Goal: Task Accomplishment & Management: Use online tool/utility

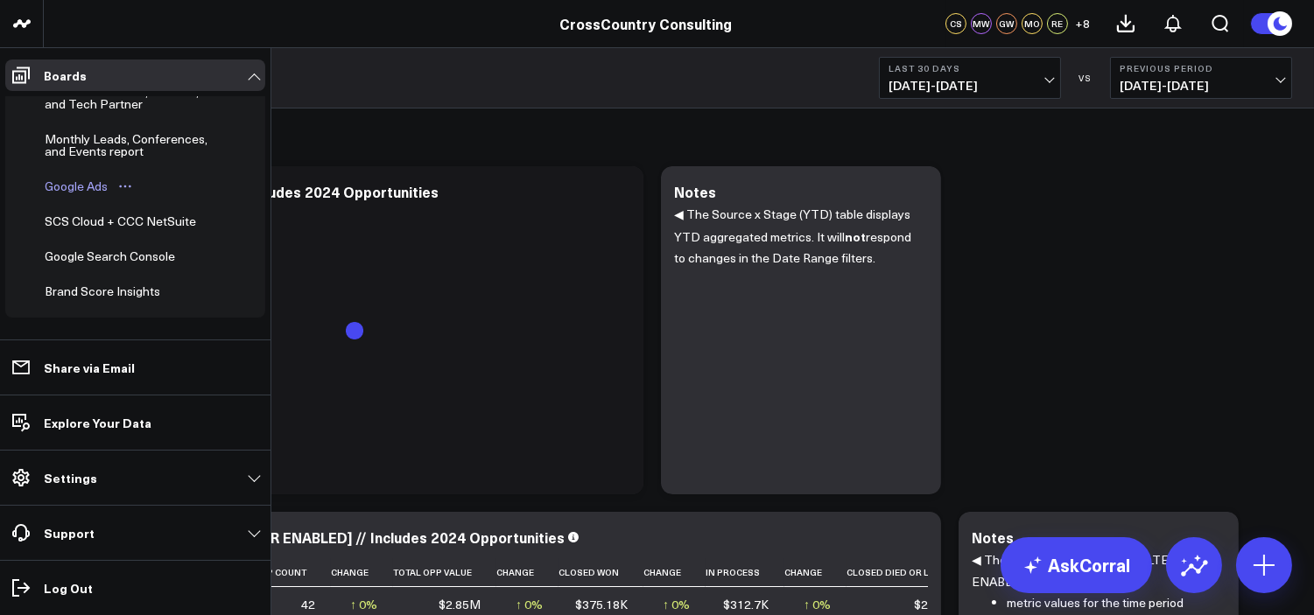
scroll to position [578, 0]
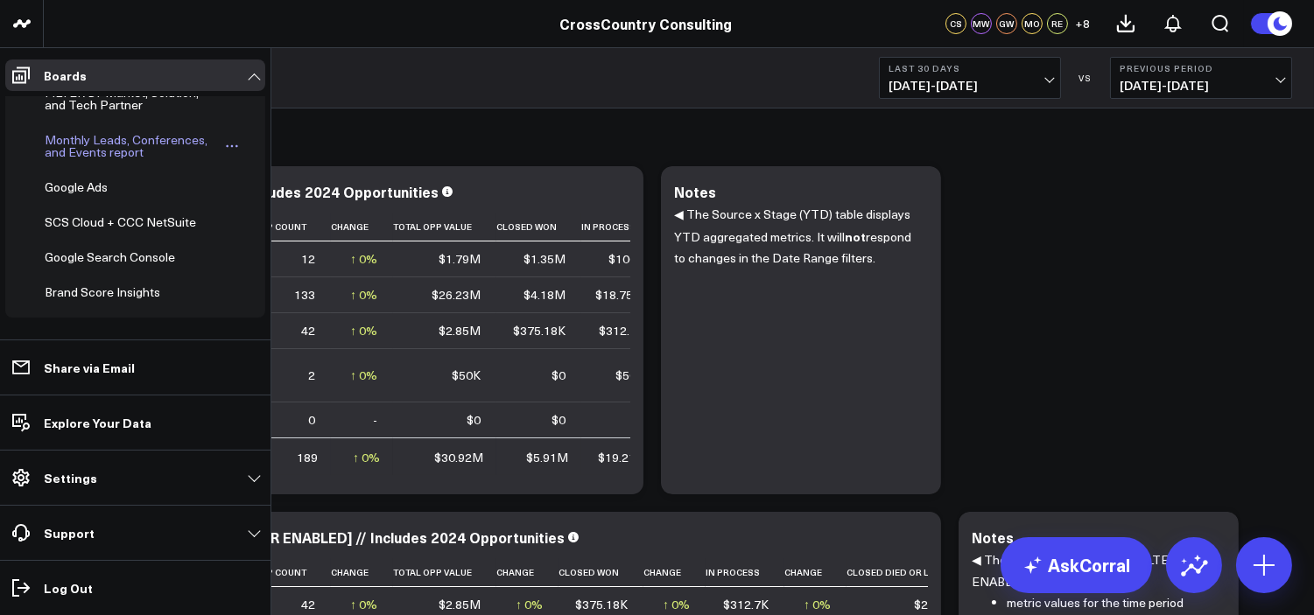
click at [102, 143] on div "Monthly Leads, Conferences, and Events report" at bounding box center [131, 146] width 183 height 33
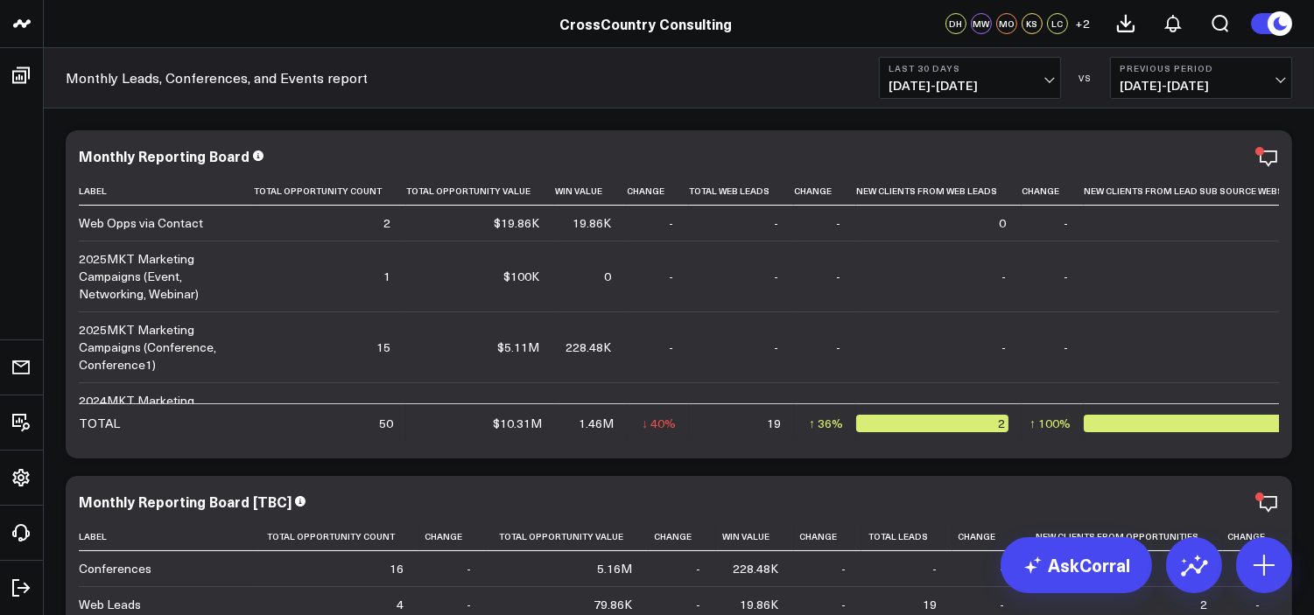
click at [928, 67] on b "Last 30 Days" at bounding box center [969, 68] width 163 height 11
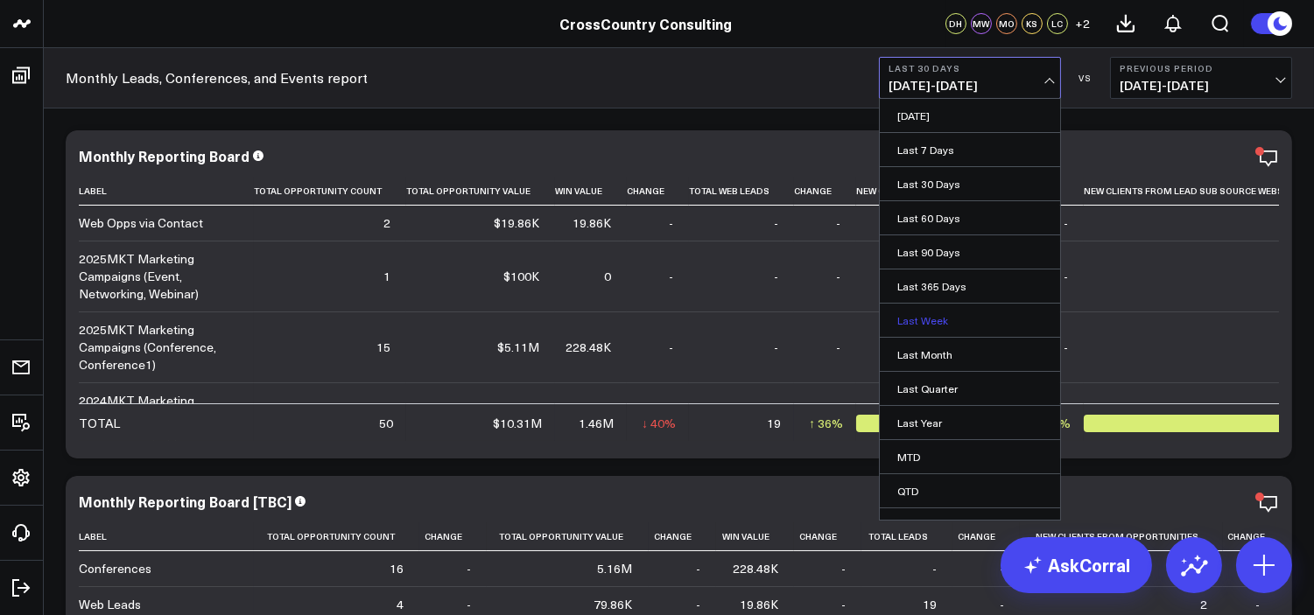
scroll to position [56, 0]
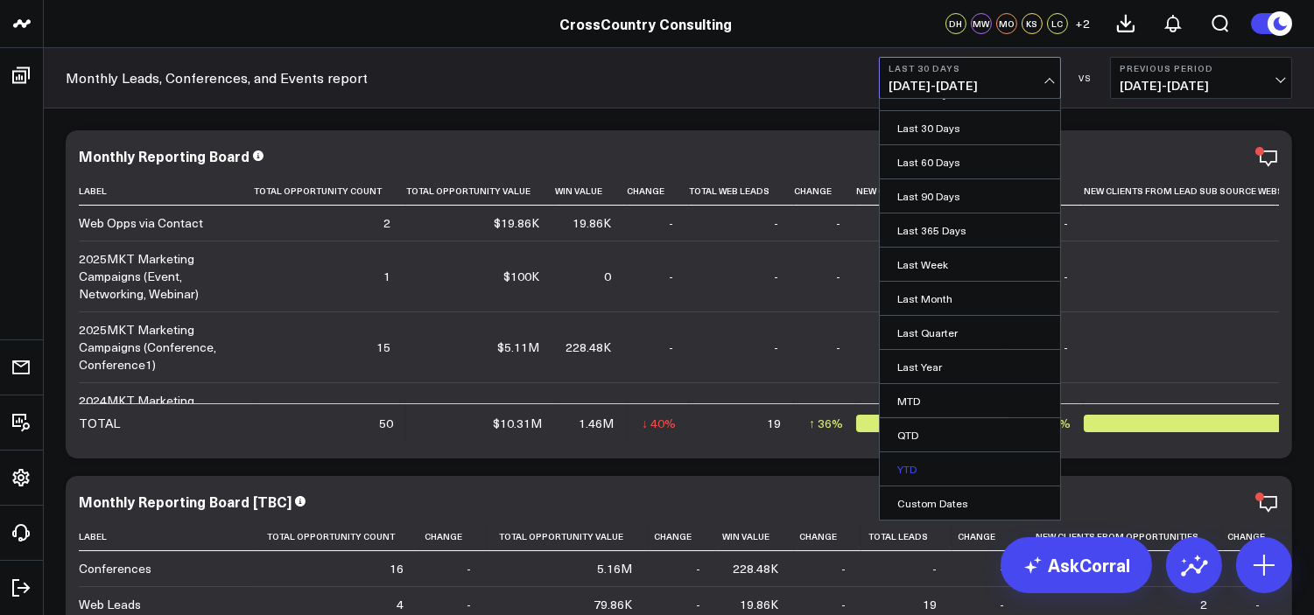
click at [916, 461] on link "YTD" at bounding box center [970, 469] width 180 height 33
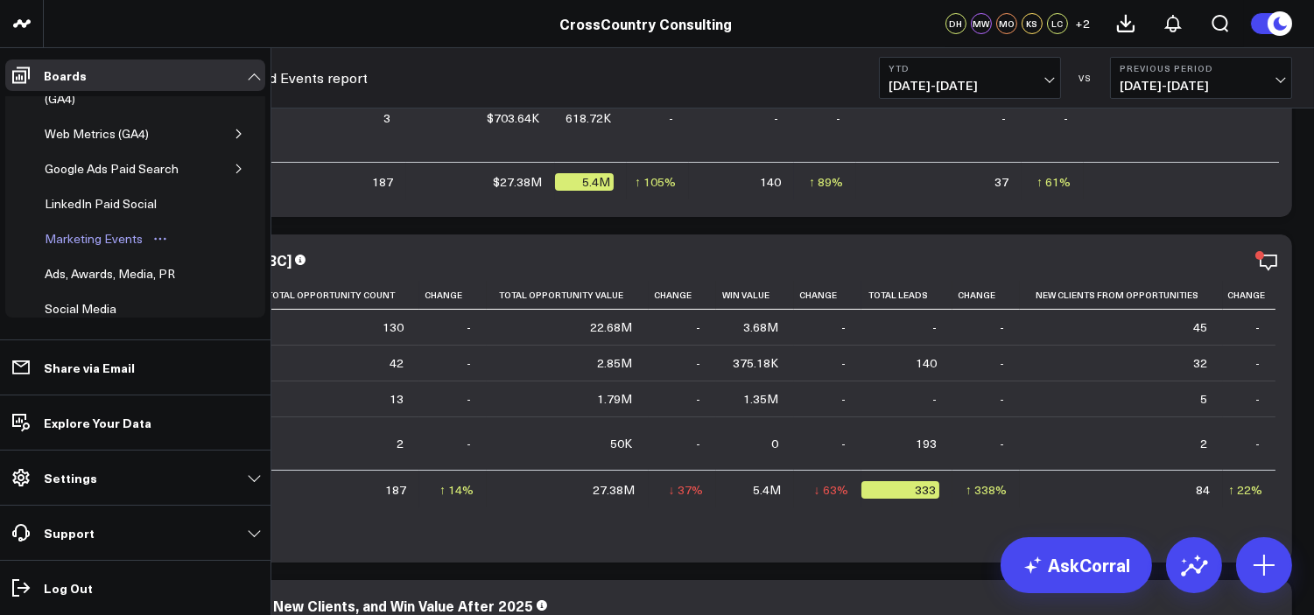
scroll to position [292, 0]
click at [230, 129] on button "button" at bounding box center [239, 133] width 18 height 18
click at [92, 130] on div "Web Metrics (GA4)" at bounding box center [96, 133] width 113 height 21
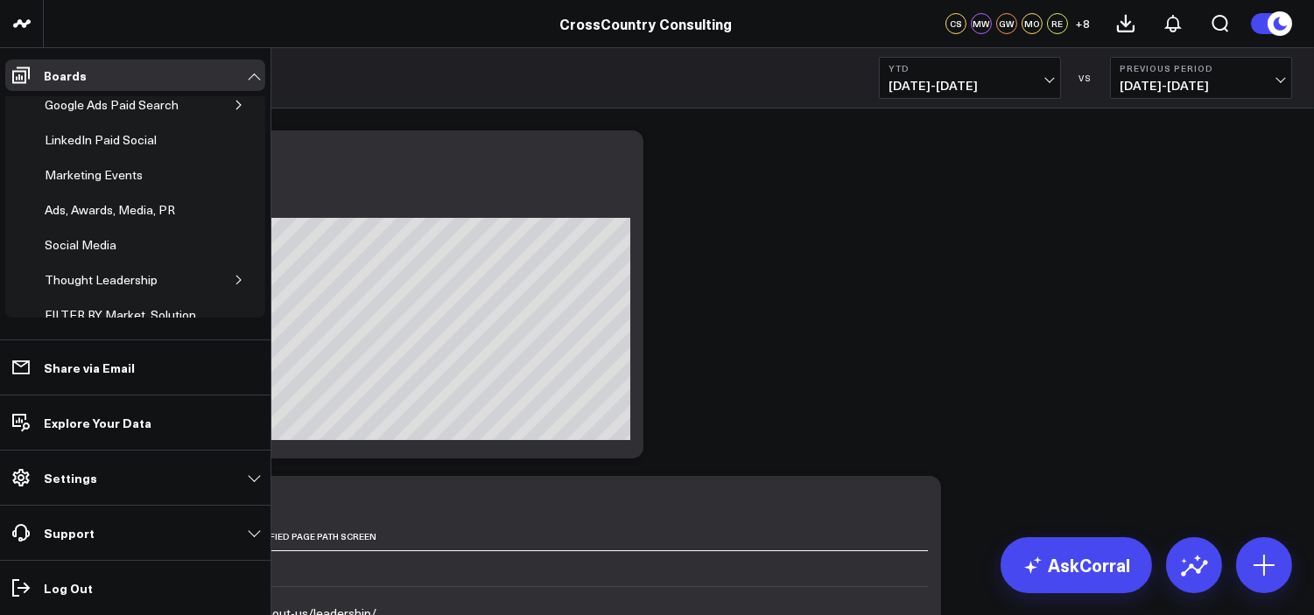
scroll to position [429, 0]
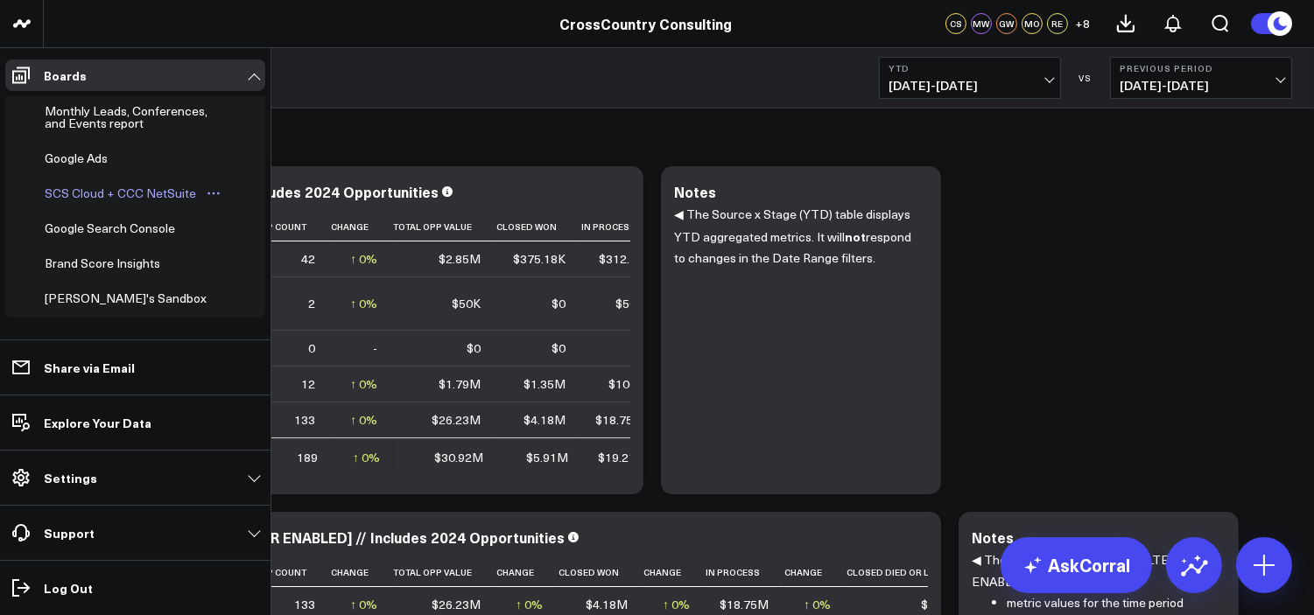
scroll to position [622, 0]
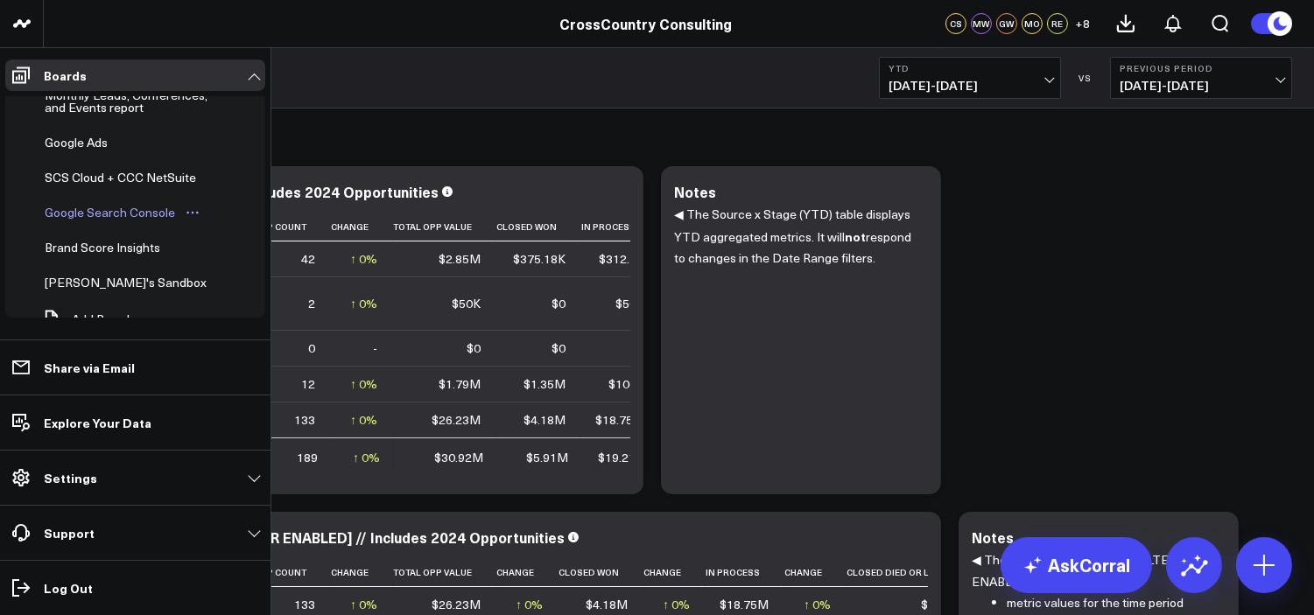
click at [114, 215] on div "Google Search Console" at bounding box center [109, 212] width 139 height 21
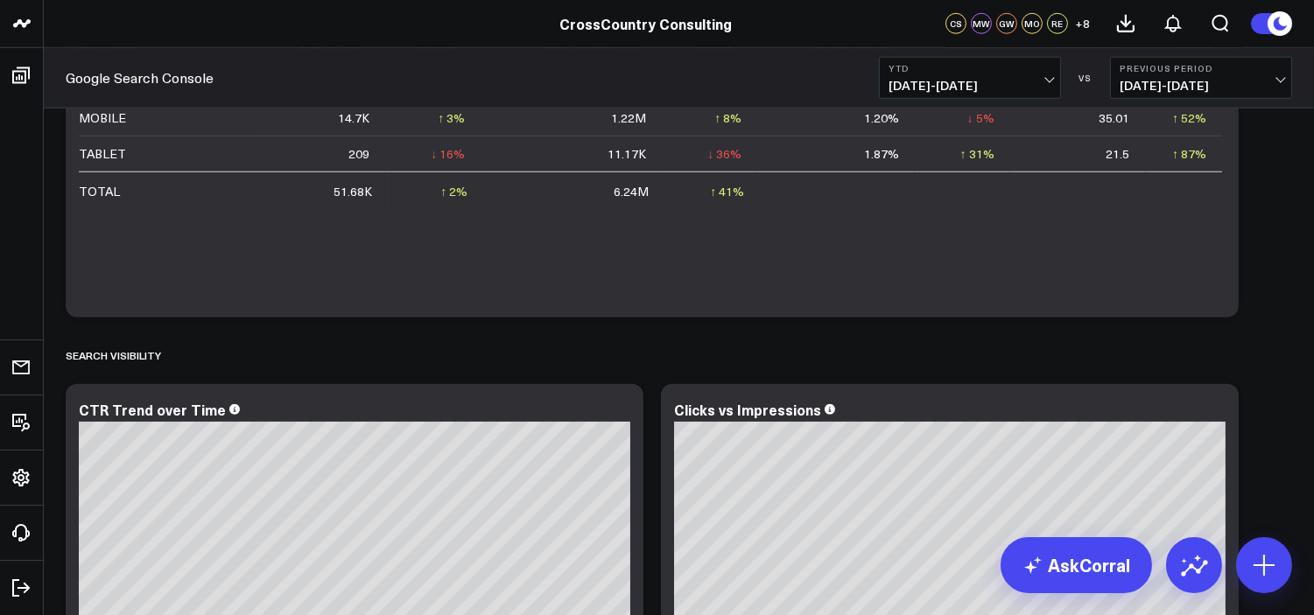
scroll to position [2954, 0]
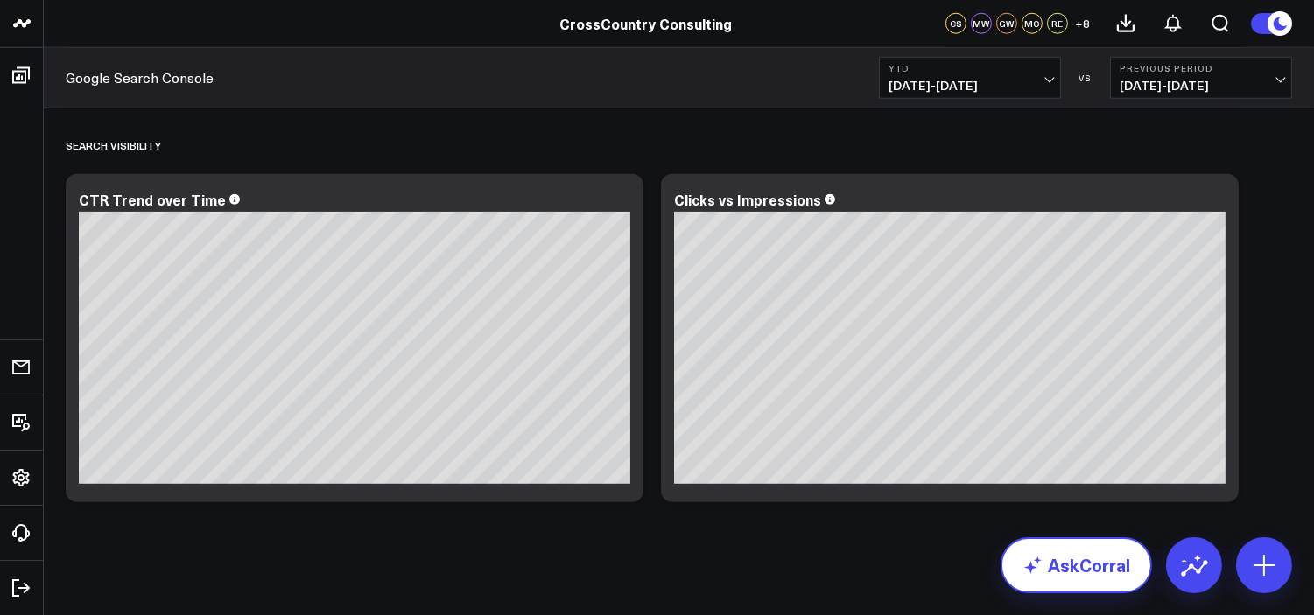
click at [1105, 561] on link "AskCorral" at bounding box center [1075, 565] width 151 height 56
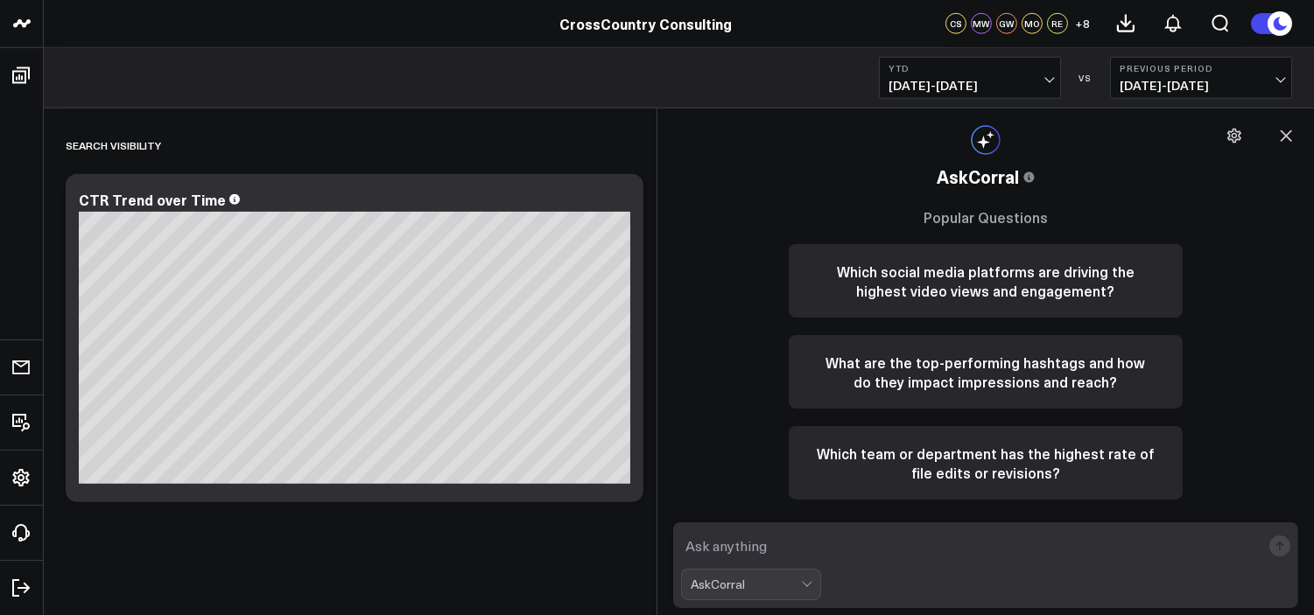
click at [772, 548] on textarea at bounding box center [970, 546] width 579 height 32
type textarea "what are the top ten search terms for our website"
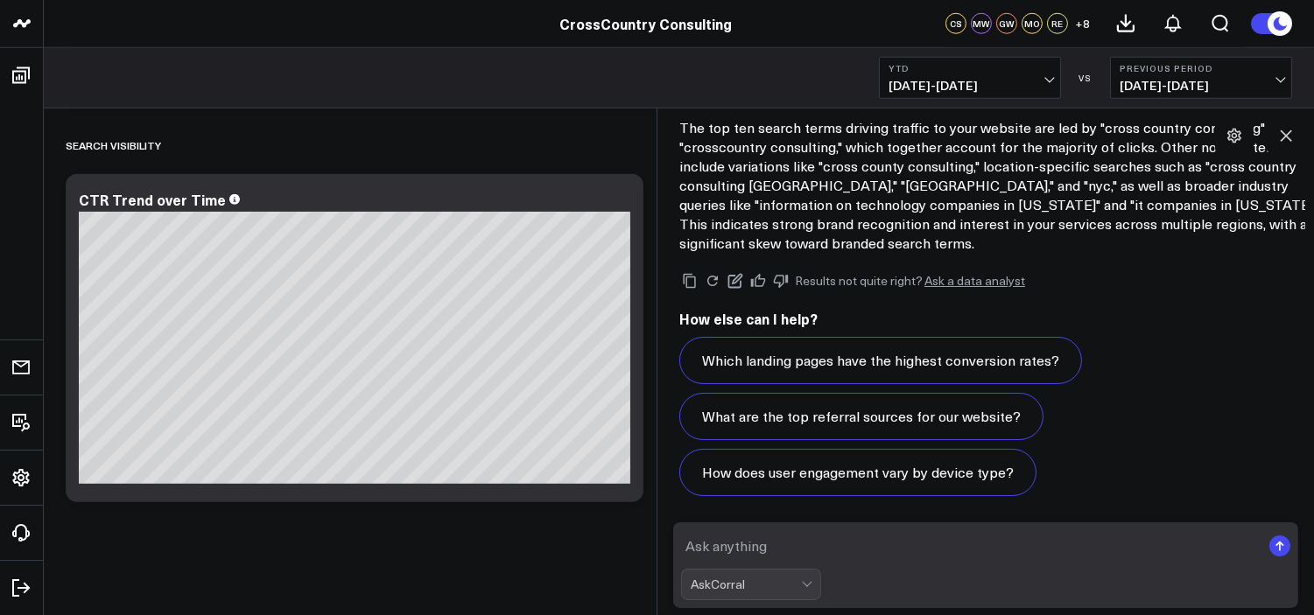
scroll to position [2079, 0]
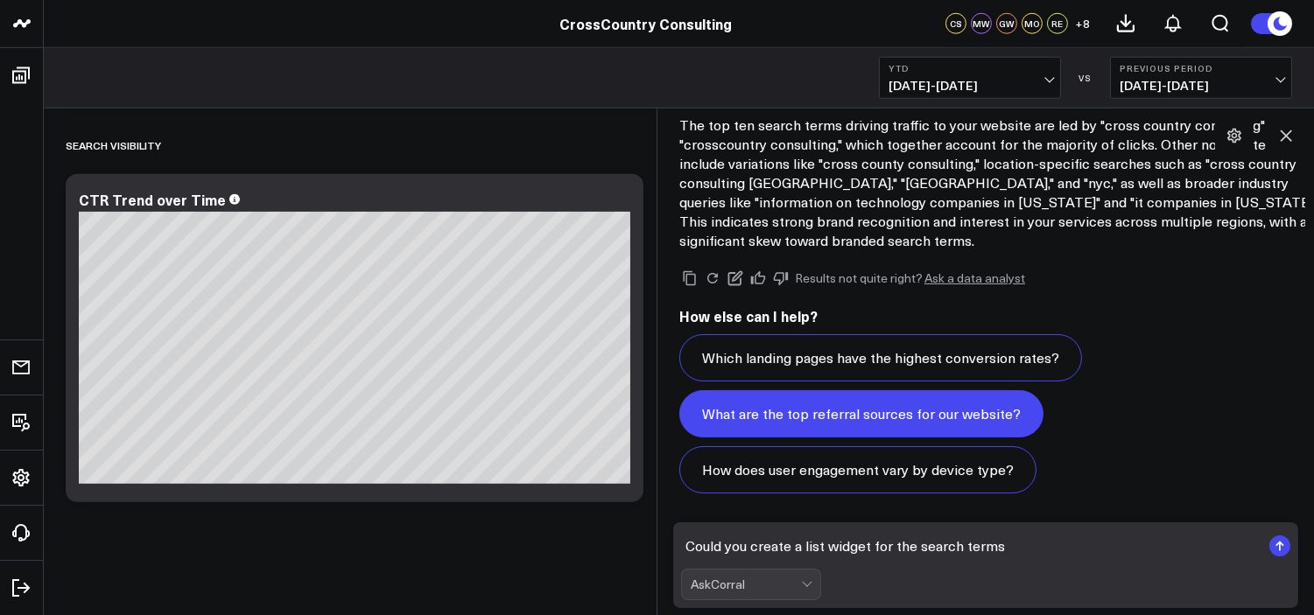
type textarea "Could you create a list widget for the search terms"
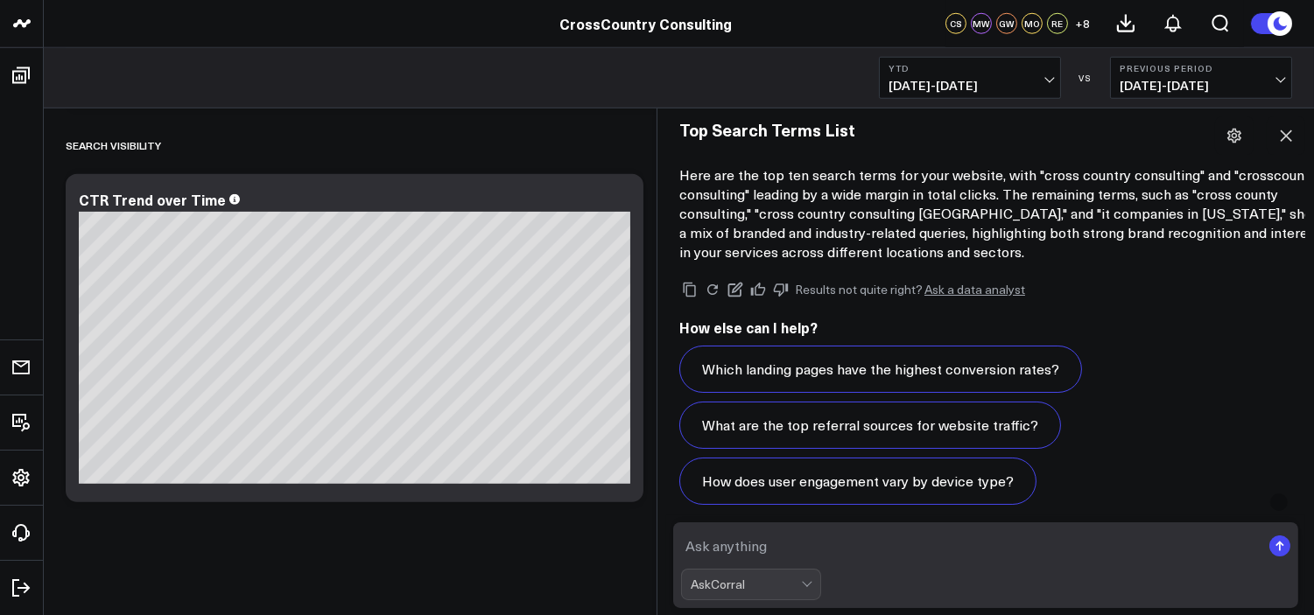
scroll to position [3875, 0]
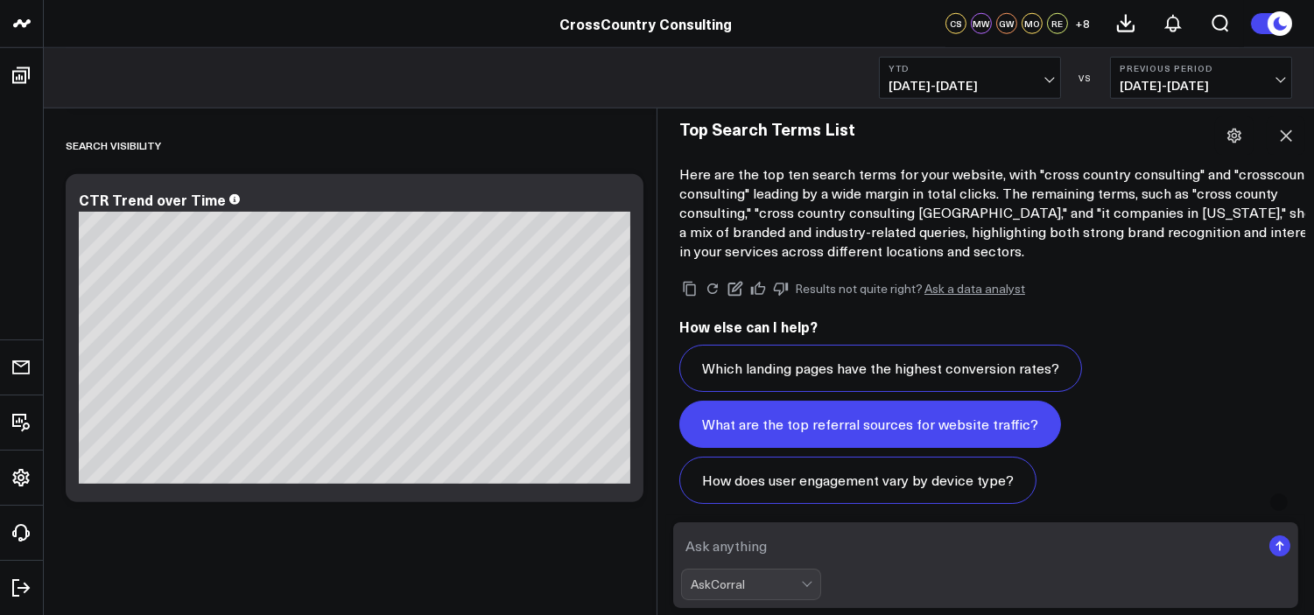
click at [923, 423] on button "What are the top referral sources for website traffic?" at bounding box center [870, 424] width 382 height 47
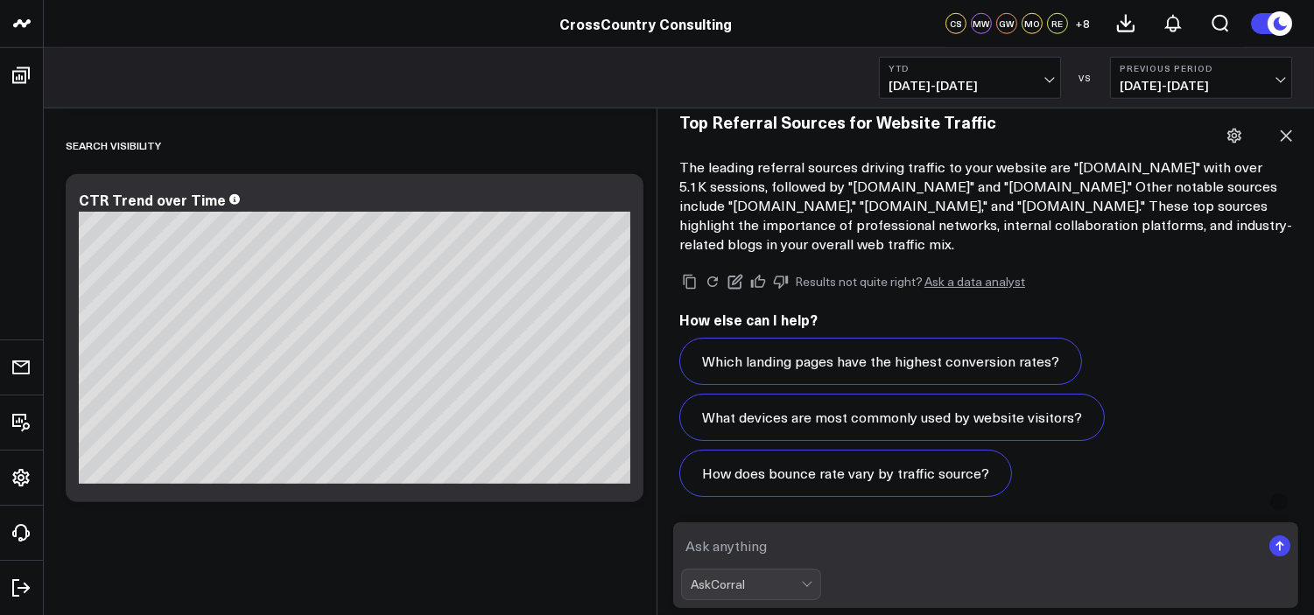
scroll to position [6181, 0]
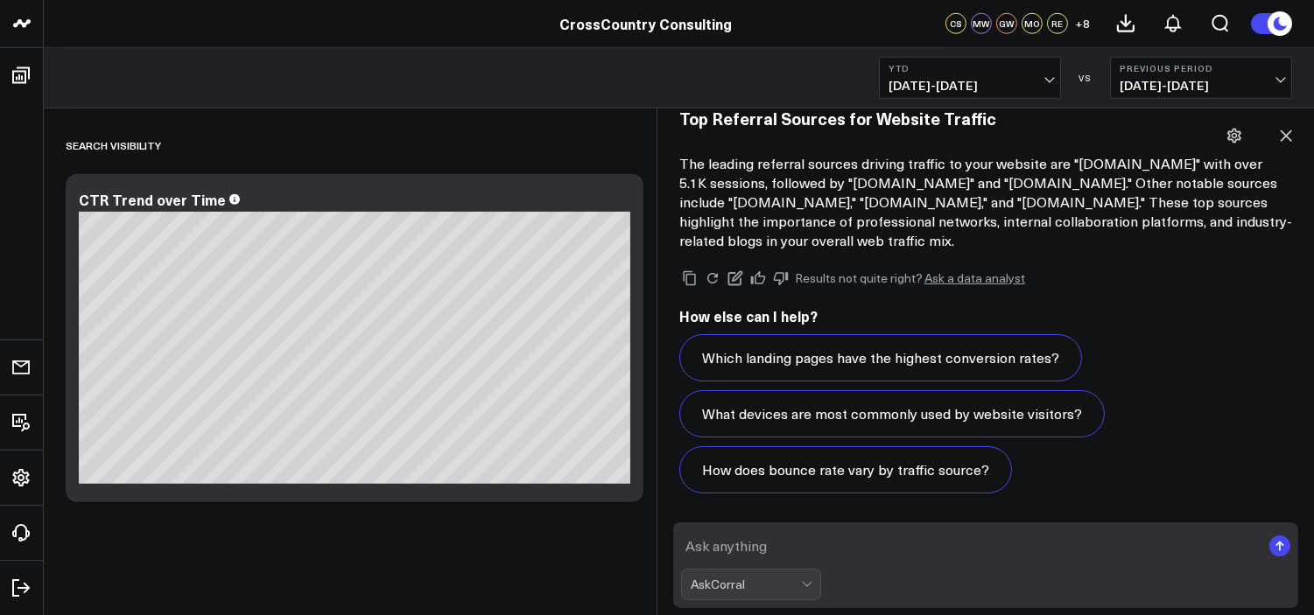
click at [797, 558] on textarea at bounding box center [970, 546] width 579 height 32
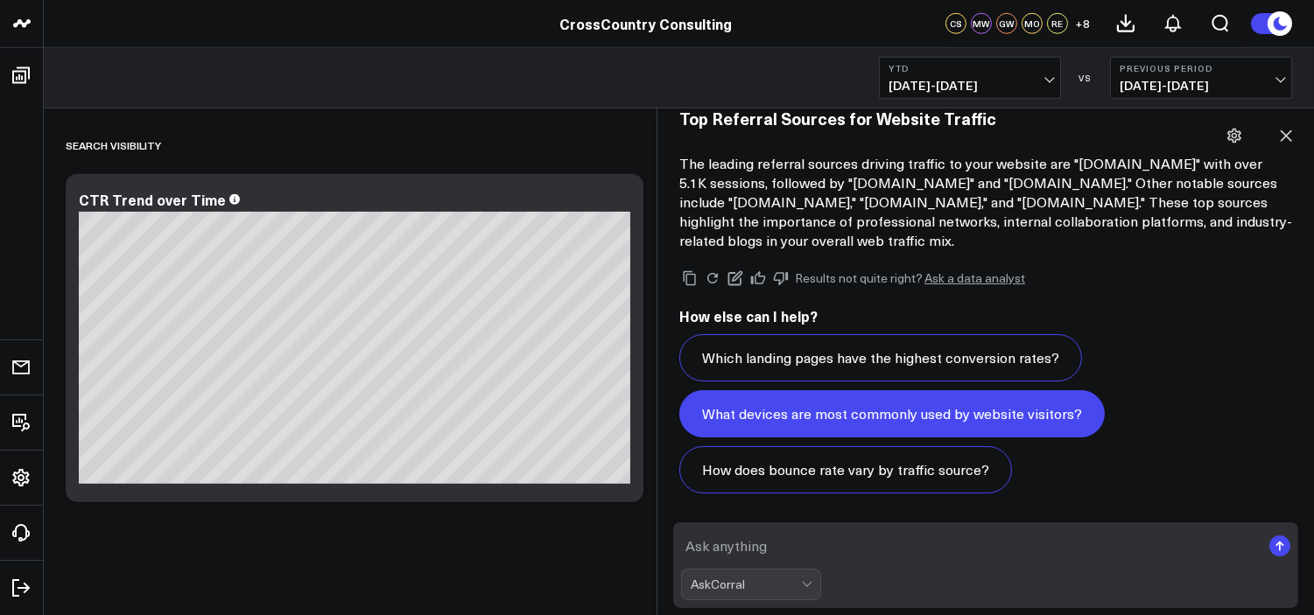
click at [963, 414] on button "What devices are most commonly used by website visitors?" at bounding box center [891, 413] width 425 height 47
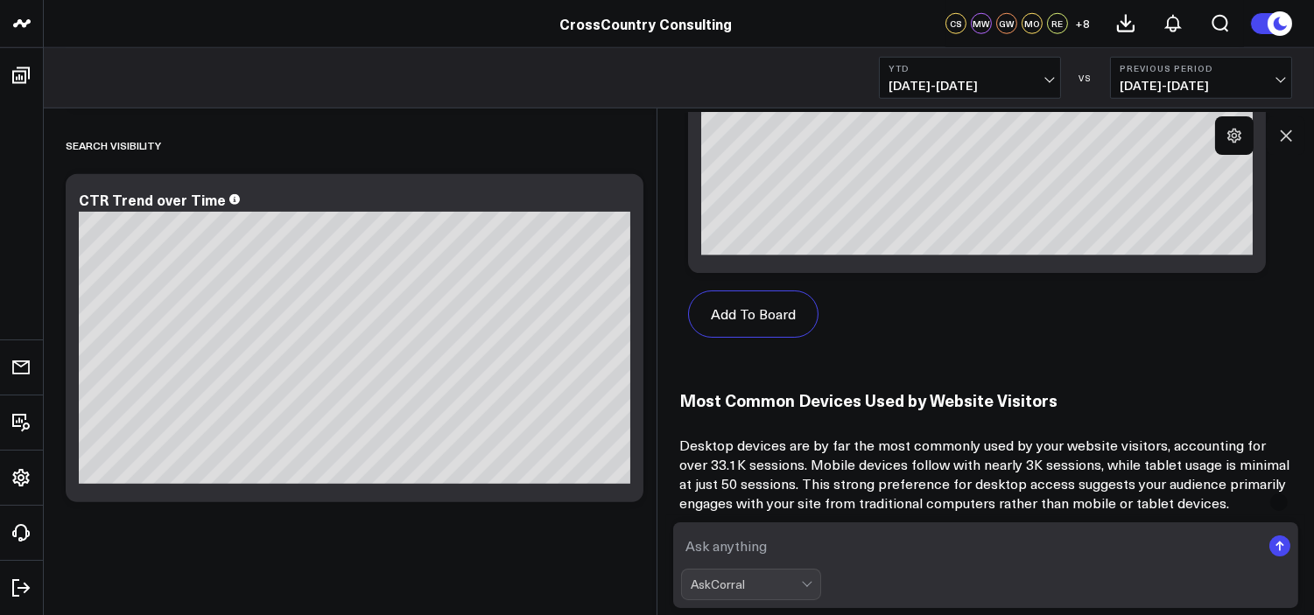
scroll to position [8341, 0]
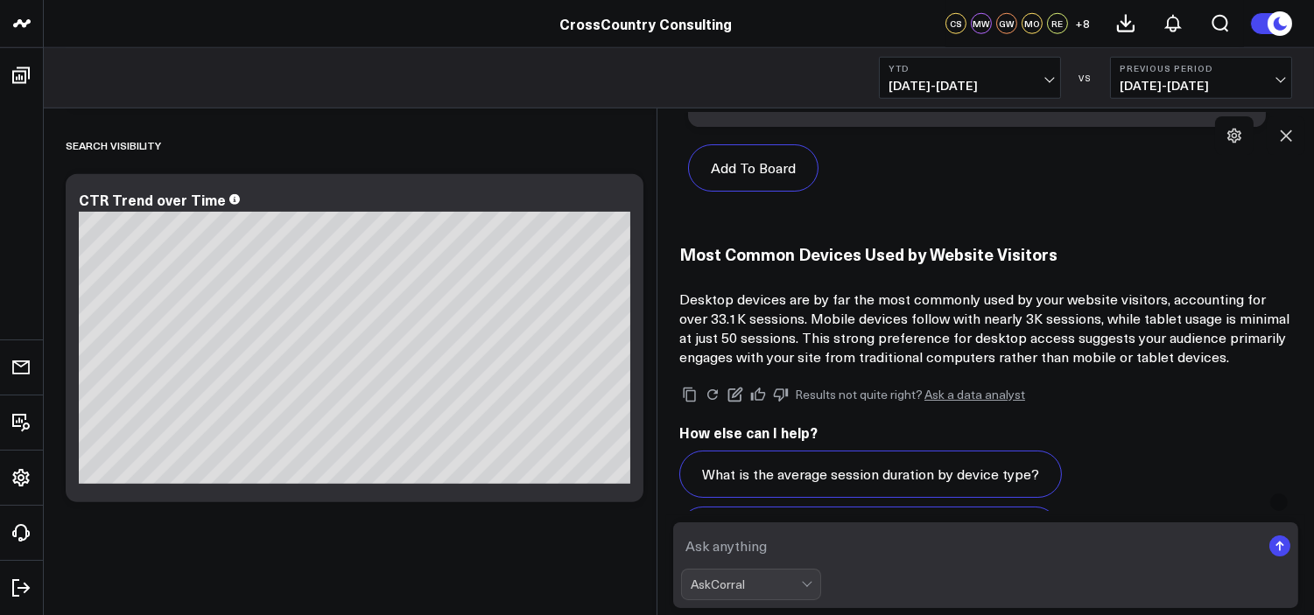
click at [801, 544] on textarea at bounding box center [970, 546] width 579 height 32
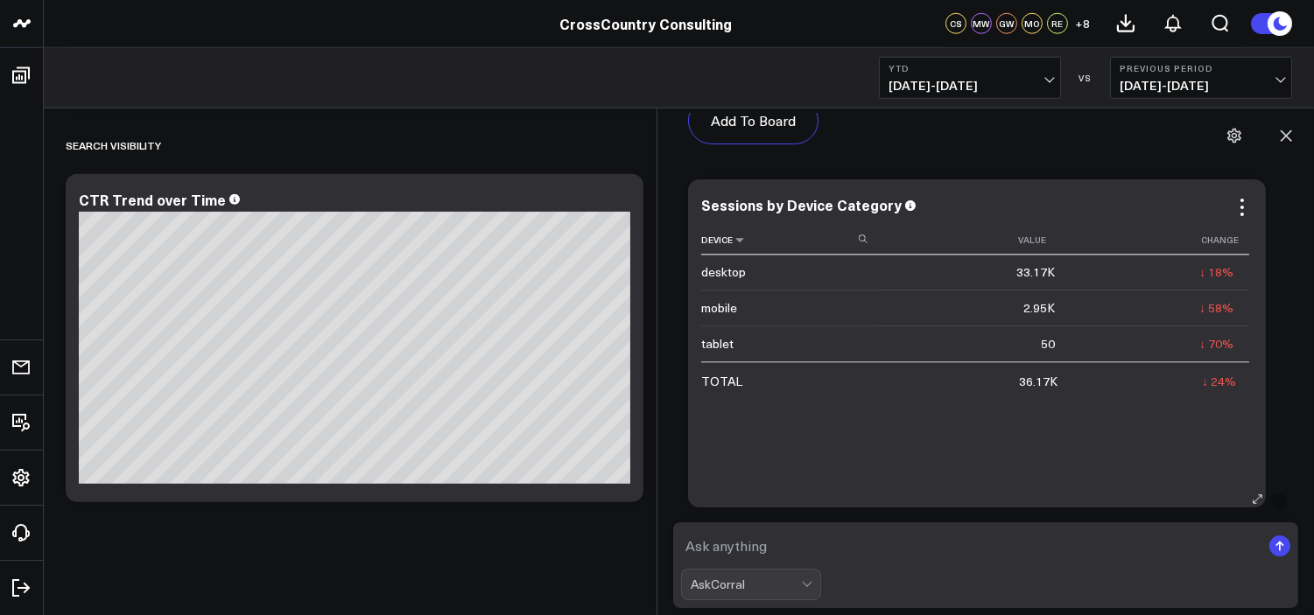
scroll to position [7516, 0]
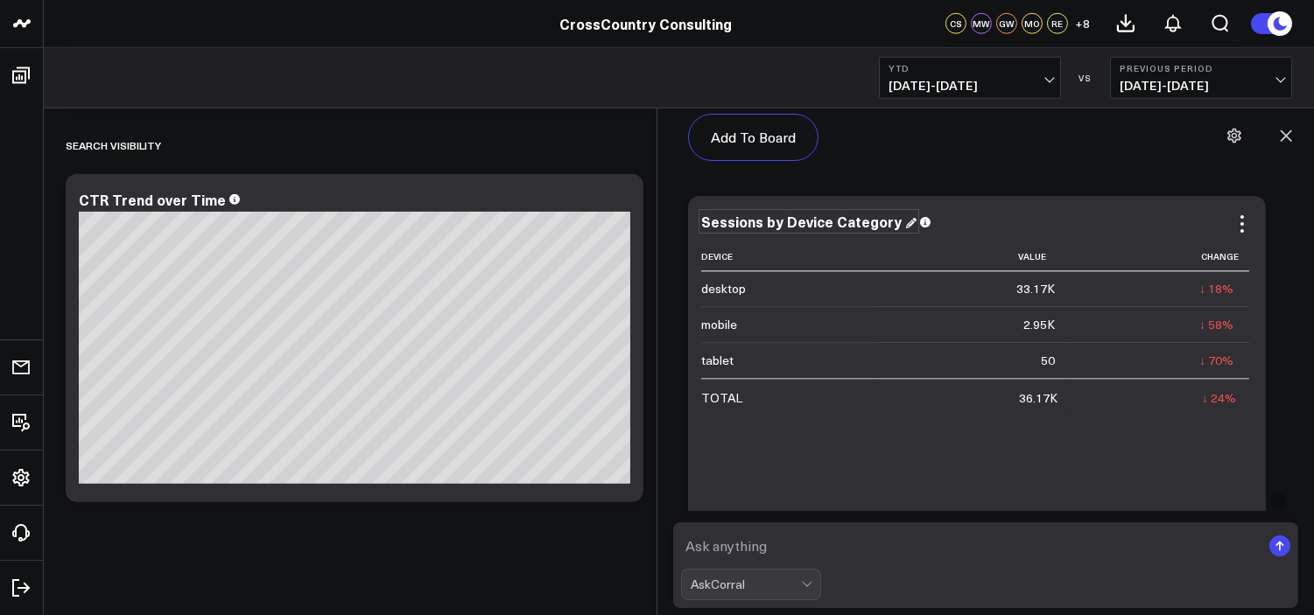
drag, startPoint x: 889, startPoint y: 217, endPoint x: 854, endPoint y: 223, distance: 35.5
click at [854, 223] on div "Sessions by Device Category" at bounding box center [808, 221] width 215 height 19
click at [789, 232] on div "Sessions by Device Category" at bounding box center [976, 224] width 551 height 20
click at [779, 221] on div "Sessions by Device Category" at bounding box center [808, 221] width 215 height 19
click at [779, 221] on div "Sessions by Device Category" at bounding box center [803, 221] width 204 height 19
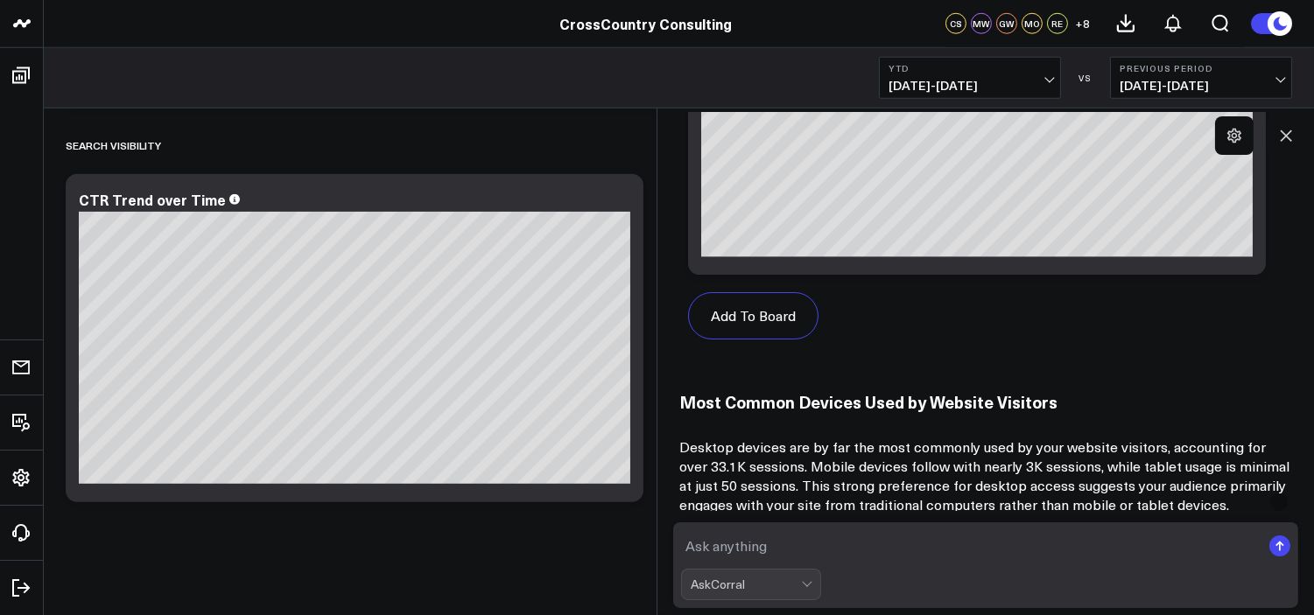
scroll to position [8269, 0]
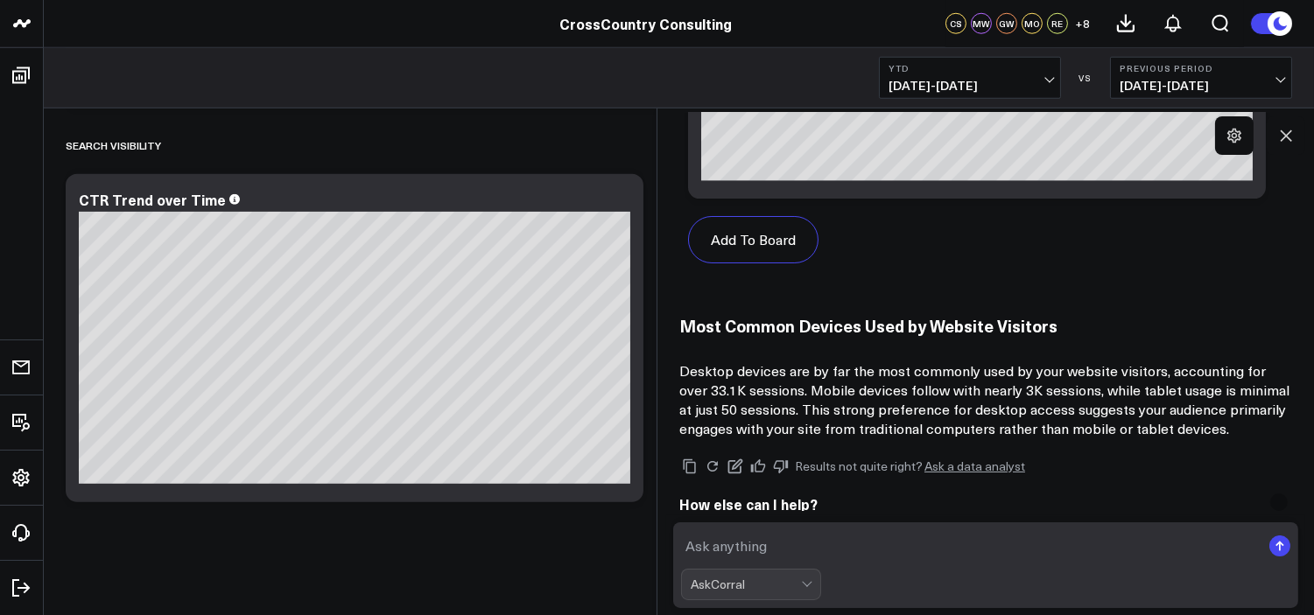
click at [803, 552] on textarea at bounding box center [970, 546] width 579 height 32
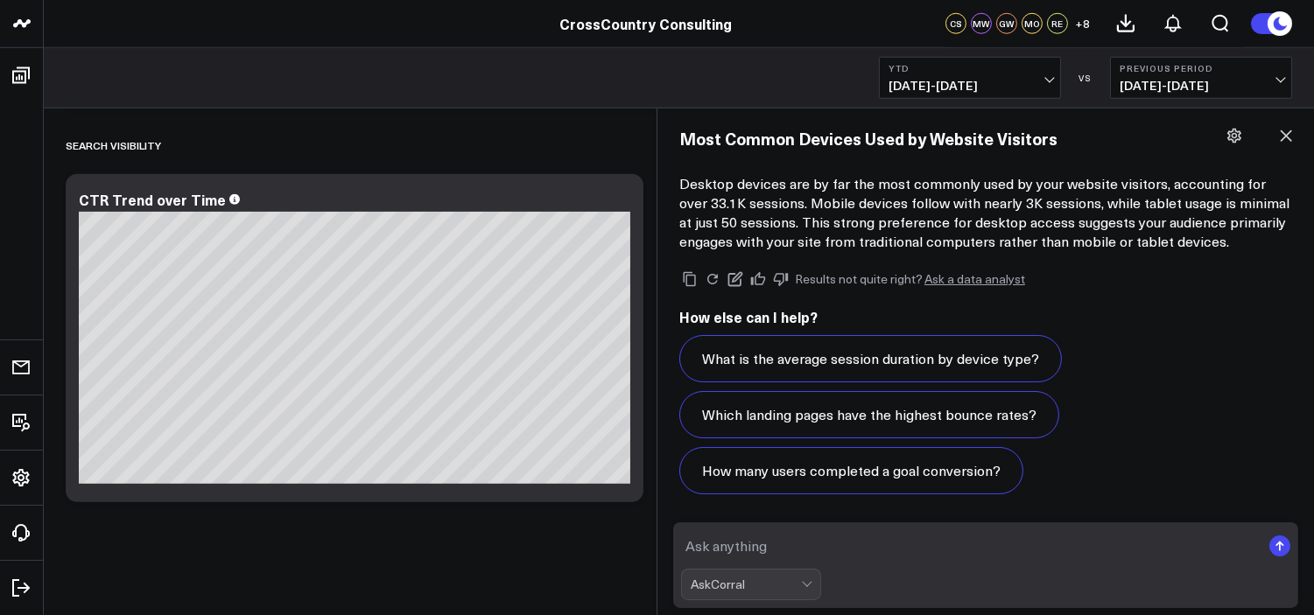
paste textarea "Sessions by Device Category"
click at [686, 555] on textarea "Sessions by Device Category" at bounding box center [970, 546] width 579 height 32
click at [957, 545] on textarea "Could you create a by Device Category" at bounding box center [970, 546] width 579 height 32
type textarea "Could you create a by Device Category broken down by percentages"
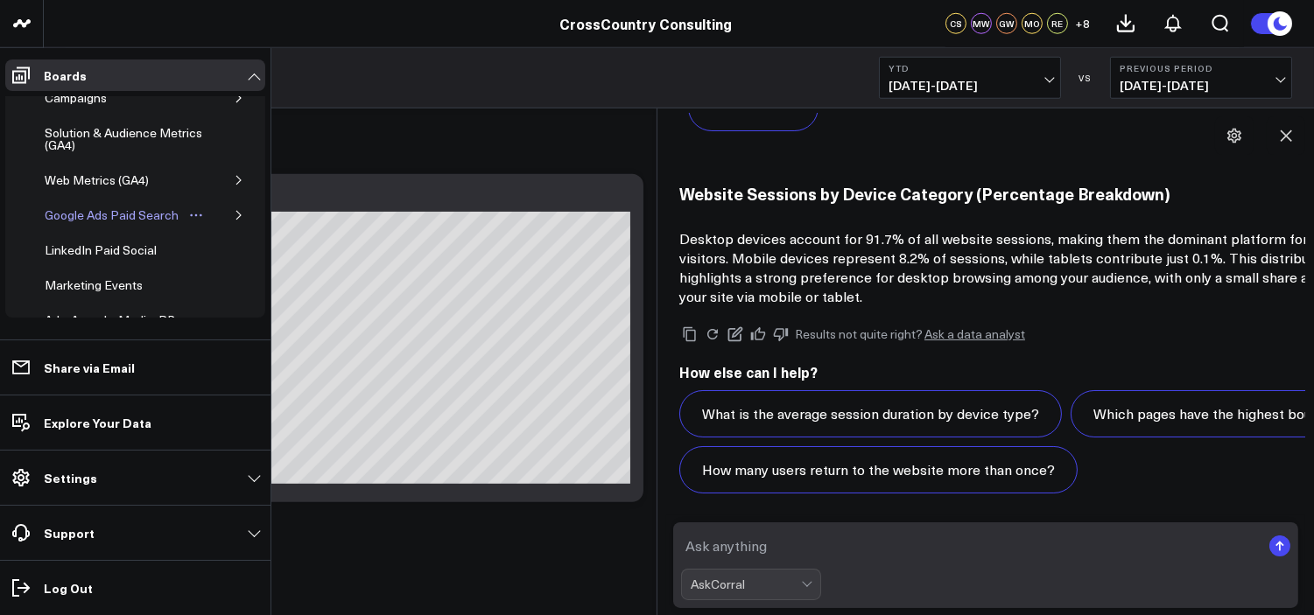
scroll to position [347, 0]
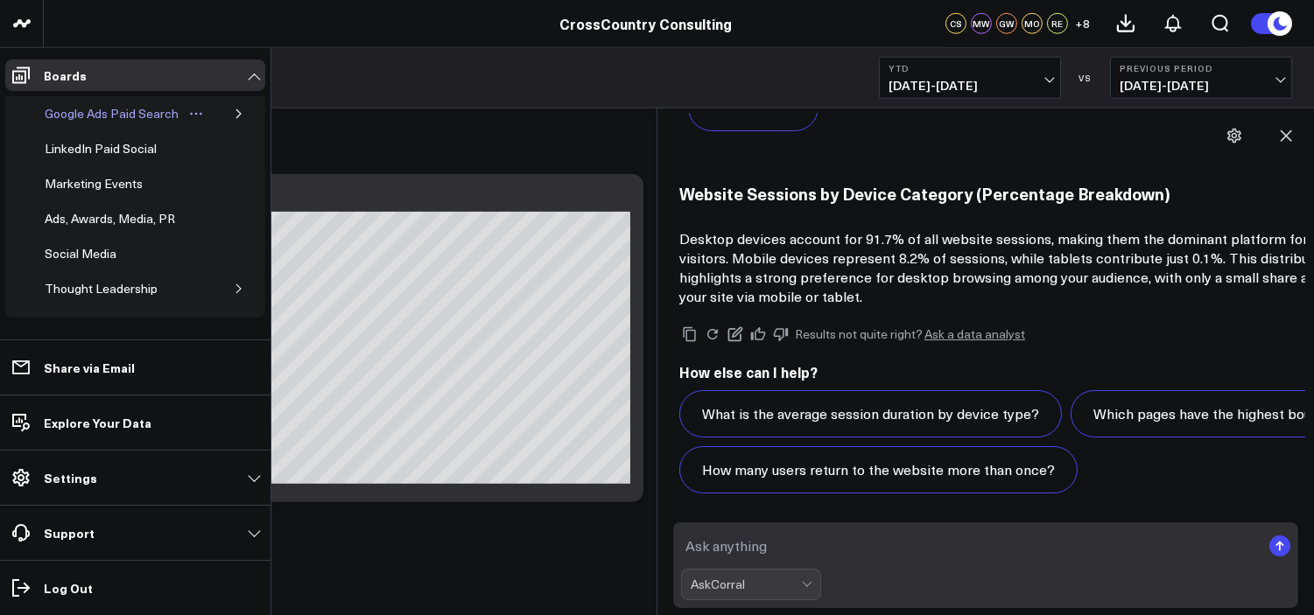
click at [110, 116] on div "Google Ads Paid Search" at bounding box center [111, 113] width 143 height 21
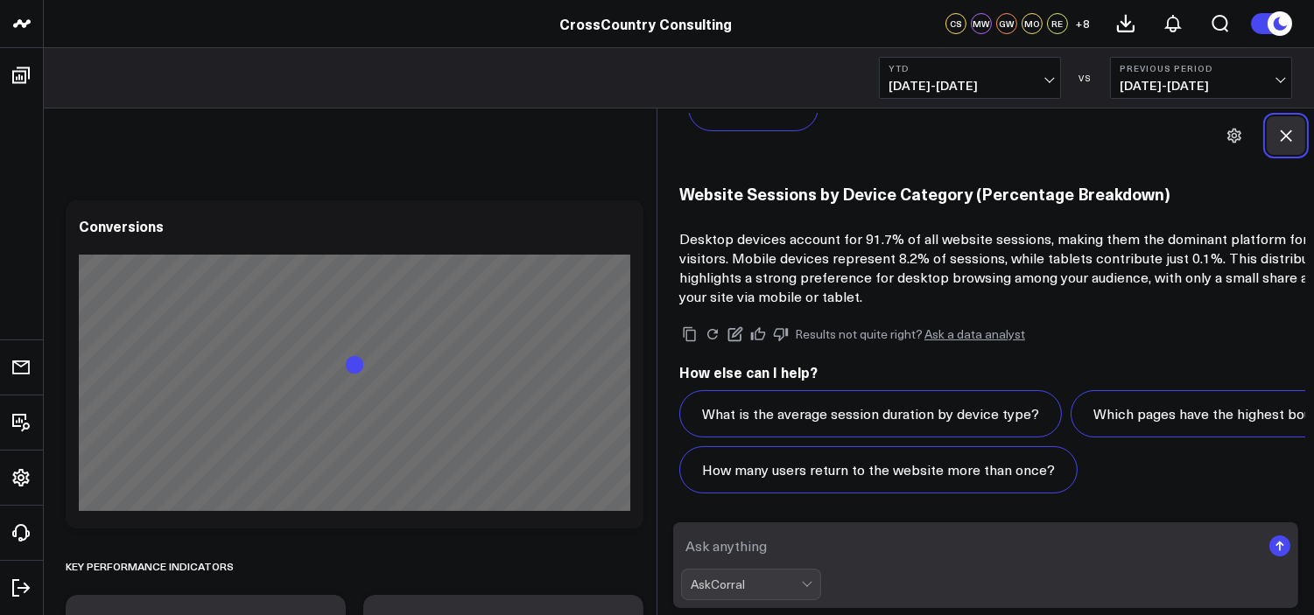
click at [1229, 137] on icon at bounding box center [1286, 136] width 18 height 18
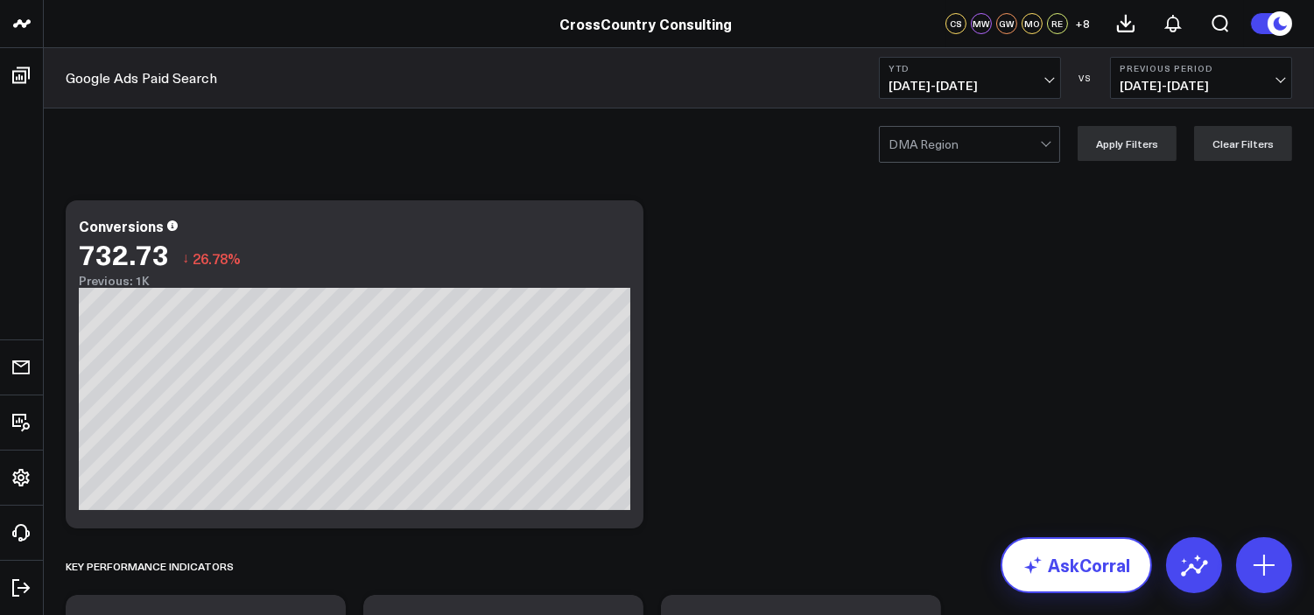
click at [1079, 540] on link "AskCorral" at bounding box center [1075, 565] width 151 height 56
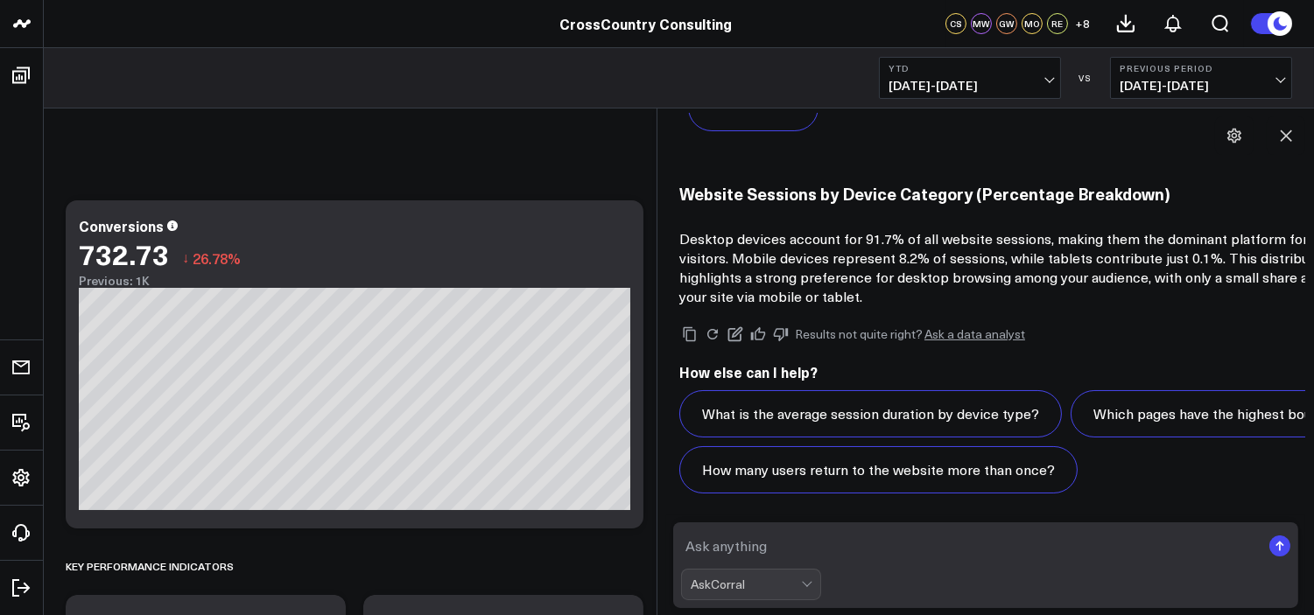
click at [904, 563] on form "AskCorral" at bounding box center [985, 566] width 625 height 86
click at [876, 549] on textarea at bounding box center [970, 546] width 579 height 32
type textarea "How many video views have we achieved through Google Video ads?"
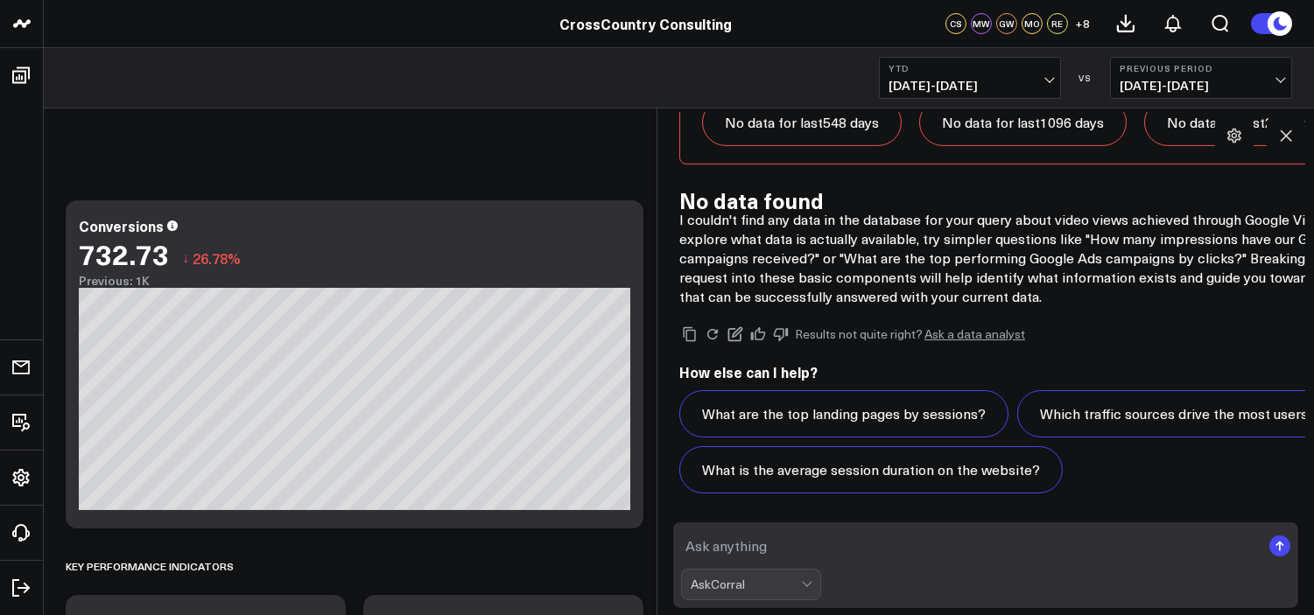
scroll to position [84, 0]
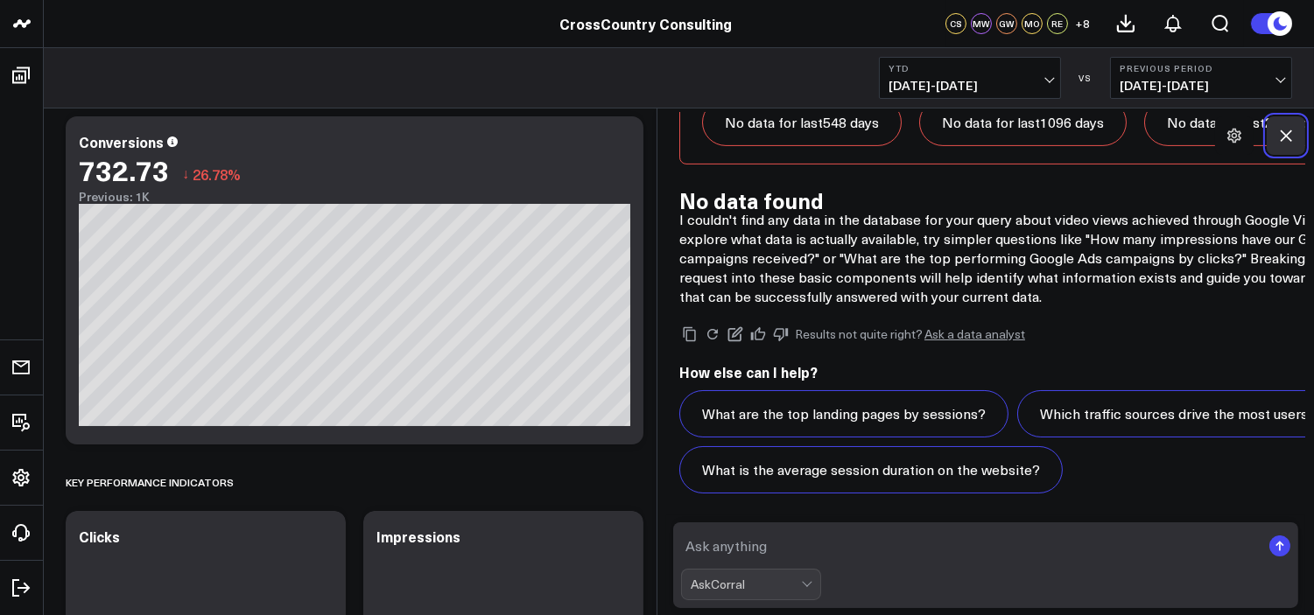
click at [1229, 127] on icon at bounding box center [1286, 136] width 18 height 18
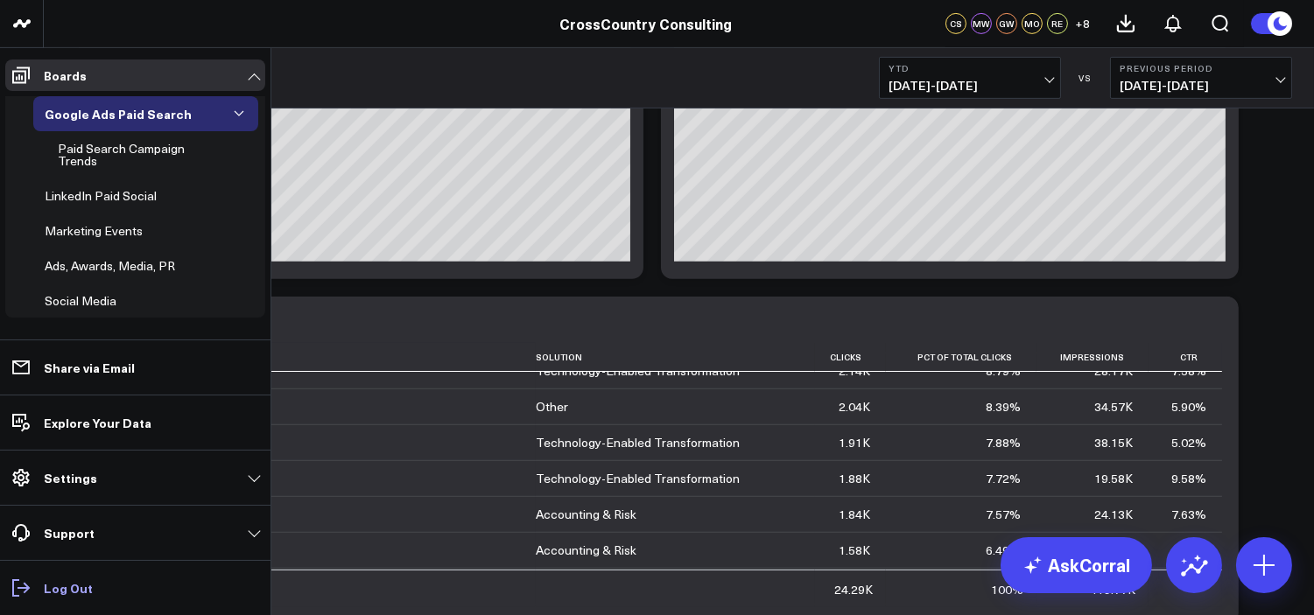
scroll to position [0, 0]
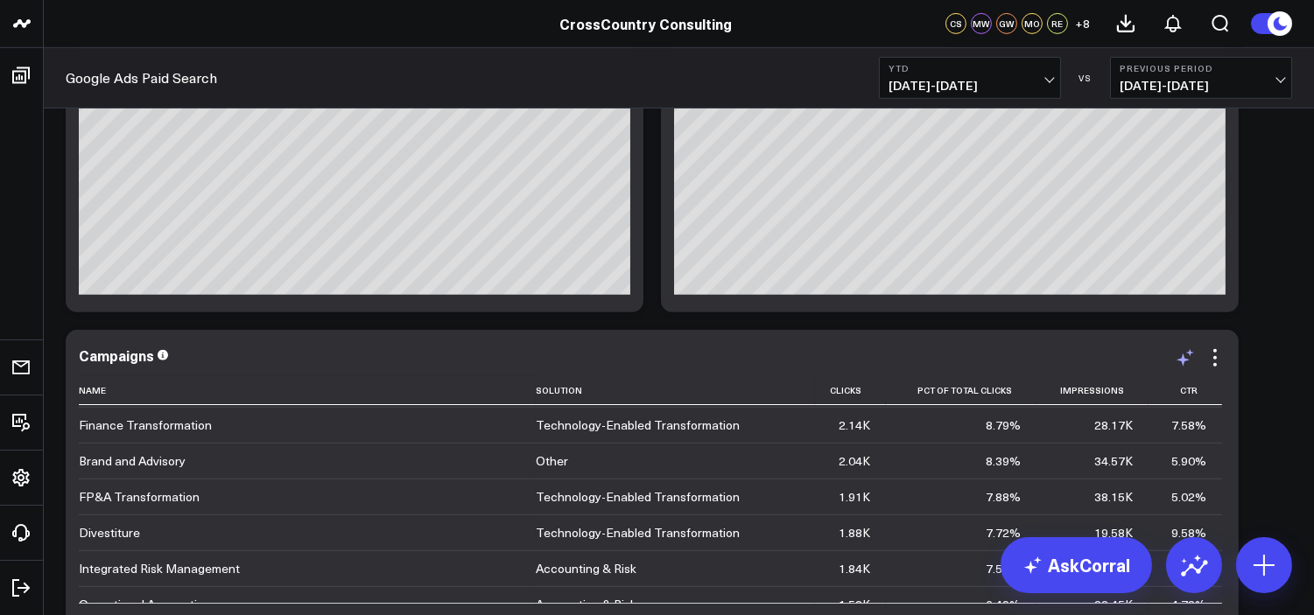
click at [1183, 353] on icon at bounding box center [1185, 357] width 21 height 21
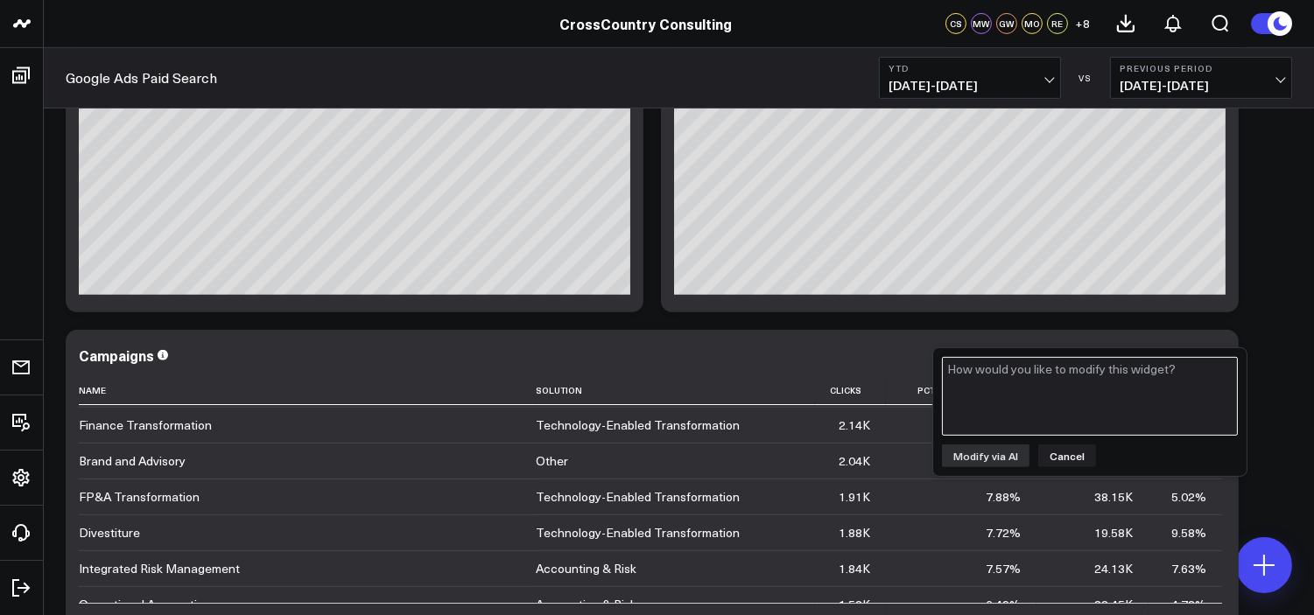
click at [999, 411] on textarea at bounding box center [1090, 396] width 296 height 79
type textarea "Could we add a "ad spend" column?"
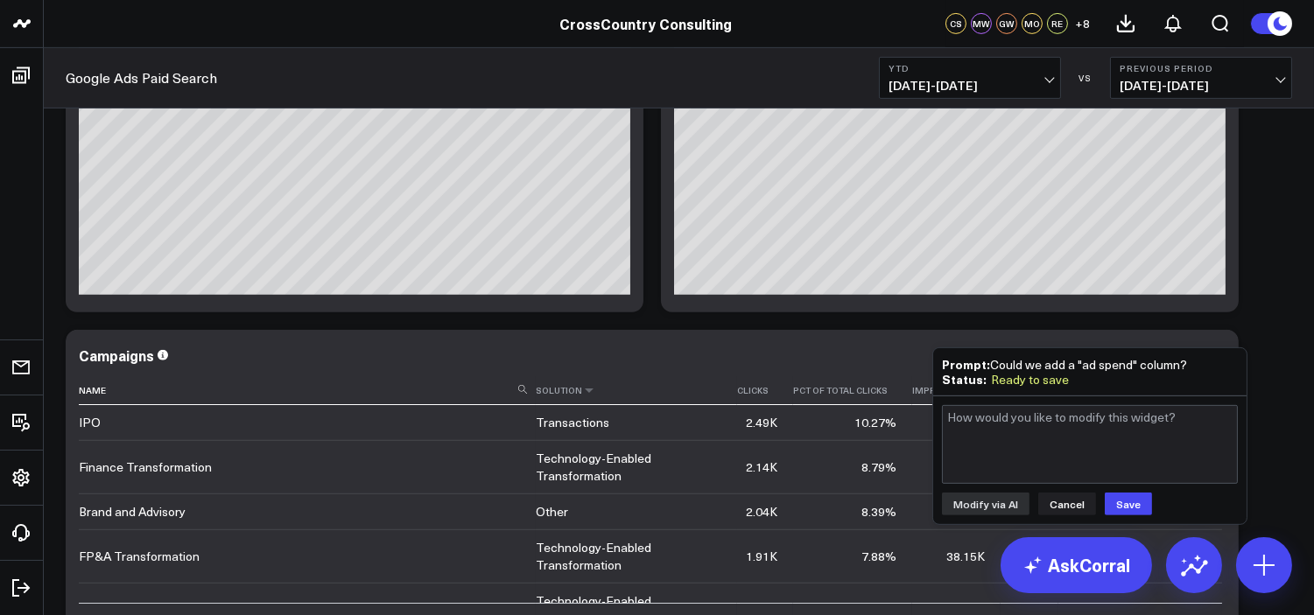
scroll to position [1464, 0]
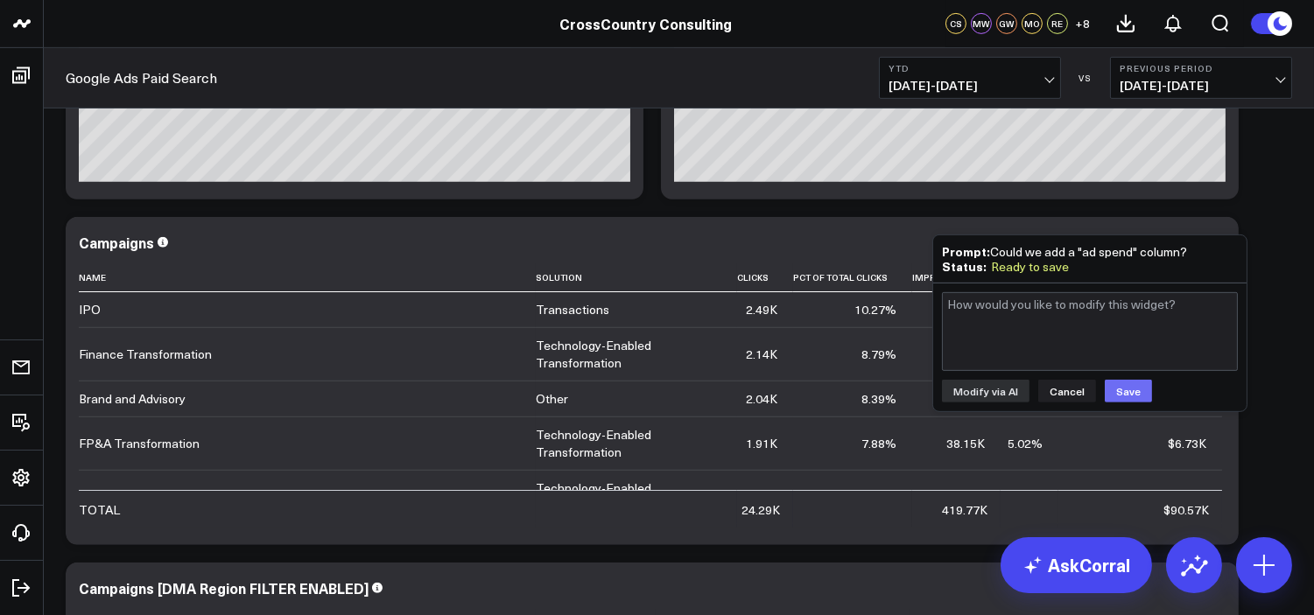
click at [1126, 388] on button "Save" at bounding box center [1128, 391] width 47 height 23
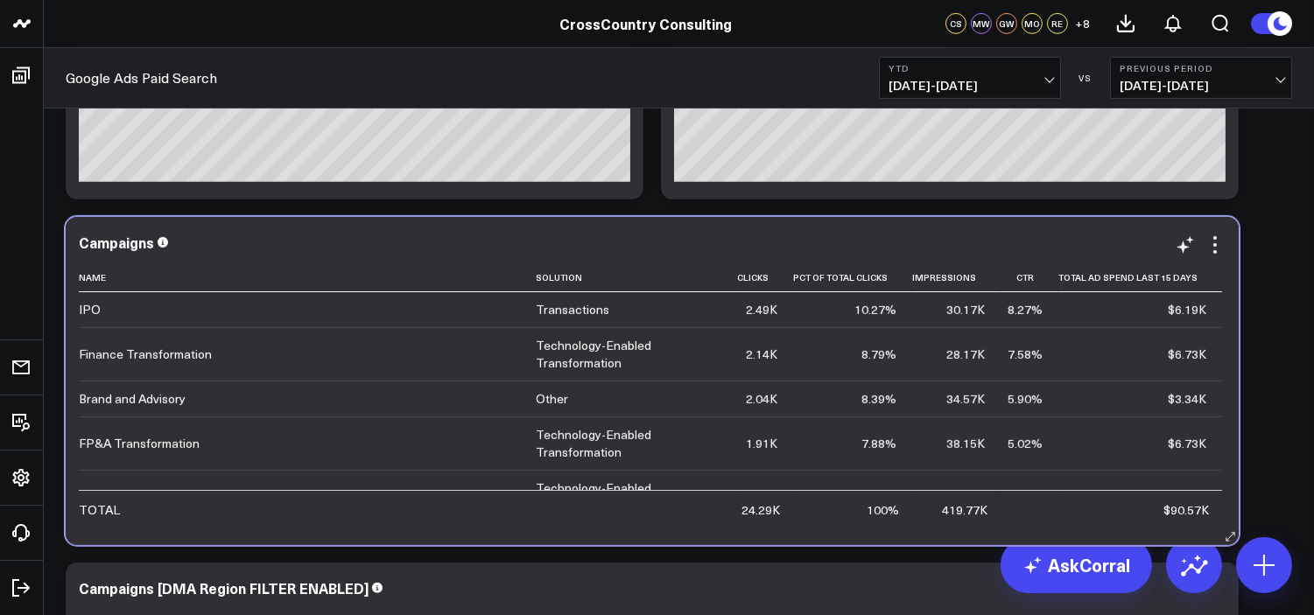
click at [735, 381] on td "Other" at bounding box center [636, 399] width 201 height 36
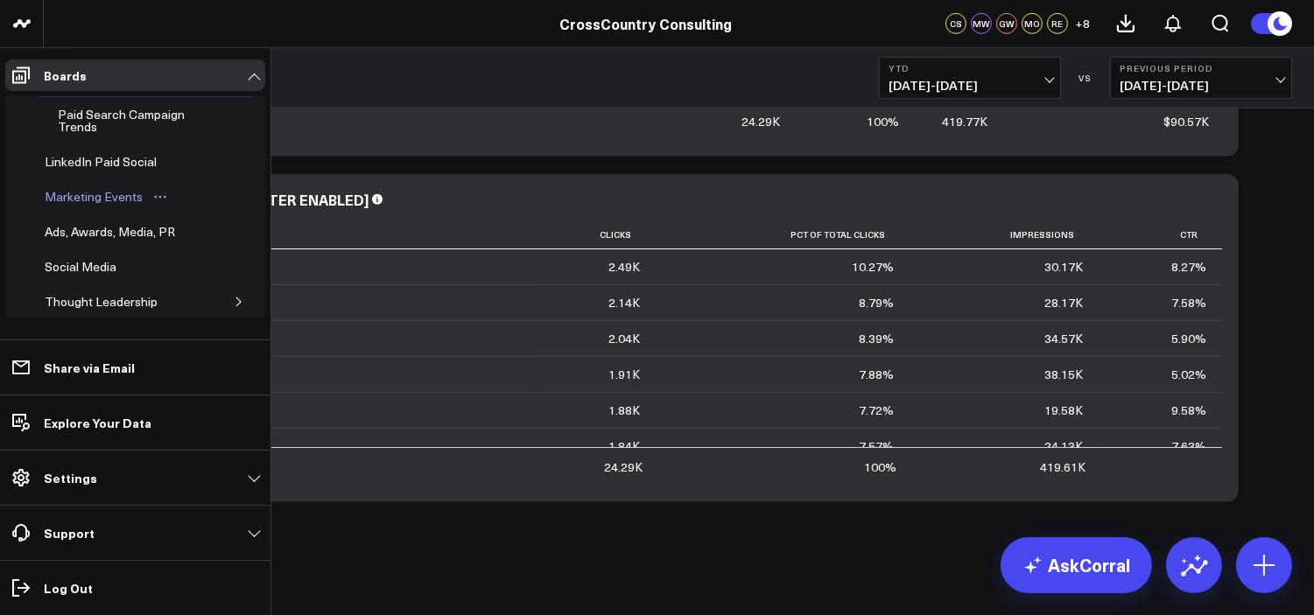
scroll to position [382, 0]
click at [98, 165] on div "LinkedIn Paid Social" at bounding box center [100, 160] width 121 height 21
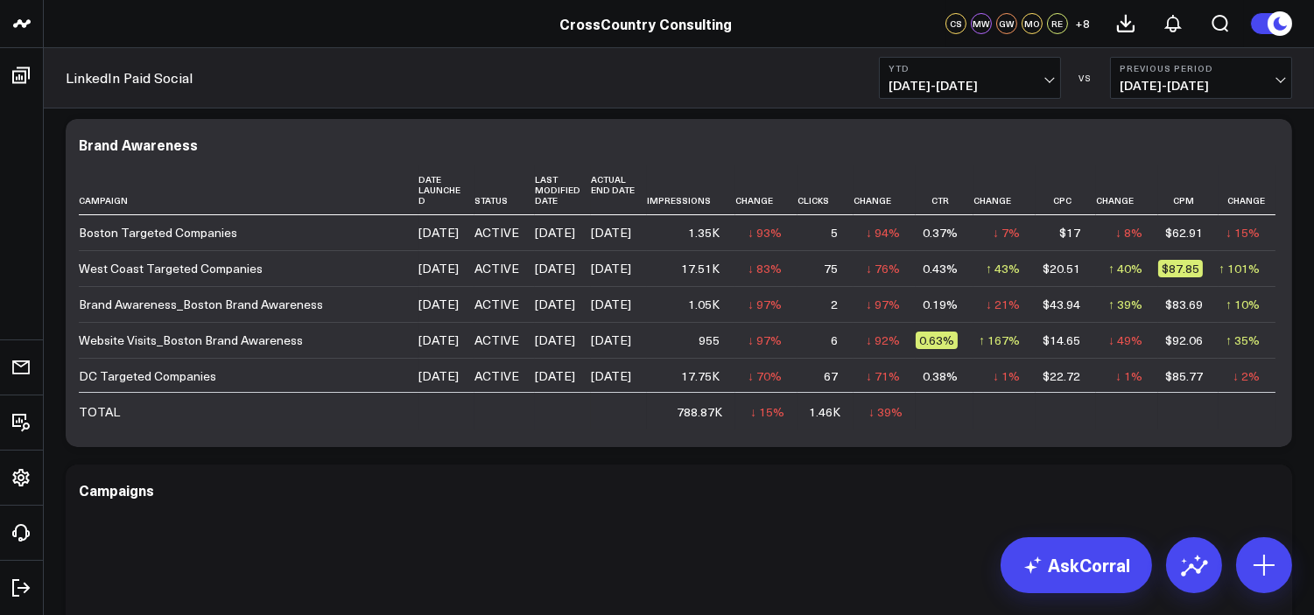
scroll to position [675, 0]
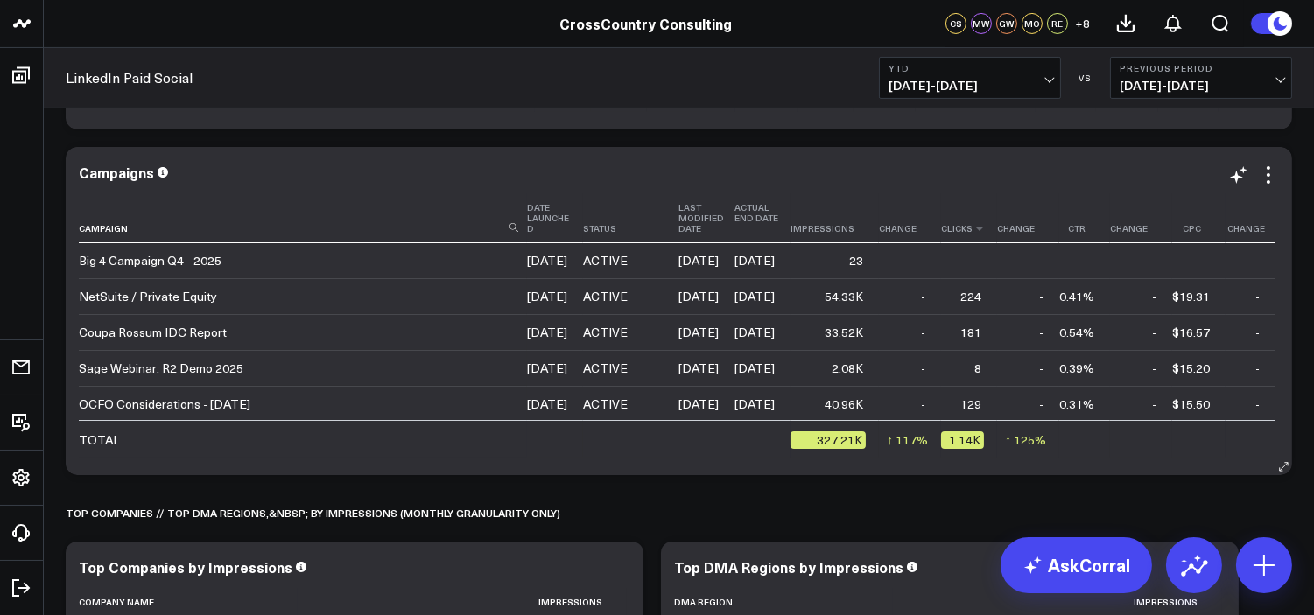
click at [958, 239] on th "Clicks" at bounding box center [969, 218] width 56 height 50
click at [979, 234] on icon at bounding box center [979, 228] width 14 height 11
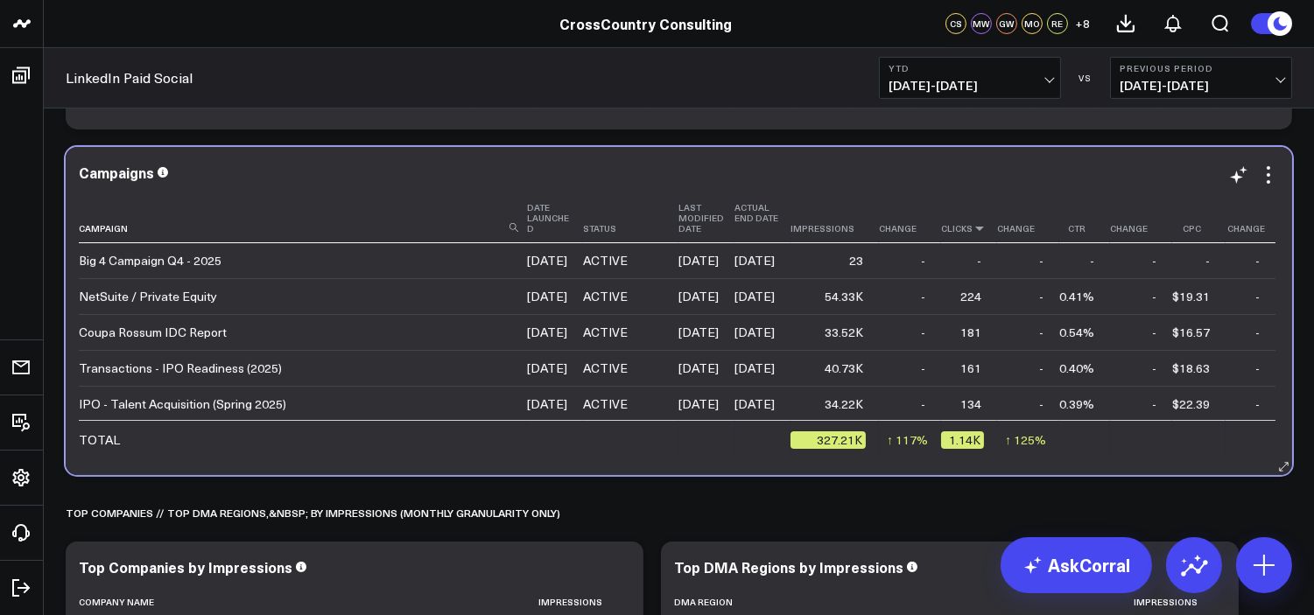
click at [972, 234] on icon at bounding box center [979, 228] width 14 height 11
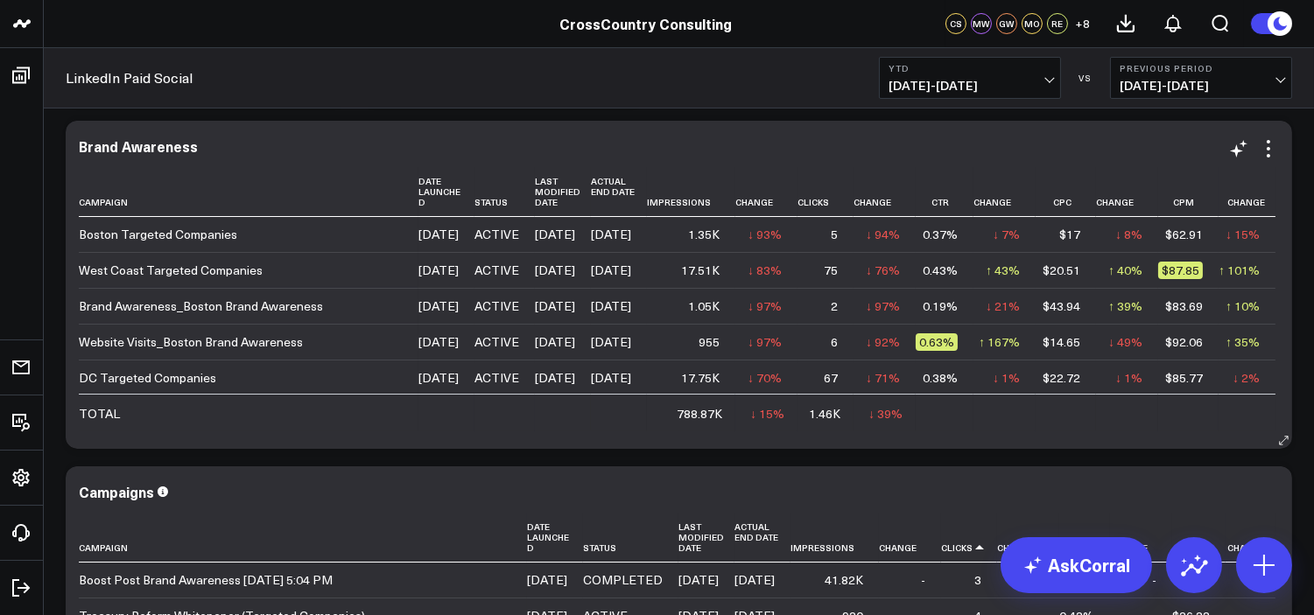
scroll to position [352, 0]
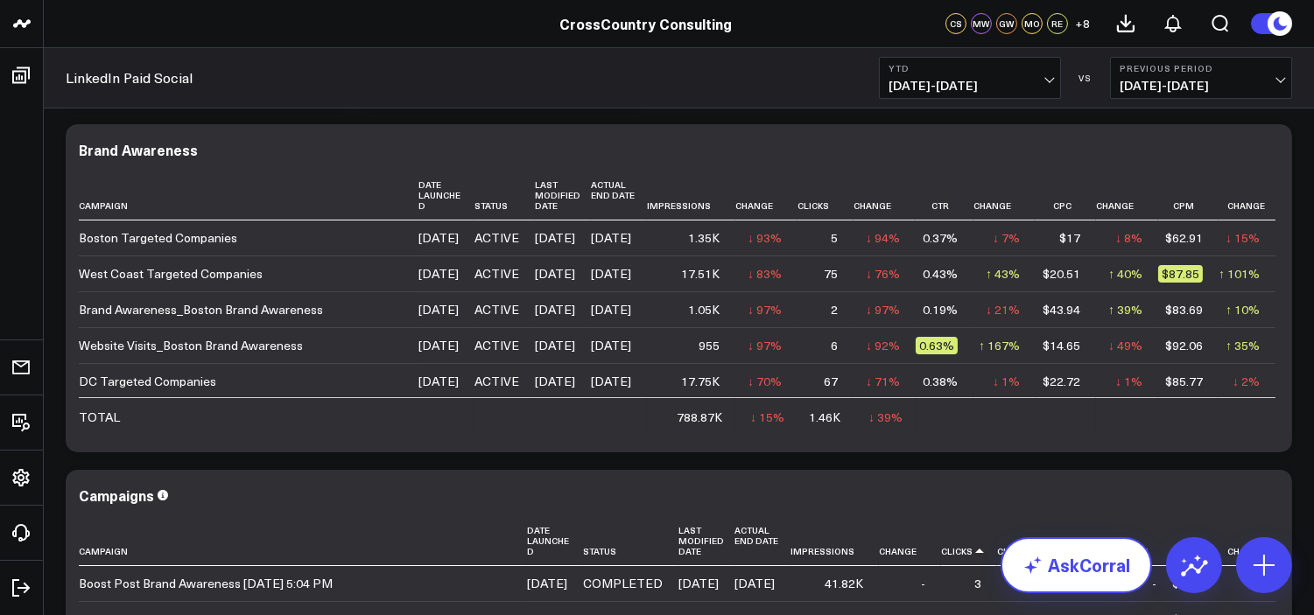
click at [1037, 568] on icon at bounding box center [1032, 565] width 21 height 21
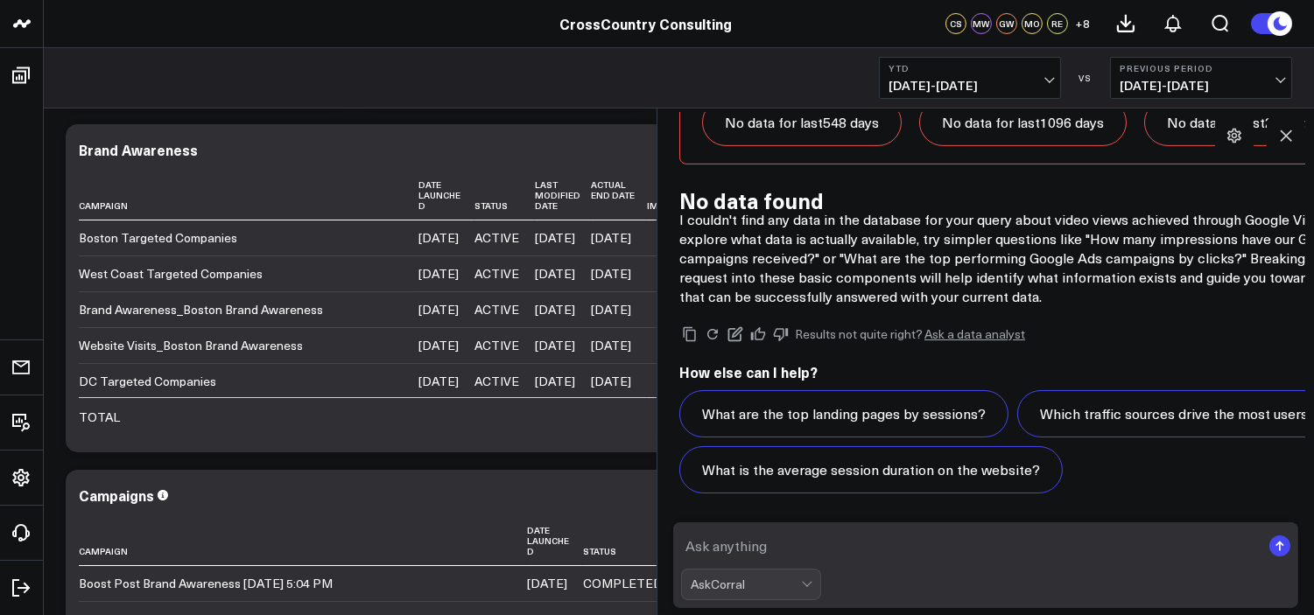
click at [870, 556] on textarea at bounding box center [970, 546] width 579 height 32
click at [823, 538] on textarea "what are the top five linkedin [PERSON_NAME]." at bounding box center [970, 546] width 579 height 32
drag, startPoint x: 823, startPoint y: 538, endPoint x: 903, endPoint y: 129, distance: 417.5
click at [903, 191] on h2 "No data found" at bounding box center [1029, 200] width 700 height 19
type textarea "what are the top five LinkedIn [PERSON_NAME]."
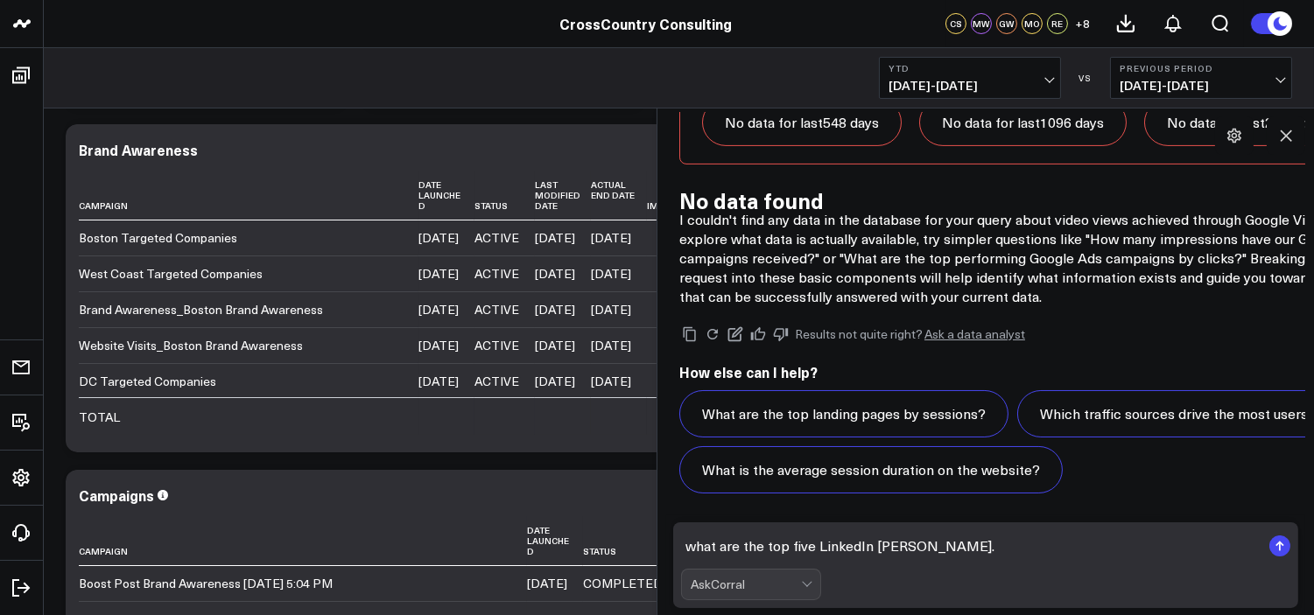
click at [1026, 546] on textarea "what are the top five LinkedIn [PERSON_NAME]." at bounding box center [970, 546] width 579 height 32
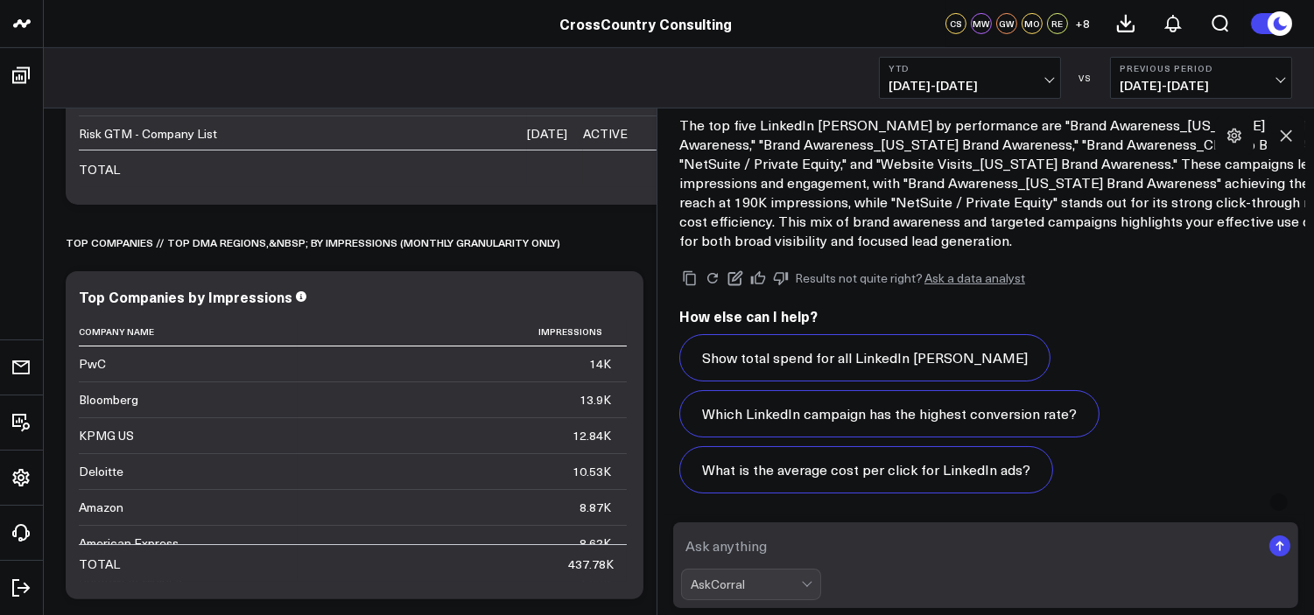
scroll to position [14780, 0]
click at [834, 550] on textarea at bounding box center [970, 546] width 579 height 32
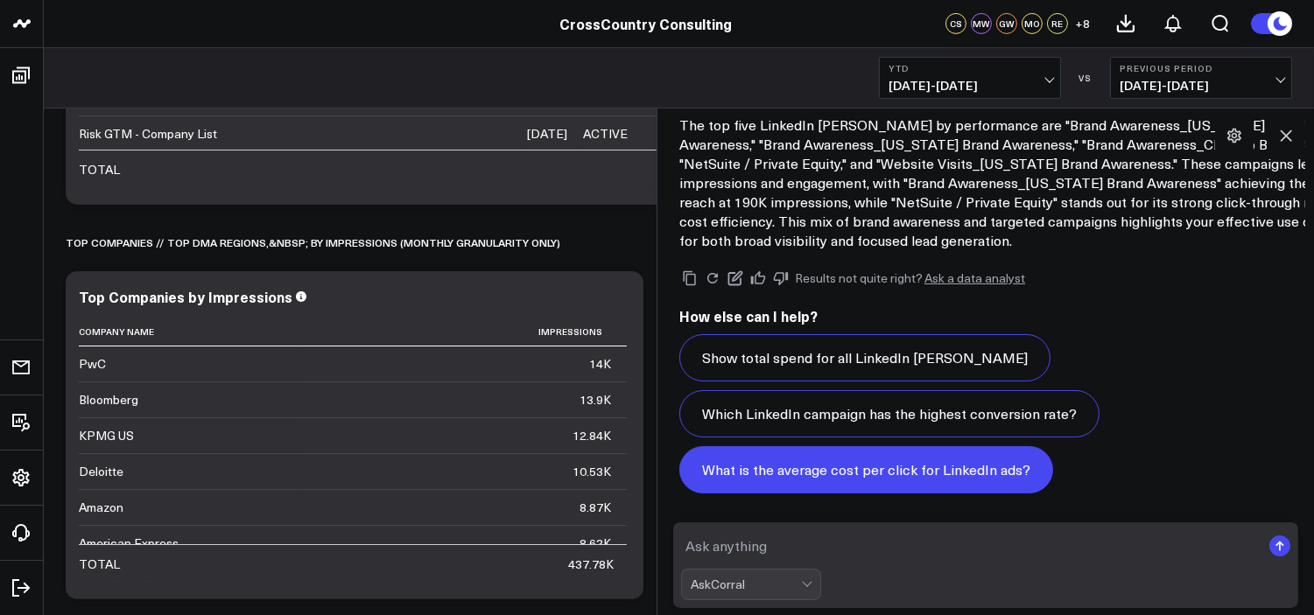
type textarea "r"
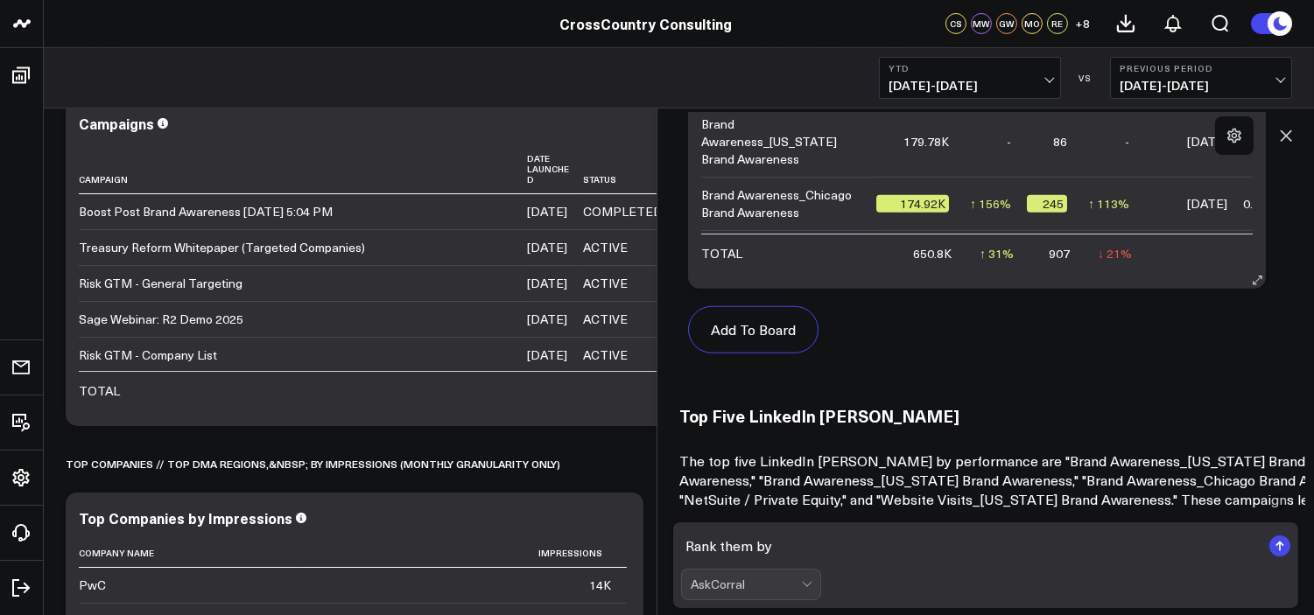
scroll to position [14350, 0]
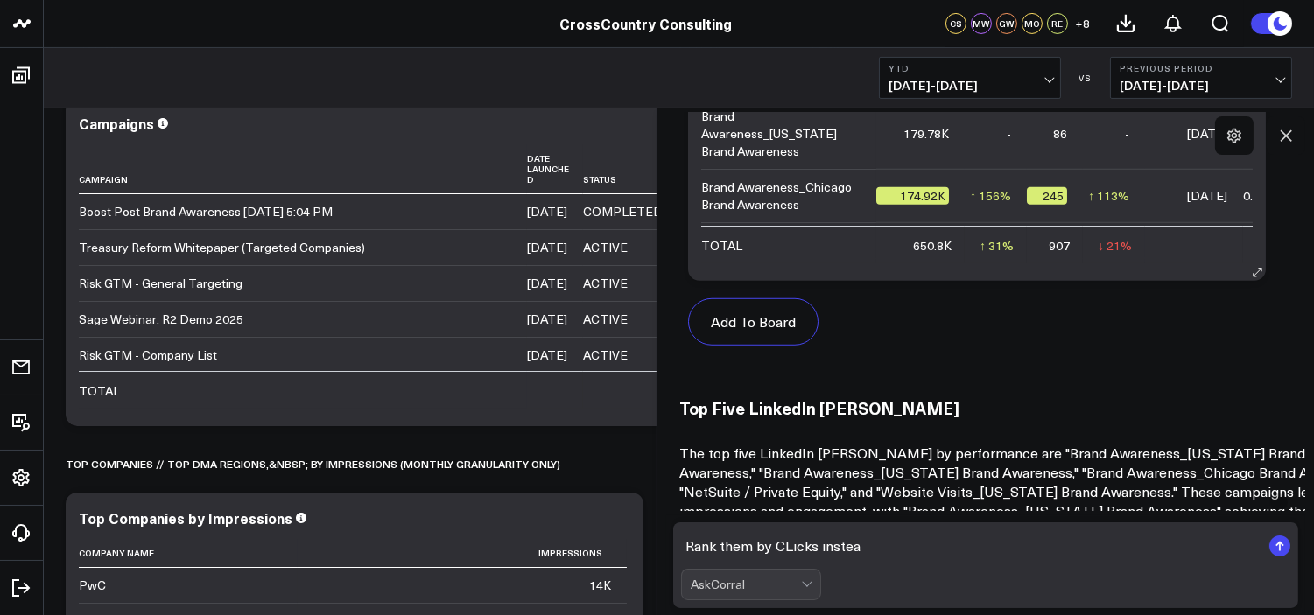
type textarea "Rank them by CLicks instead"
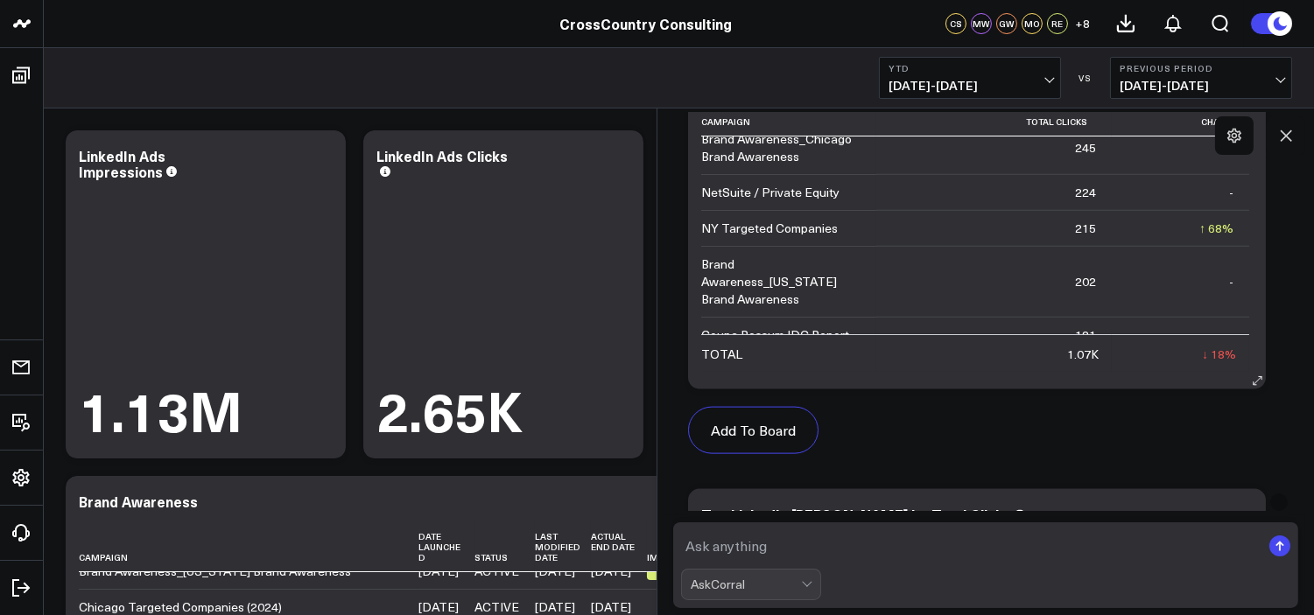
scroll to position [15995, 0]
click at [1229, 129] on button at bounding box center [1285, 135] width 39 height 39
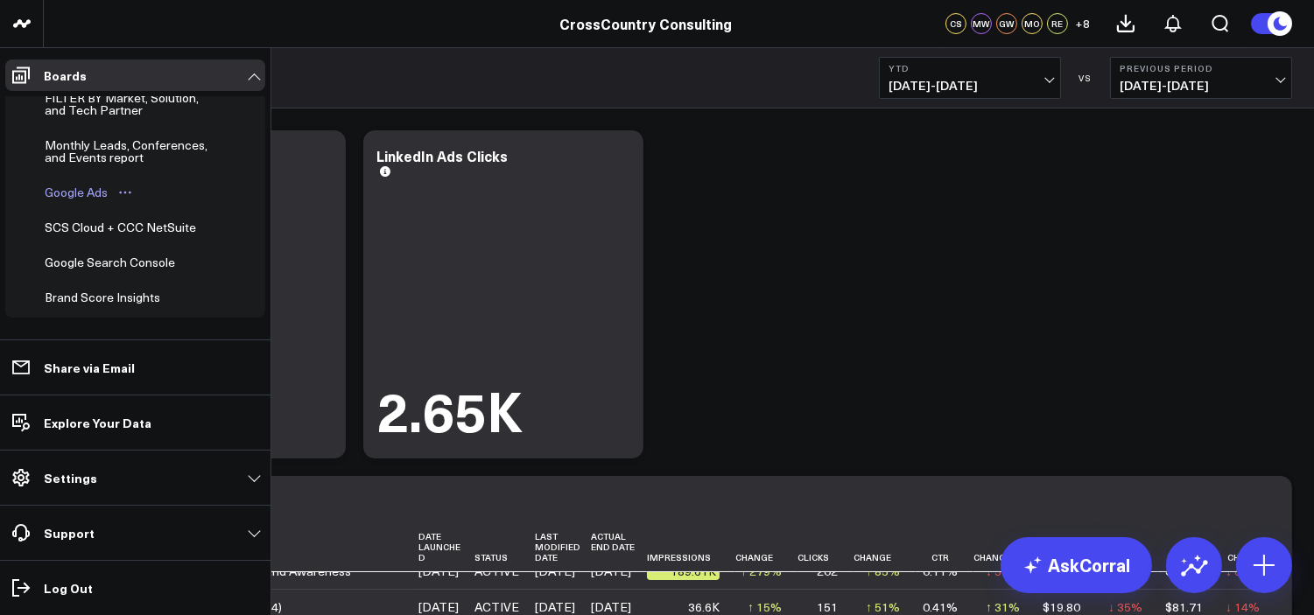
scroll to position [623, 0]
click at [72, 200] on div "Google Ads" at bounding box center [76, 189] width 72 height 21
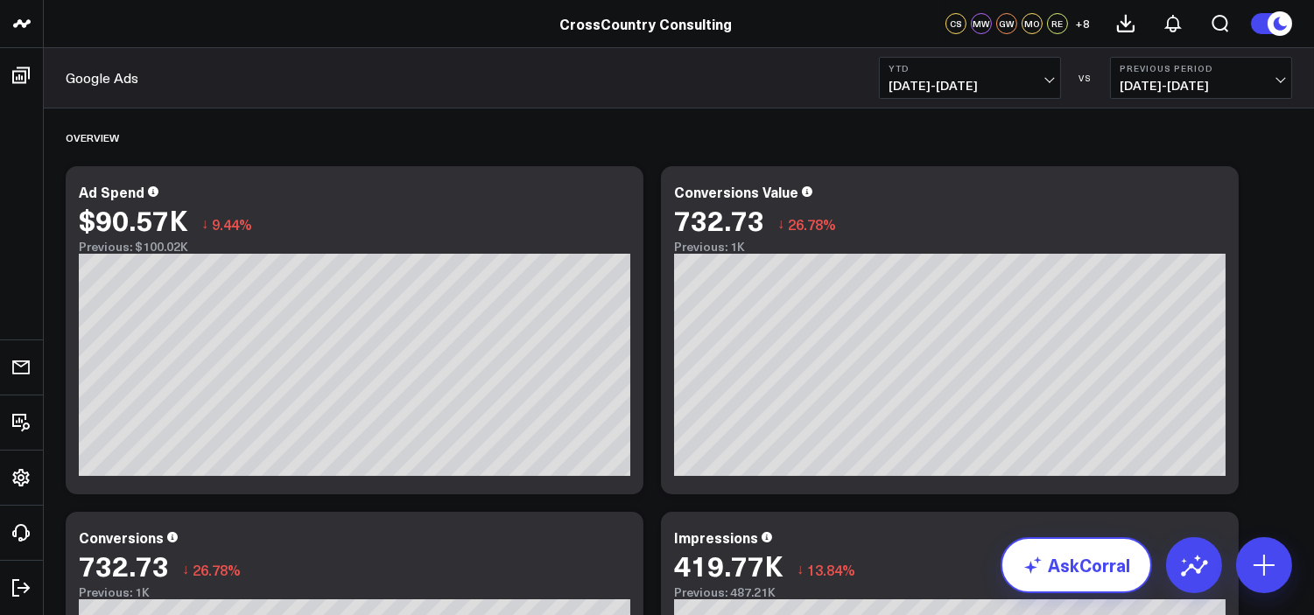
click at [1085, 568] on link "AskCorral" at bounding box center [1075, 565] width 151 height 56
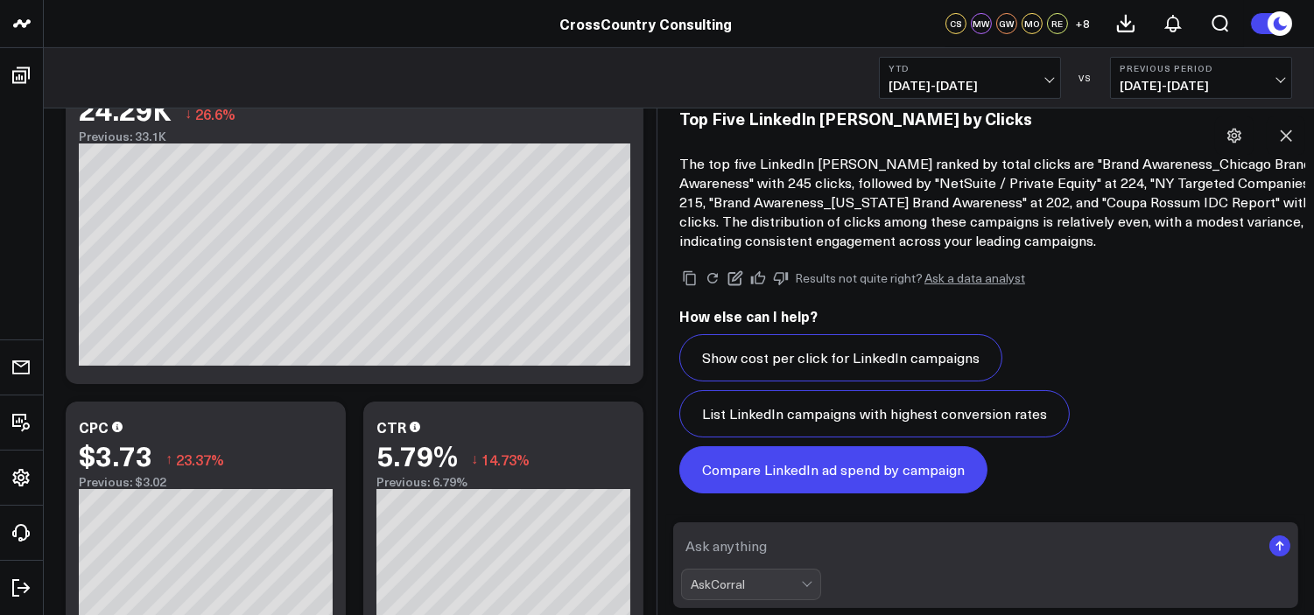
scroll to position [562, 0]
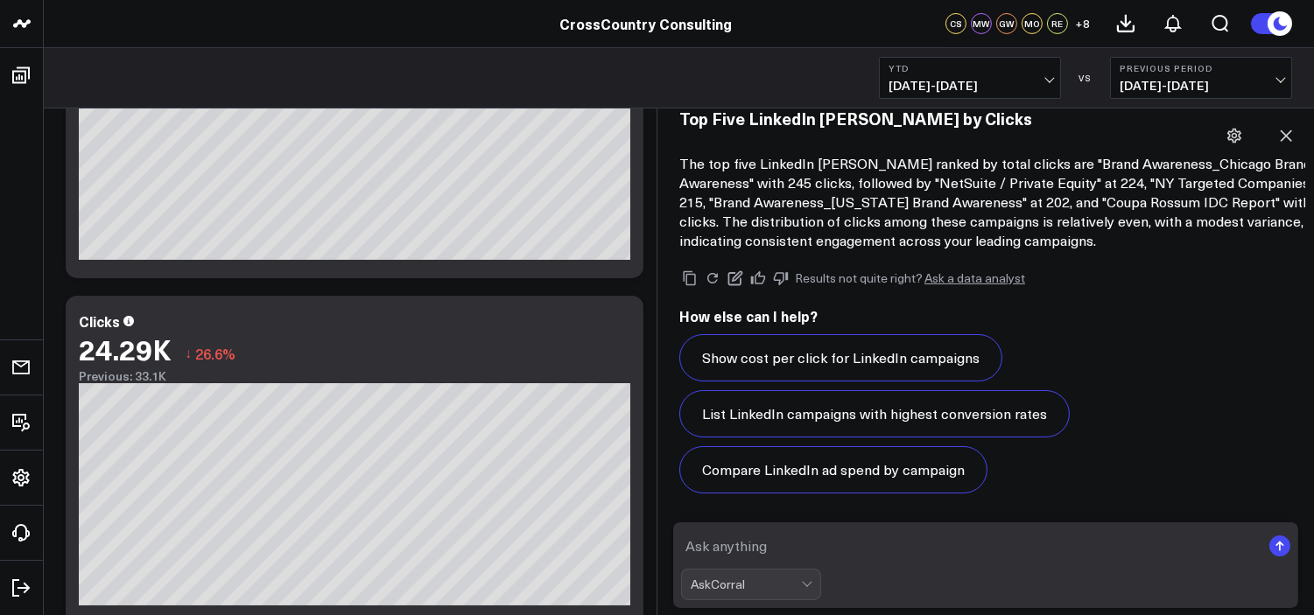
click at [756, 537] on textarea at bounding box center [970, 546] width 579 height 32
type textarea "what are the top 5 performing google [PERSON_NAME] by clicks"
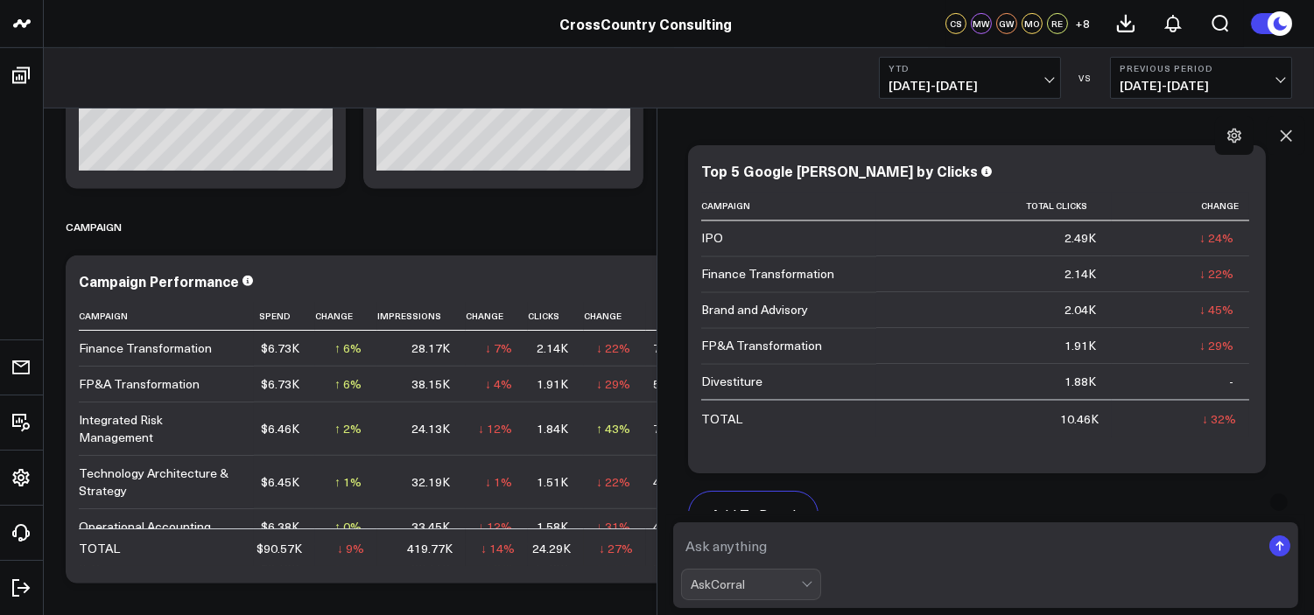
scroll to position [18127, 0]
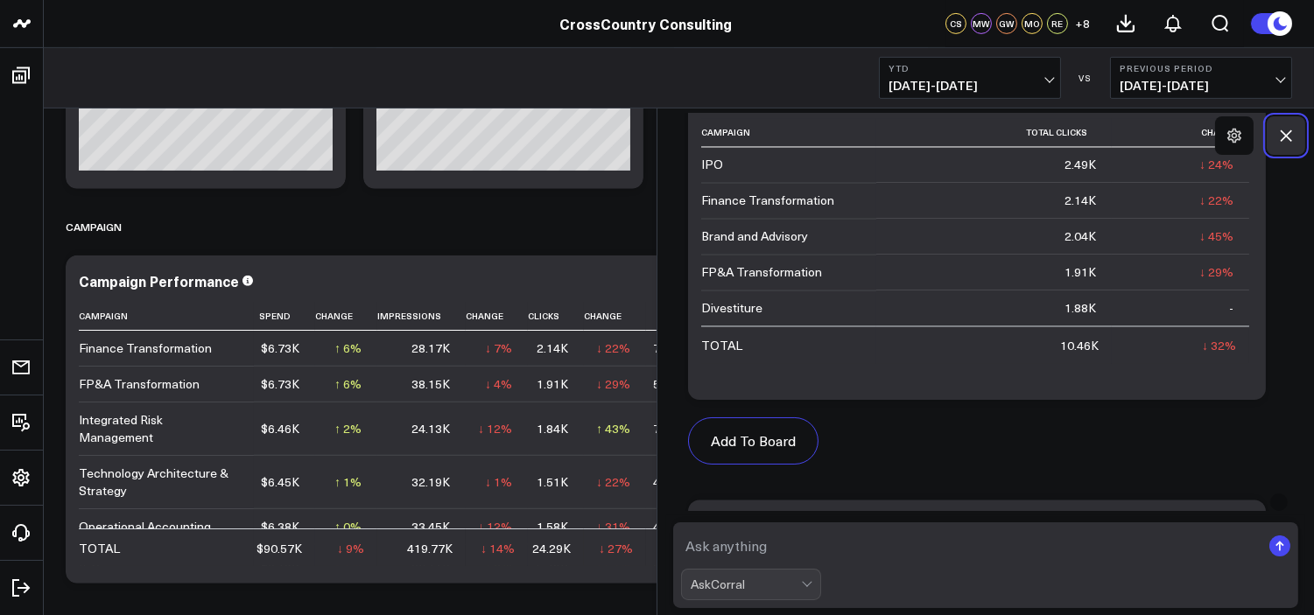
click at [1229, 132] on icon at bounding box center [1286, 136] width 18 height 18
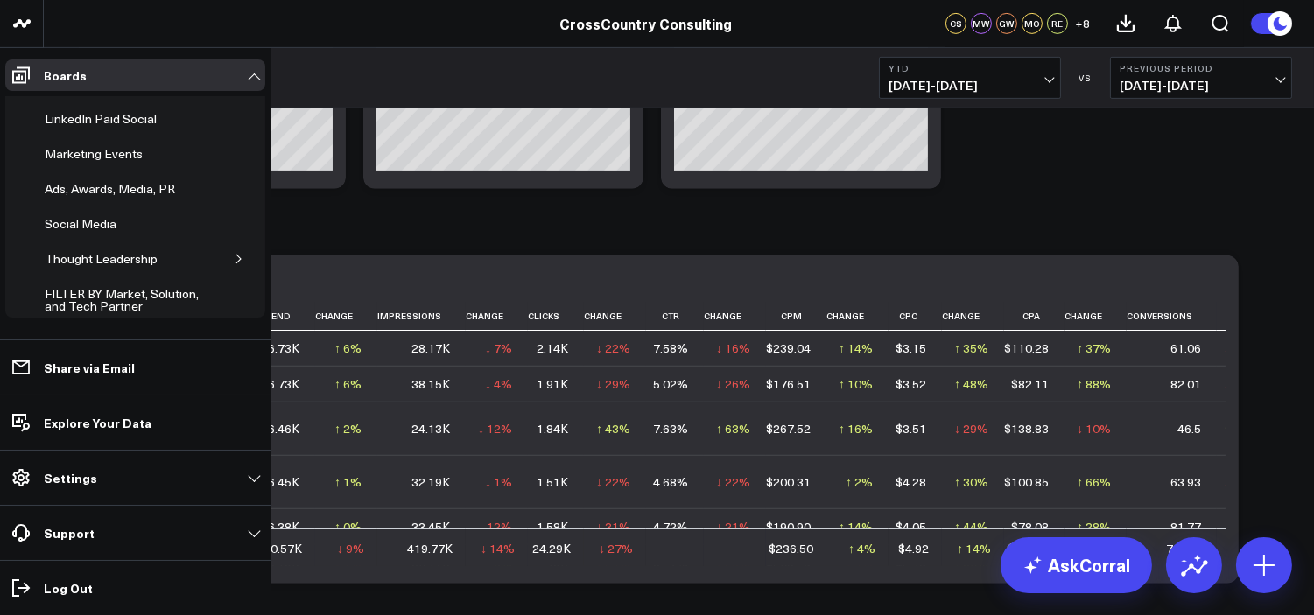
scroll to position [425, 0]
click at [96, 221] on div "Social Media" at bounding box center [80, 222] width 81 height 21
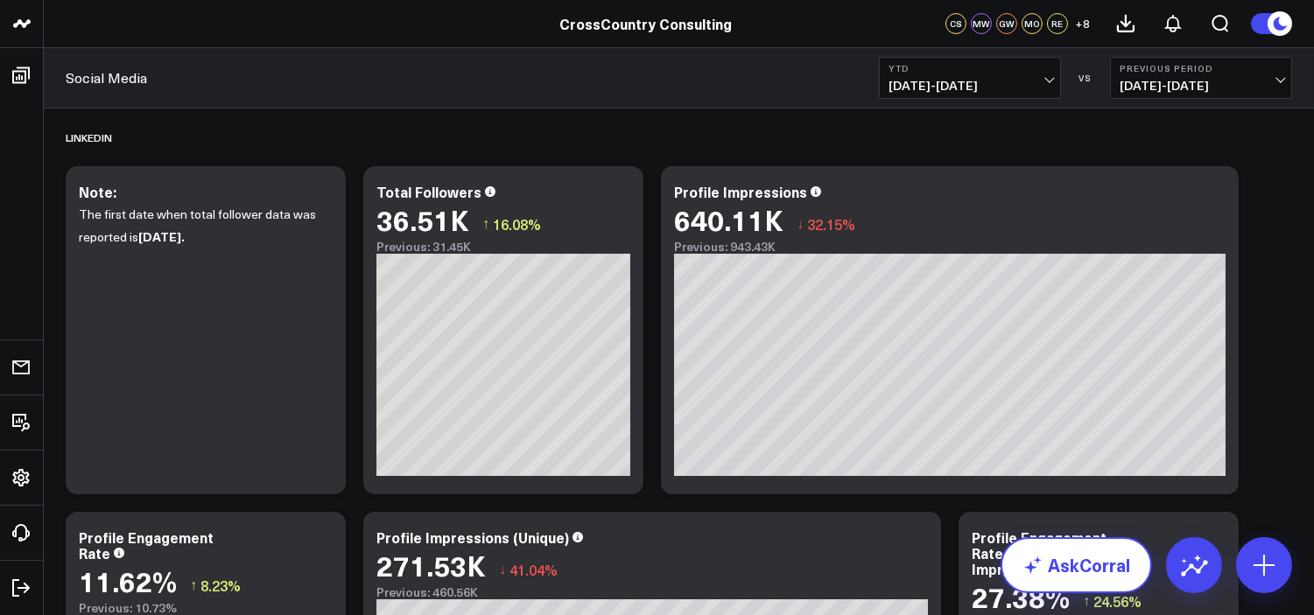
click at [1079, 568] on link "AskCorral" at bounding box center [1075, 565] width 151 height 56
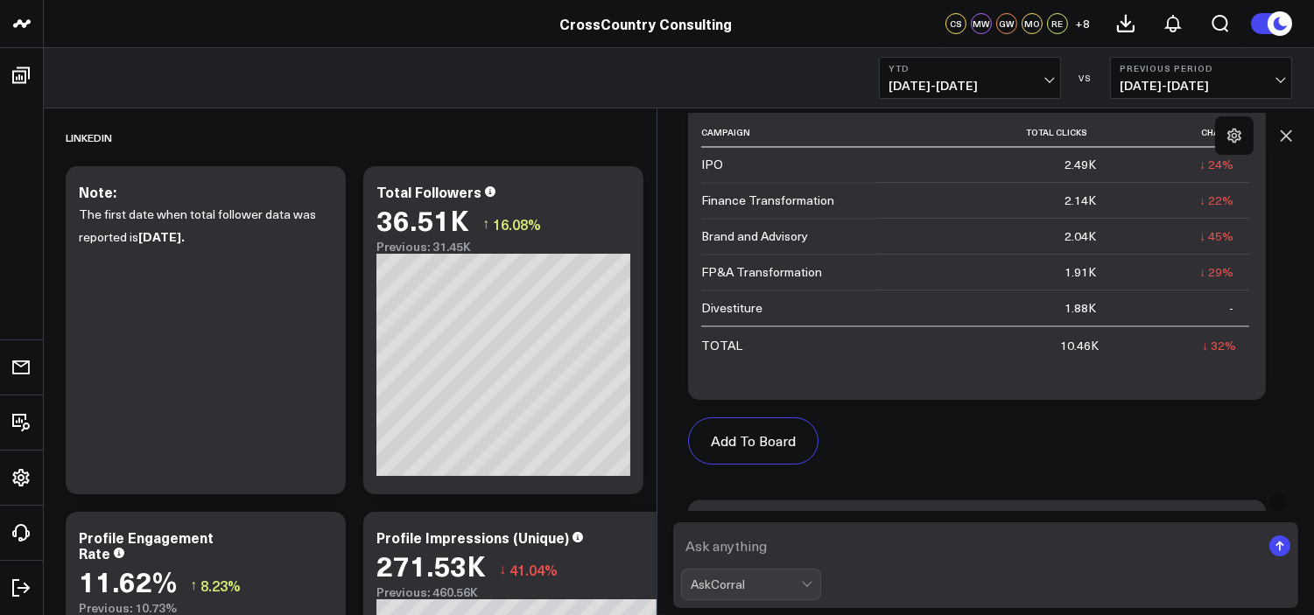
click at [863, 547] on textarea at bounding box center [970, 546] width 579 height 32
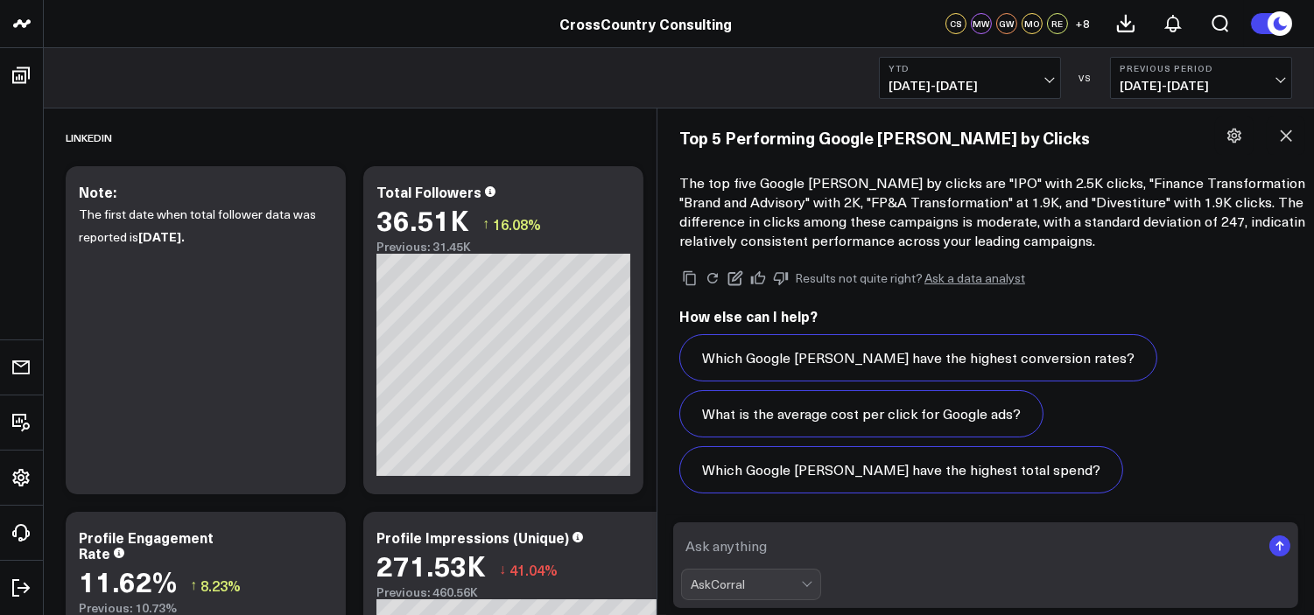
scroll to position [19066, 0]
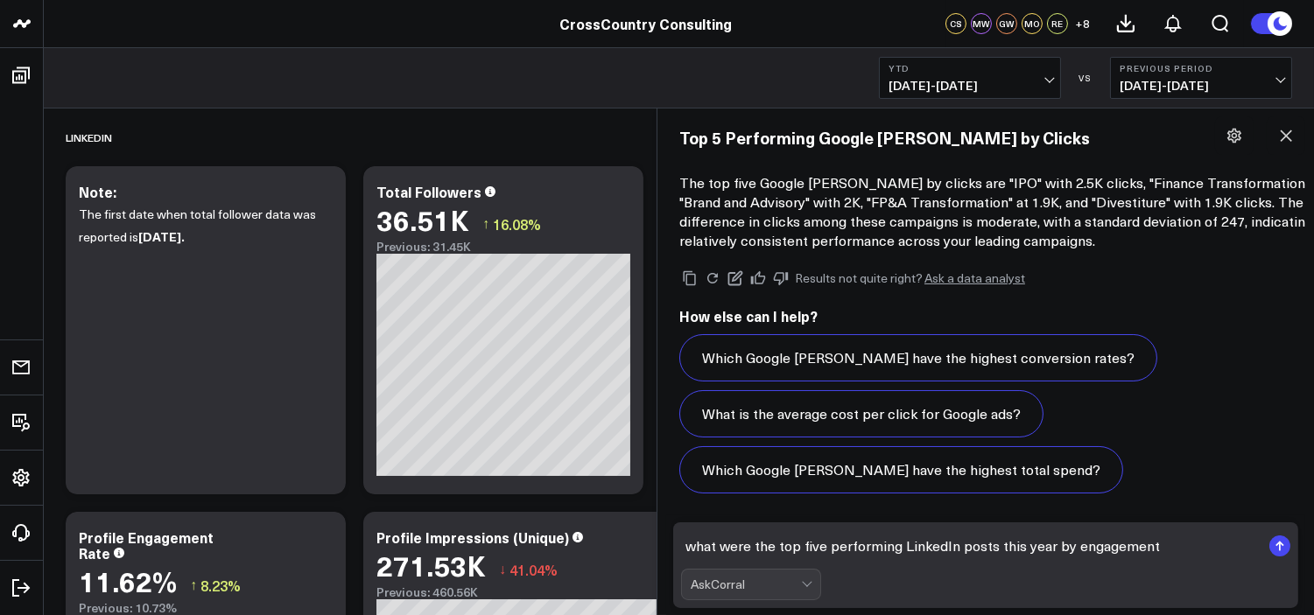
click at [1156, 538] on textarea "what were the top five performing LinkedIn posts this year by engagement" at bounding box center [970, 546] width 579 height 32
type textarea "what were the top five performing LinkedIn posts this year by engagement"
click at [1229, 549] on icon "submit" at bounding box center [1280, 547] width 2 height 9
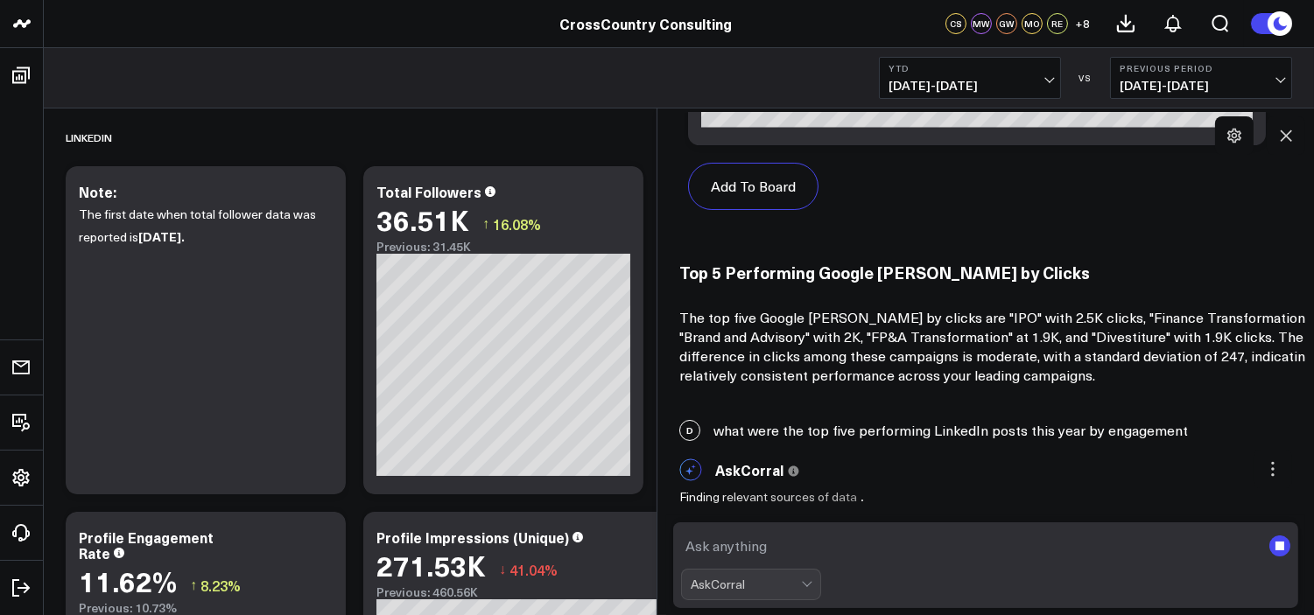
scroll to position [18930, 0]
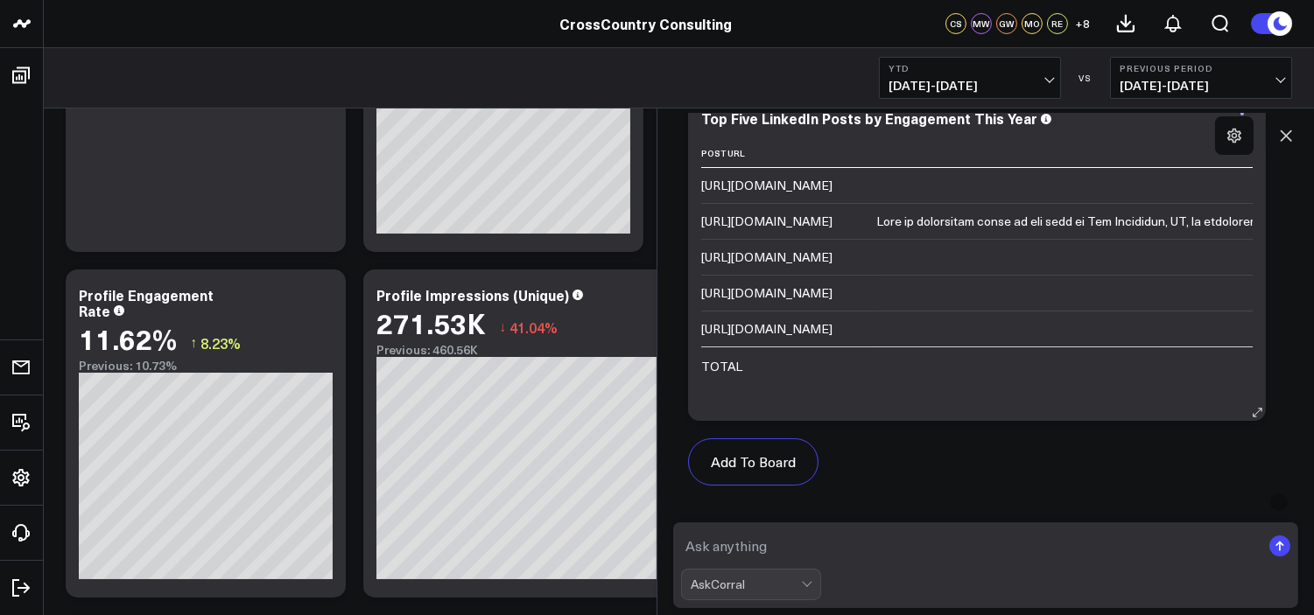
click at [1229, 131] on icon at bounding box center [1241, 120] width 21 height 21
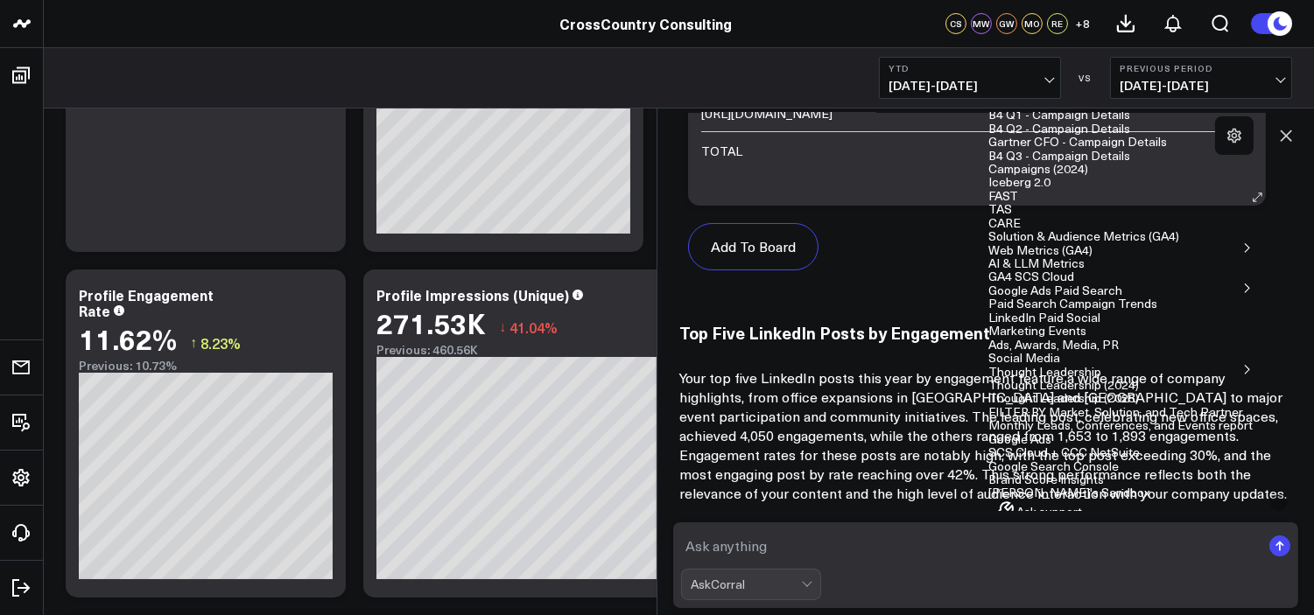
scroll to position [19986, 0]
click at [988, 486] on button "[PERSON_NAME]'s Sandbox" at bounding box center [1069, 492] width 162 height 12
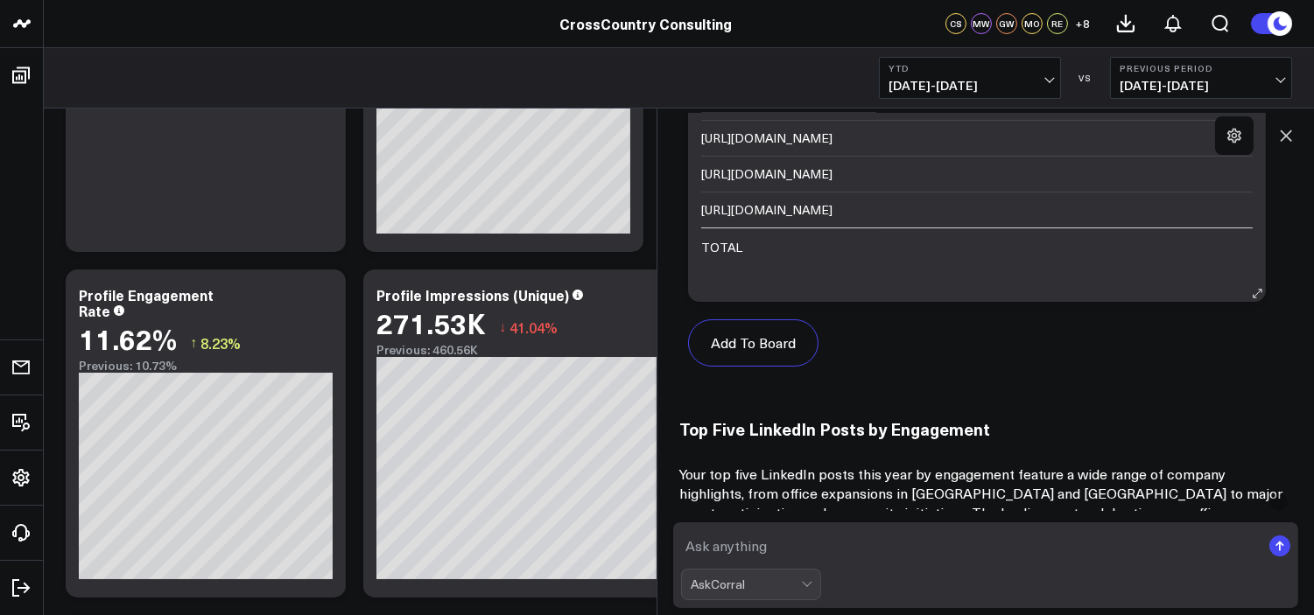
scroll to position [19888, 0]
click at [1229, 127] on icon at bounding box center [1286, 136] width 18 height 18
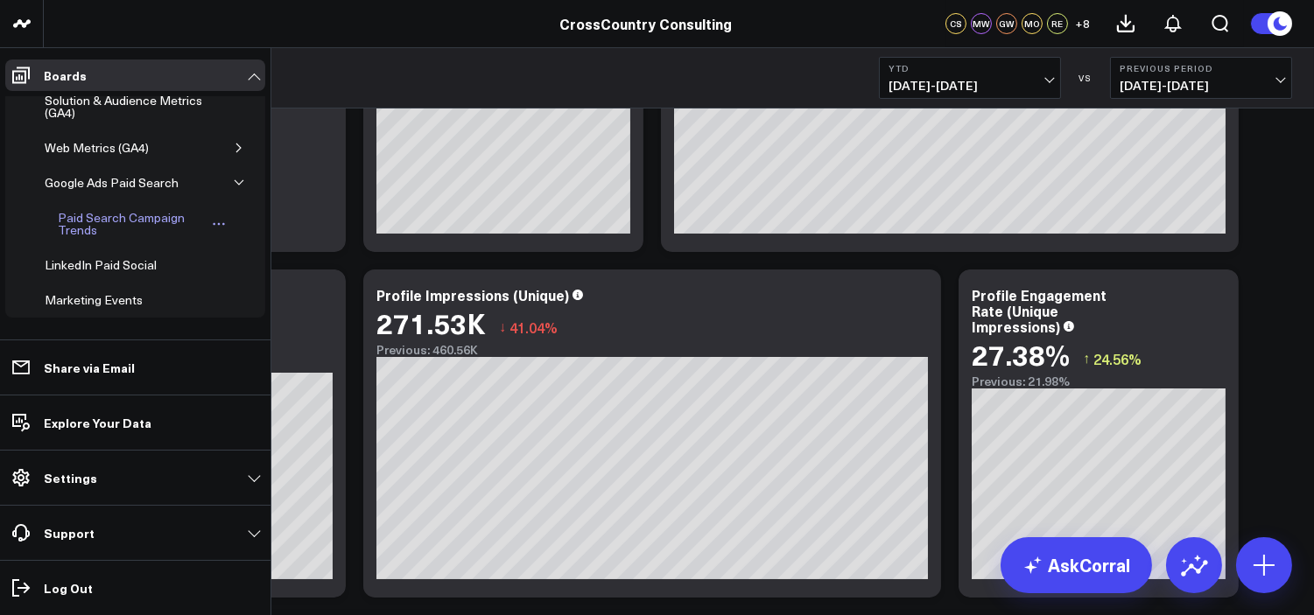
scroll to position [701, 0]
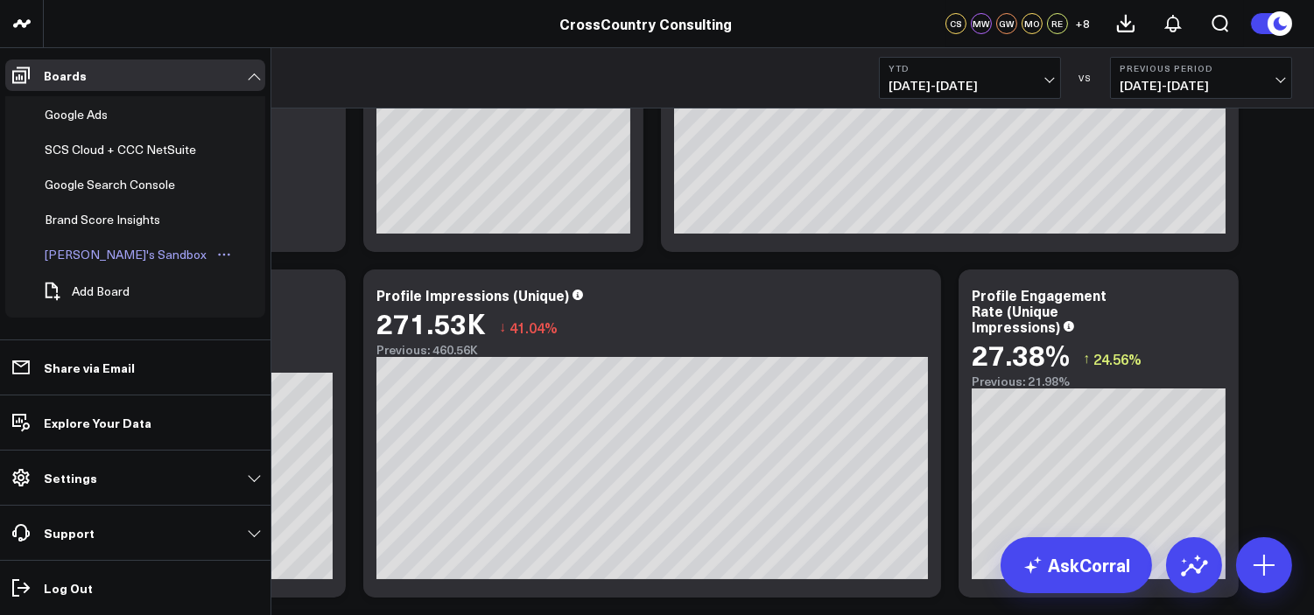
click at [108, 256] on div "[PERSON_NAME]'s Sandbox" at bounding box center [125, 254] width 171 height 21
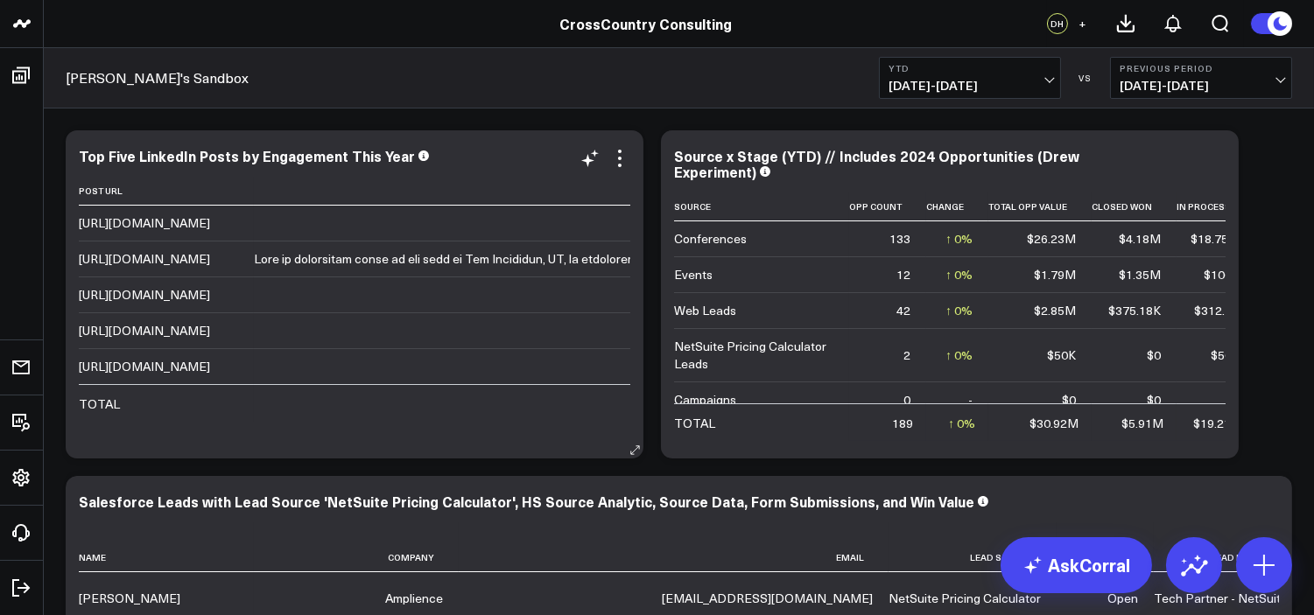
click at [254, 238] on td "[URL][DOMAIN_NAME]" at bounding box center [166, 223] width 175 height 35
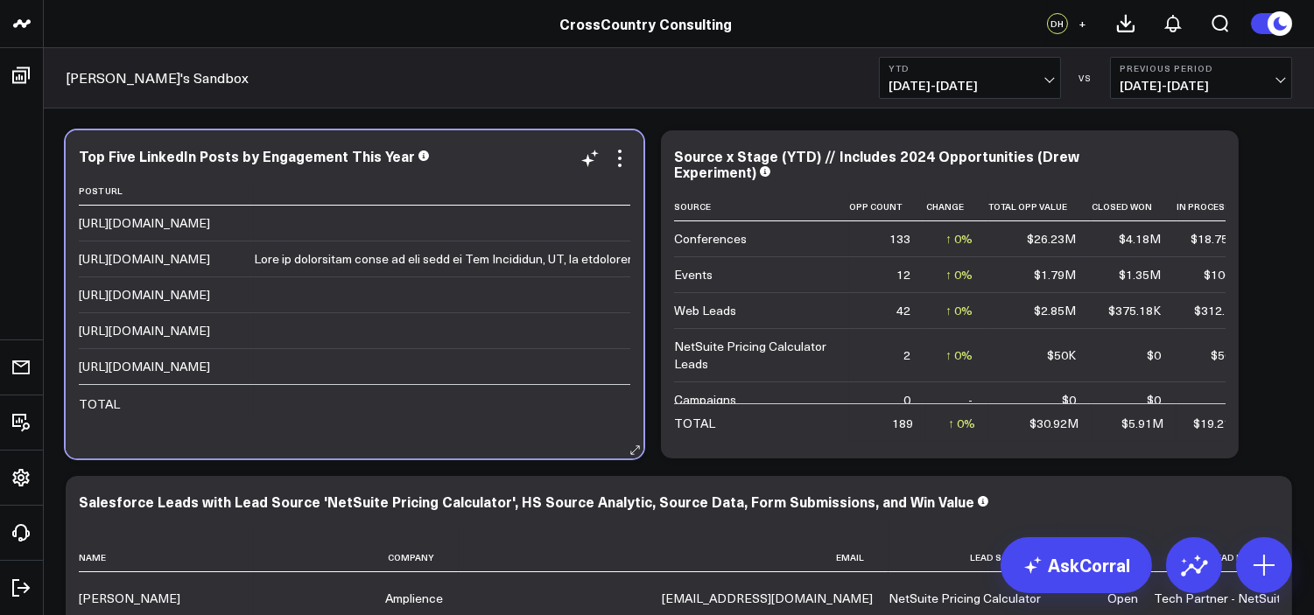
click at [210, 231] on div "[URL][DOMAIN_NAME]" at bounding box center [144, 223] width 131 height 18
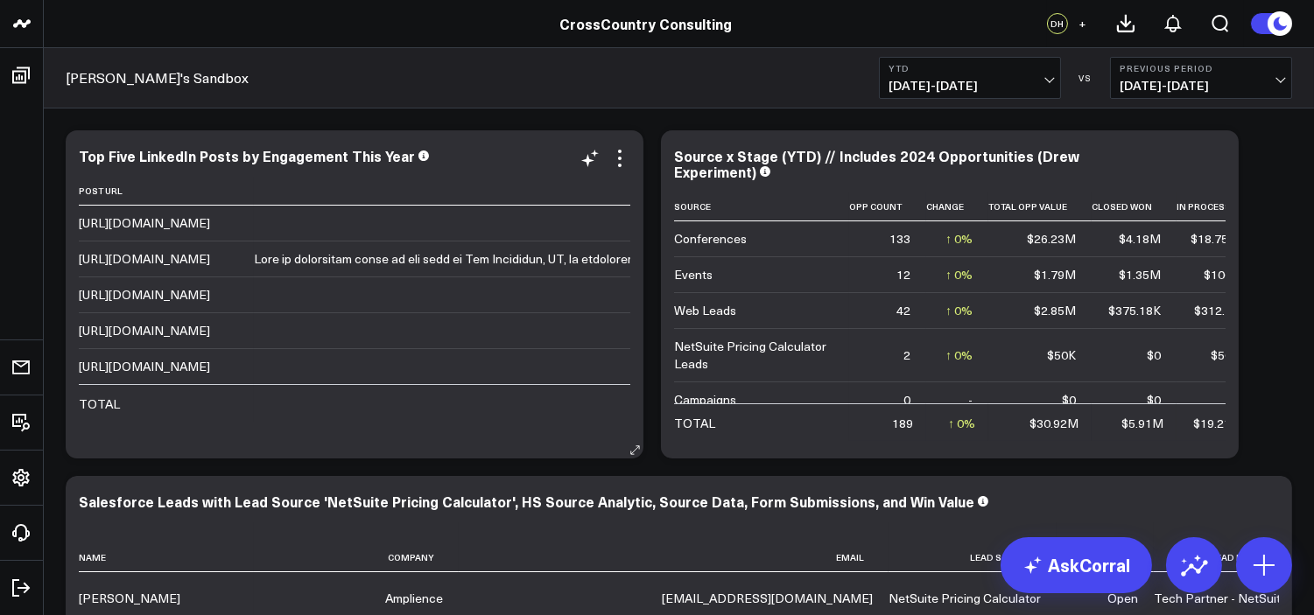
click at [210, 231] on div "[URL][DOMAIN_NAME]" at bounding box center [144, 223] width 131 height 18
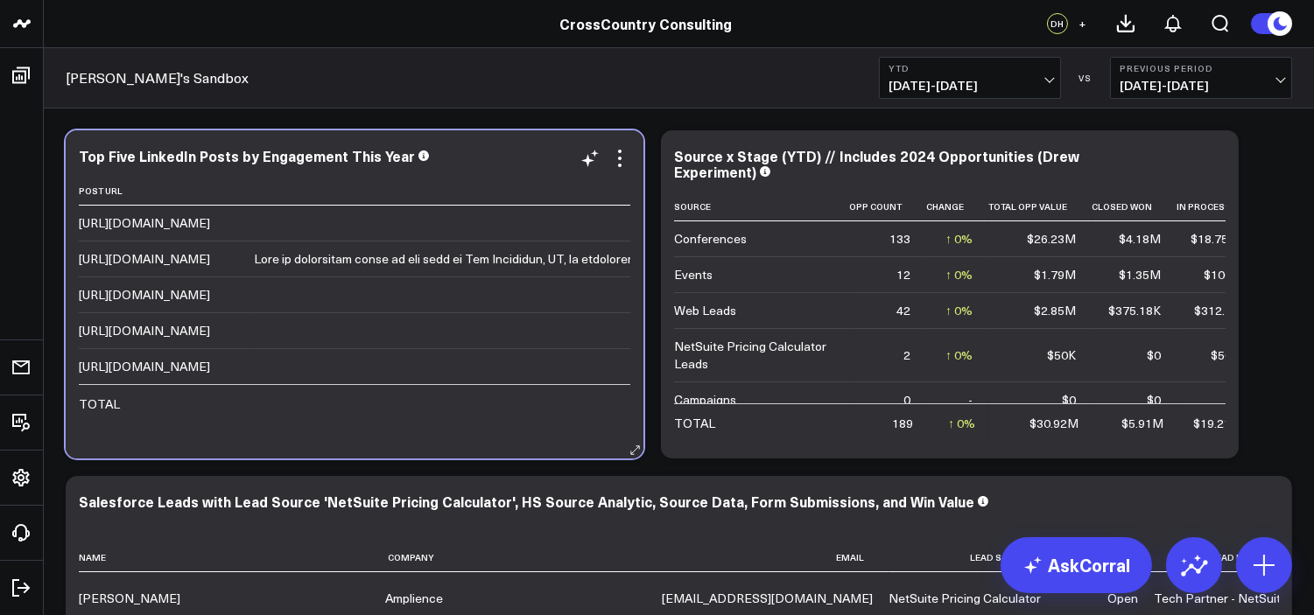
click at [144, 233] on td "[URL][DOMAIN_NAME]" at bounding box center [166, 223] width 175 height 35
click at [106, 230] on div "[URL][DOMAIN_NAME]" at bounding box center [144, 223] width 131 height 18
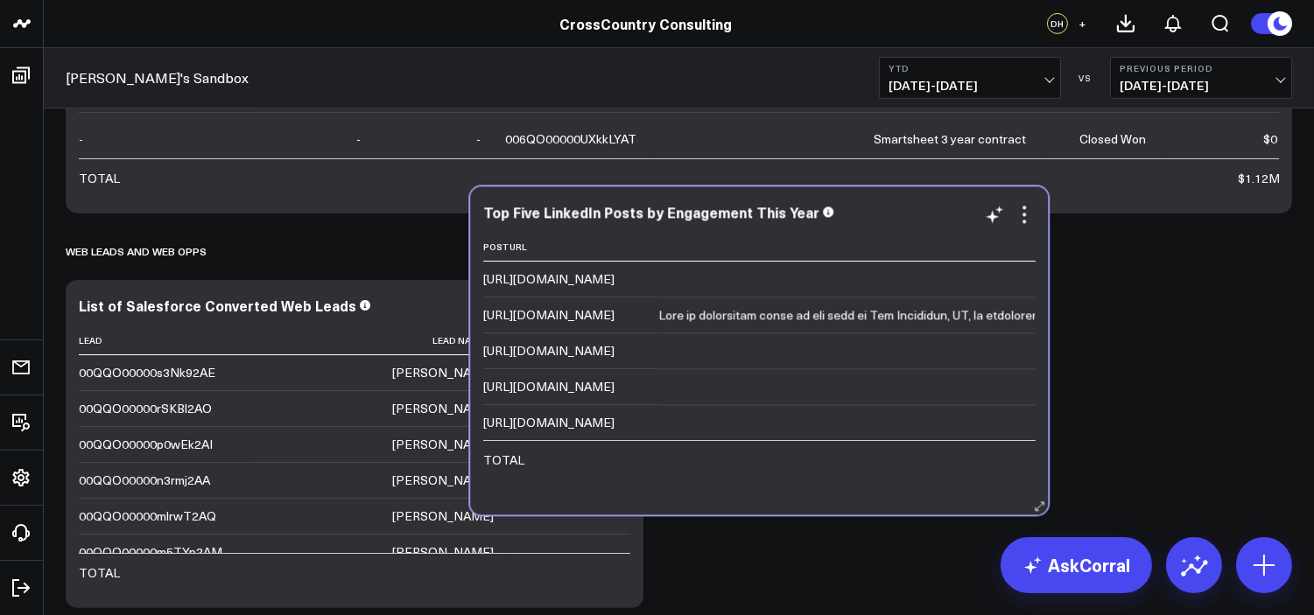
scroll to position [969, 0]
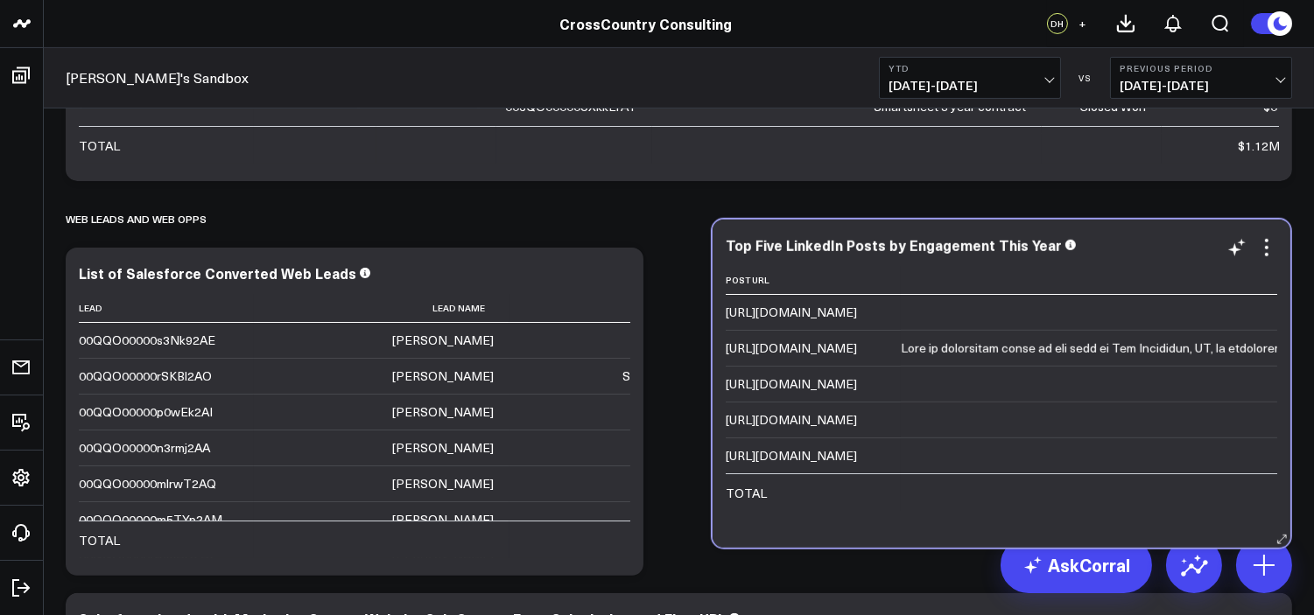
drag, startPoint x: 488, startPoint y: 291, endPoint x: 1104, endPoint y: 408, distance: 626.2
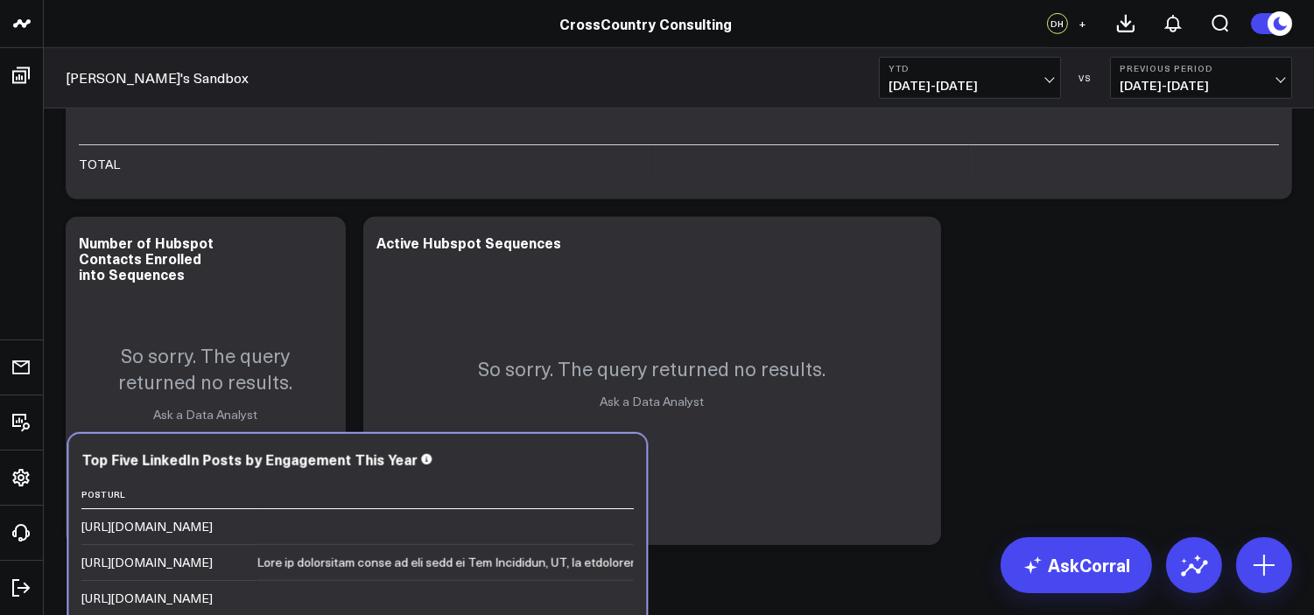
scroll to position [1735, 0]
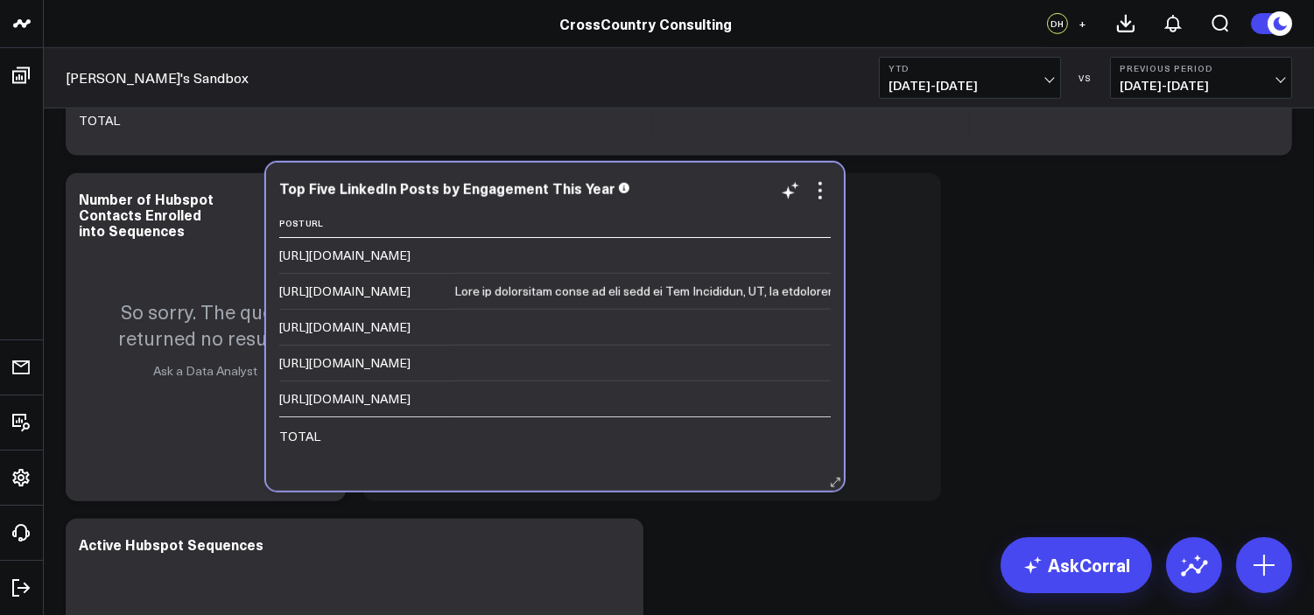
drag, startPoint x: 537, startPoint y: 396, endPoint x: 738, endPoint y: 429, distance: 203.0
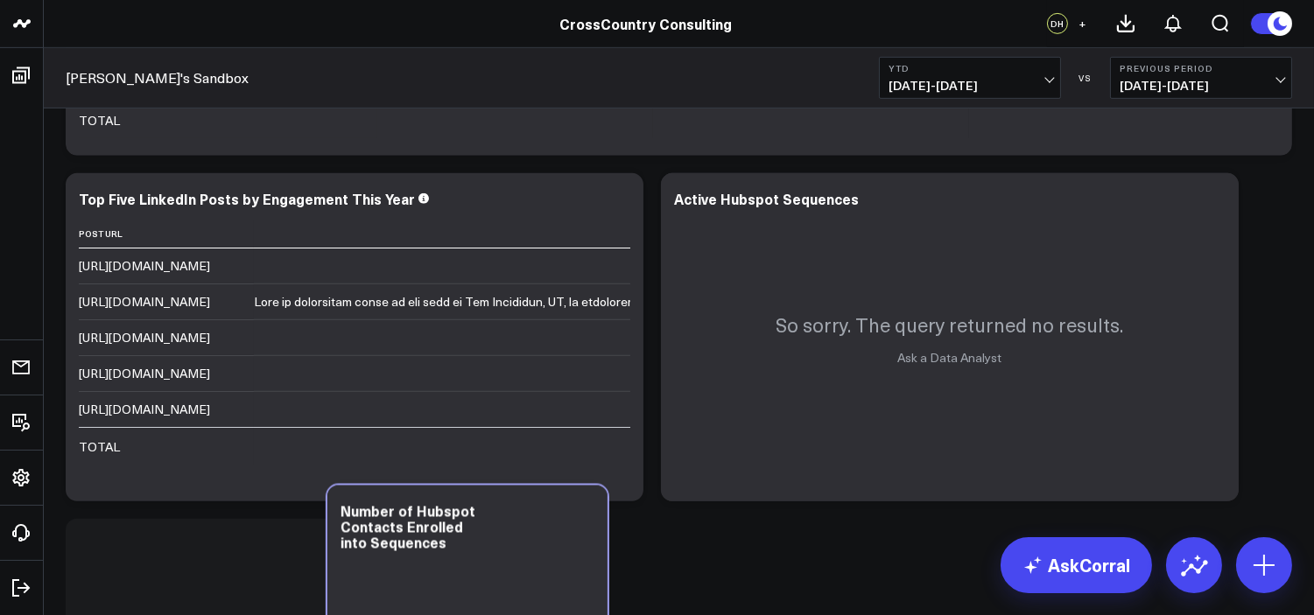
drag, startPoint x: 410, startPoint y: 439, endPoint x: 484, endPoint y: 661, distance: 233.6
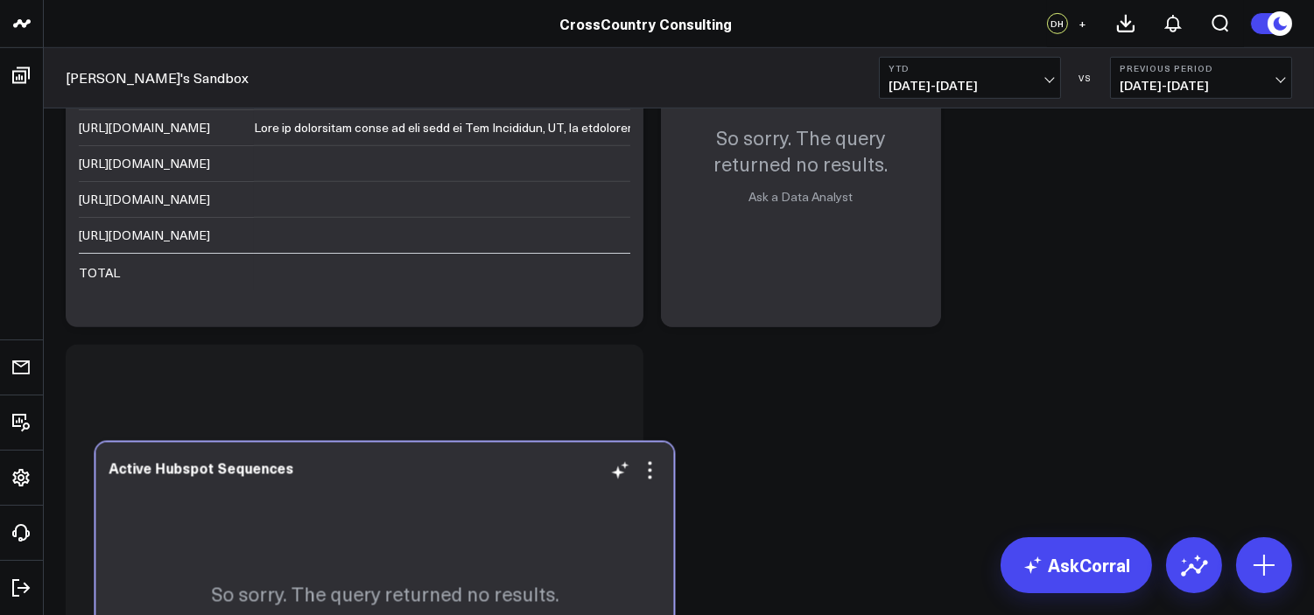
drag, startPoint x: 824, startPoint y: 345, endPoint x: 256, endPoint y: 558, distance: 606.9
click at [256, 558] on div "So sorry. The query returned no results. Ask a Data Analyst" at bounding box center [384, 607] width 578 height 328
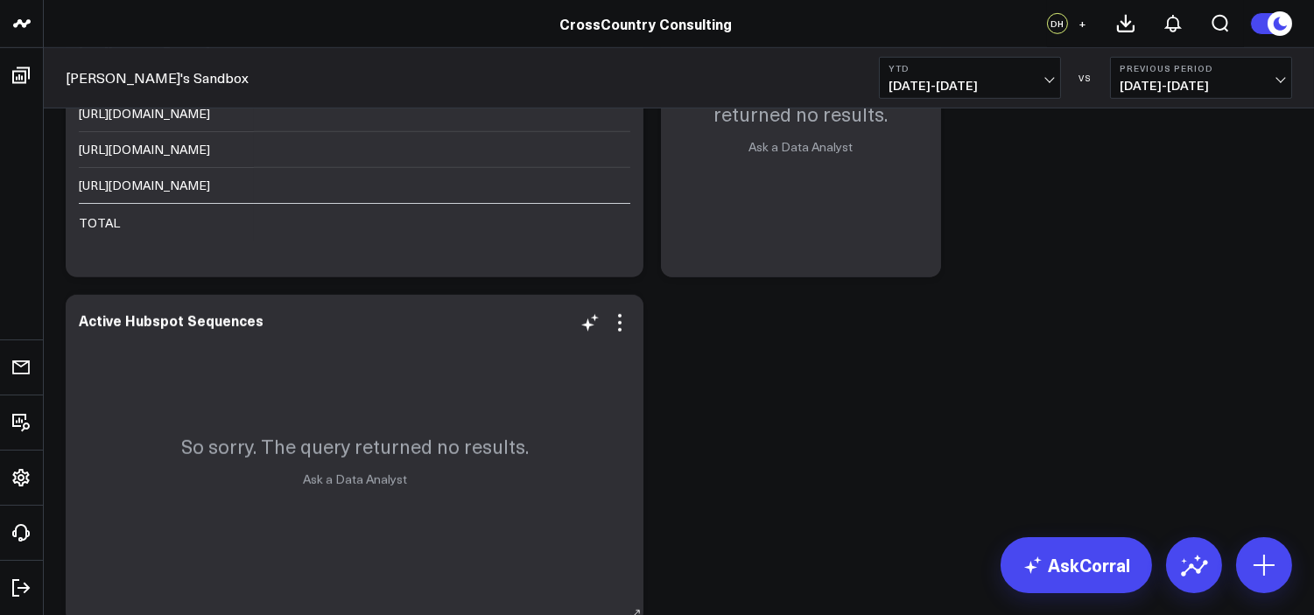
scroll to position [1961, 0]
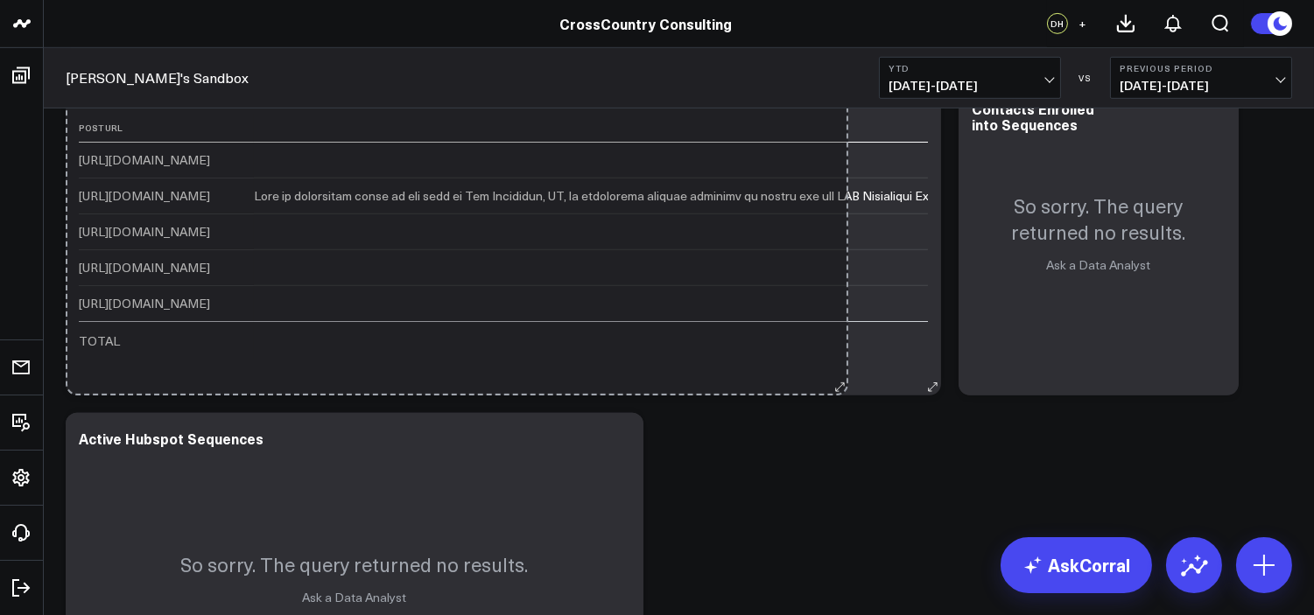
drag, startPoint x: 636, startPoint y: 388, endPoint x: 850, endPoint y: 382, distance: 213.6
click at [850, 382] on div "Top Five LinkedIn Posts by Engagement This Year Post Url Post Text Post Type Co…" at bounding box center [503, 231] width 875 height 328
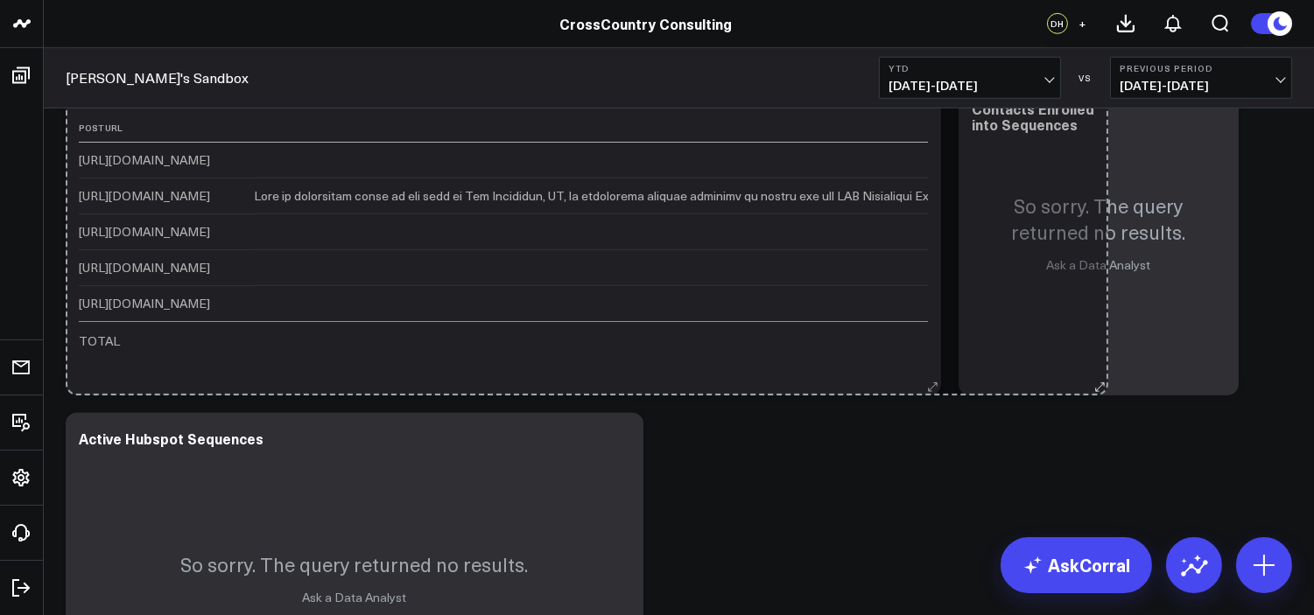
drag, startPoint x: 937, startPoint y: 389, endPoint x: 1121, endPoint y: 379, distance: 184.1
click at [941, 379] on div "Top Five LinkedIn Posts by Engagement This Year Post Url Post Text Post Type Co…" at bounding box center [503, 231] width 875 height 328
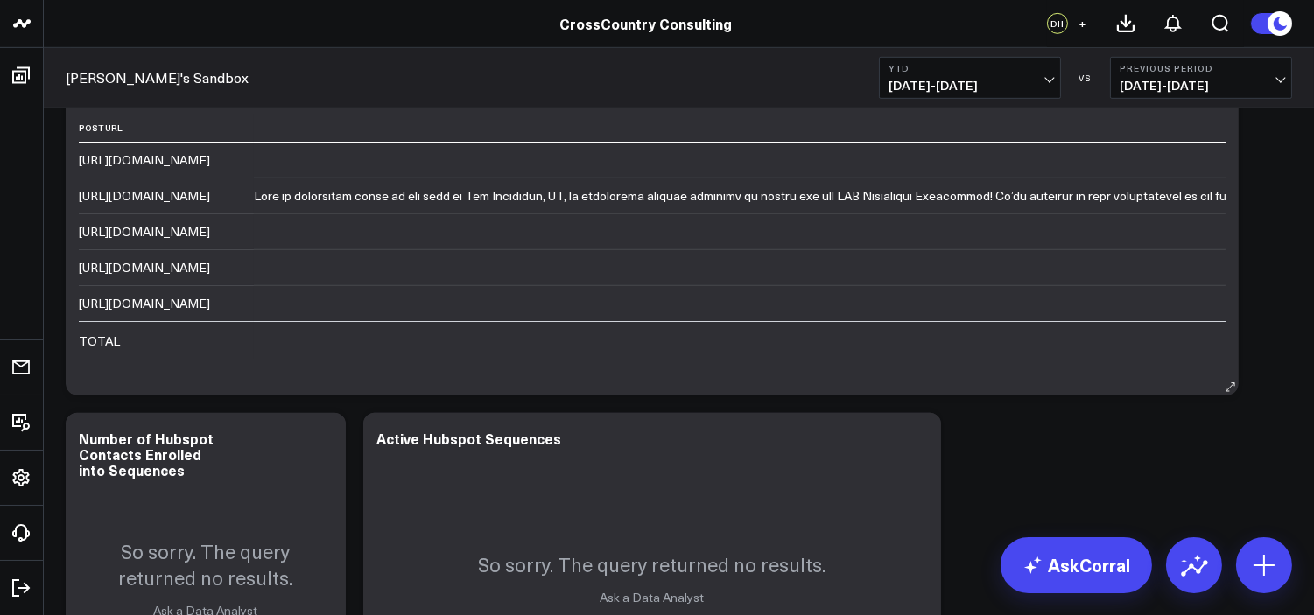
click at [210, 193] on div "[URL][DOMAIN_NAME]" at bounding box center [144, 196] width 131 height 18
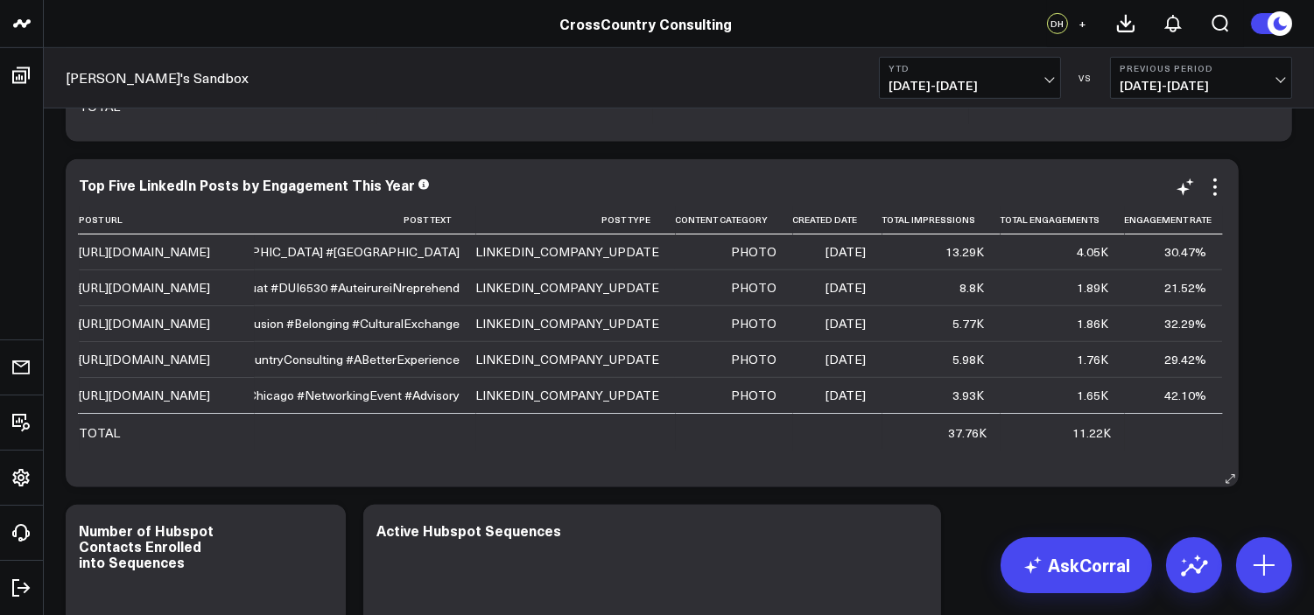
scroll to position [1715, 0]
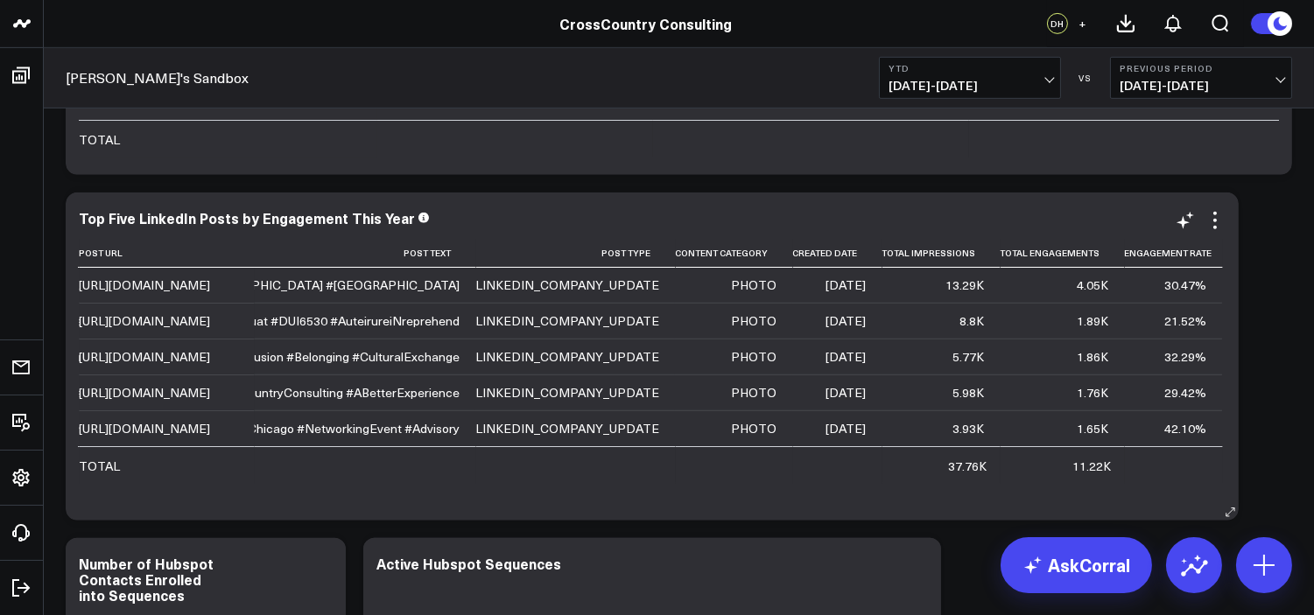
click at [207, 295] on td "[URL][DOMAIN_NAME]" at bounding box center [166, 285] width 175 height 35
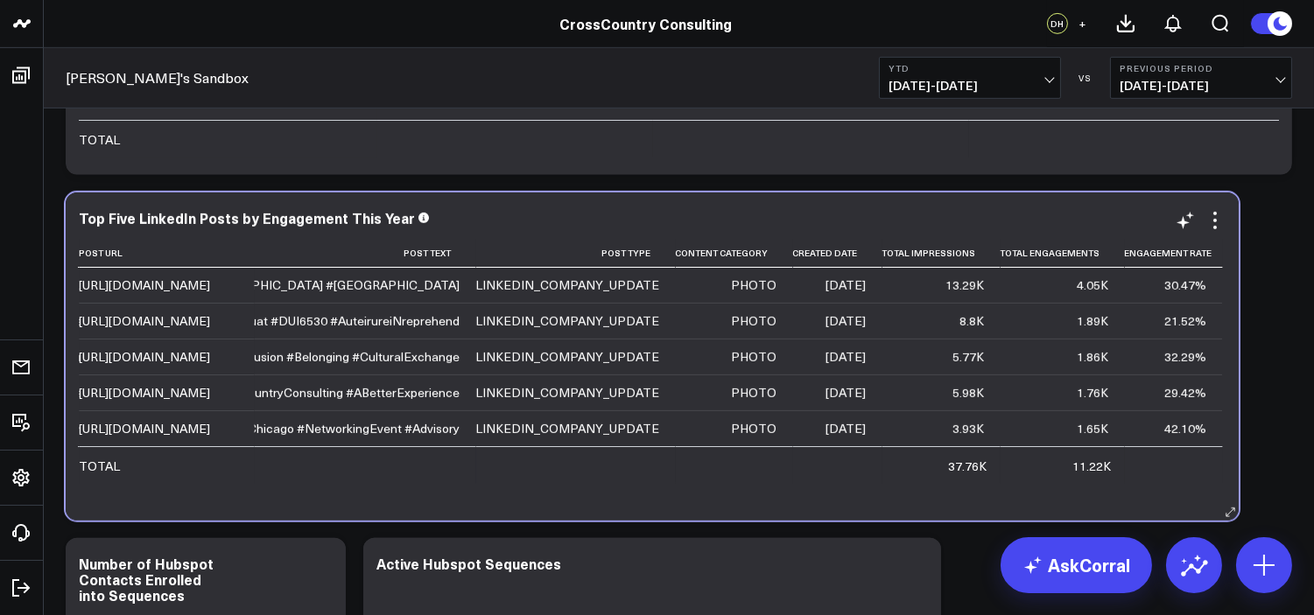
click at [210, 284] on div "[URL][DOMAIN_NAME]" at bounding box center [144, 286] width 131 height 18
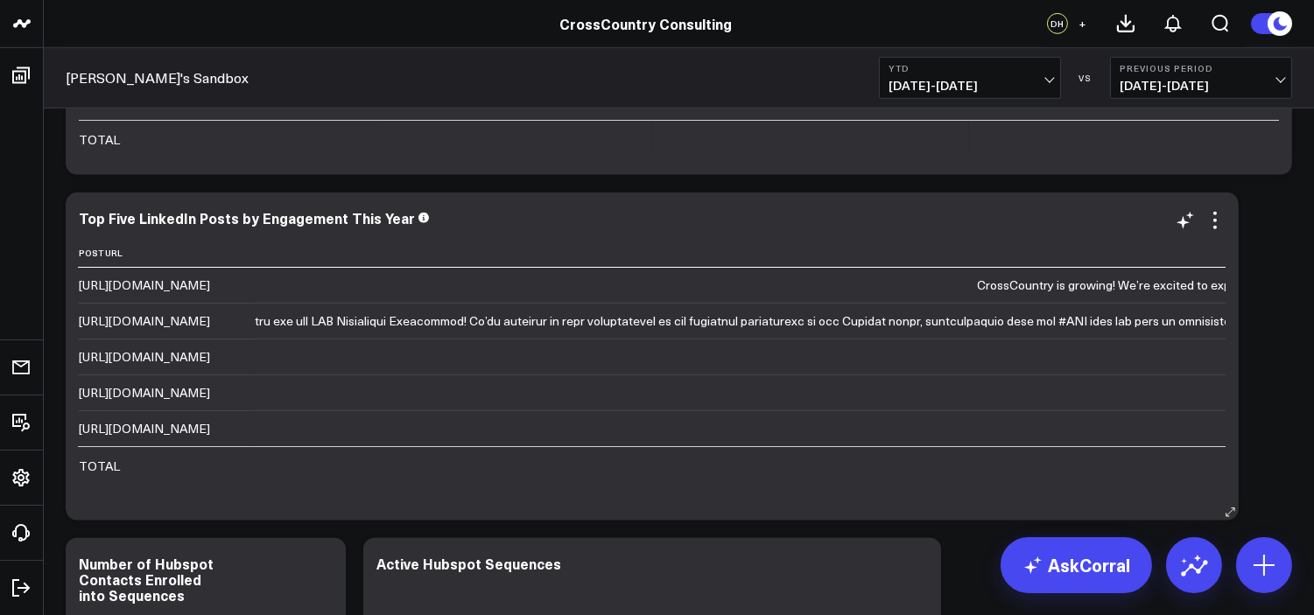
scroll to position [0, 0]
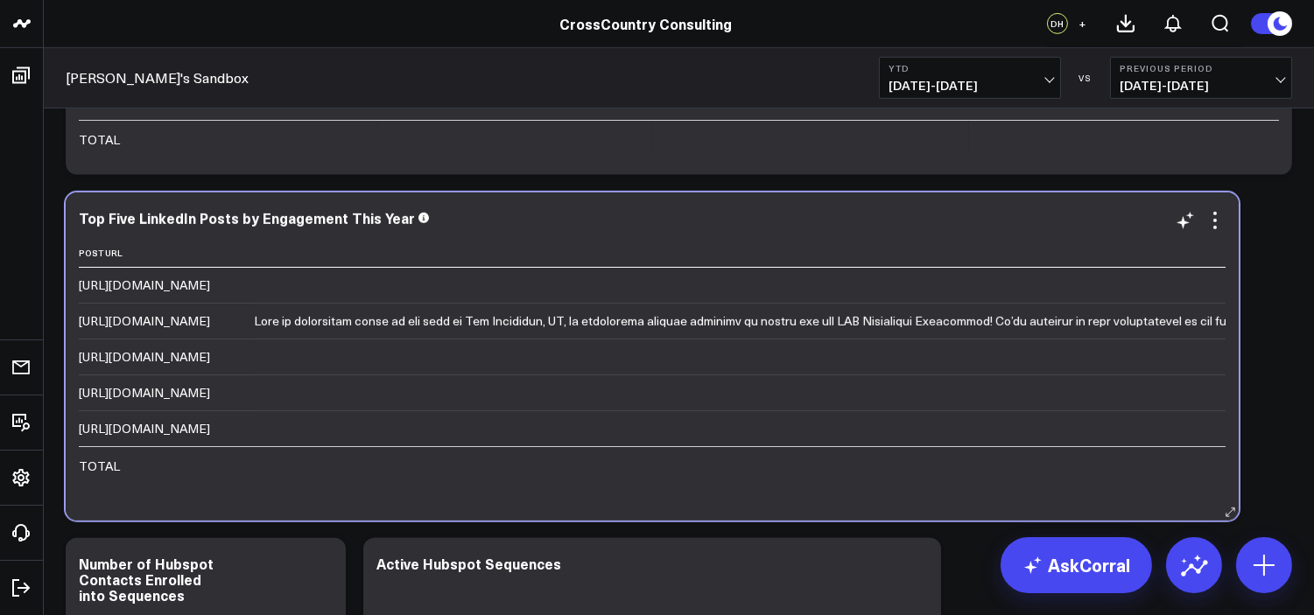
click at [210, 287] on div "[URL][DOMAIN_NAME]" at bounding box center [144, 286] width 131 height 18
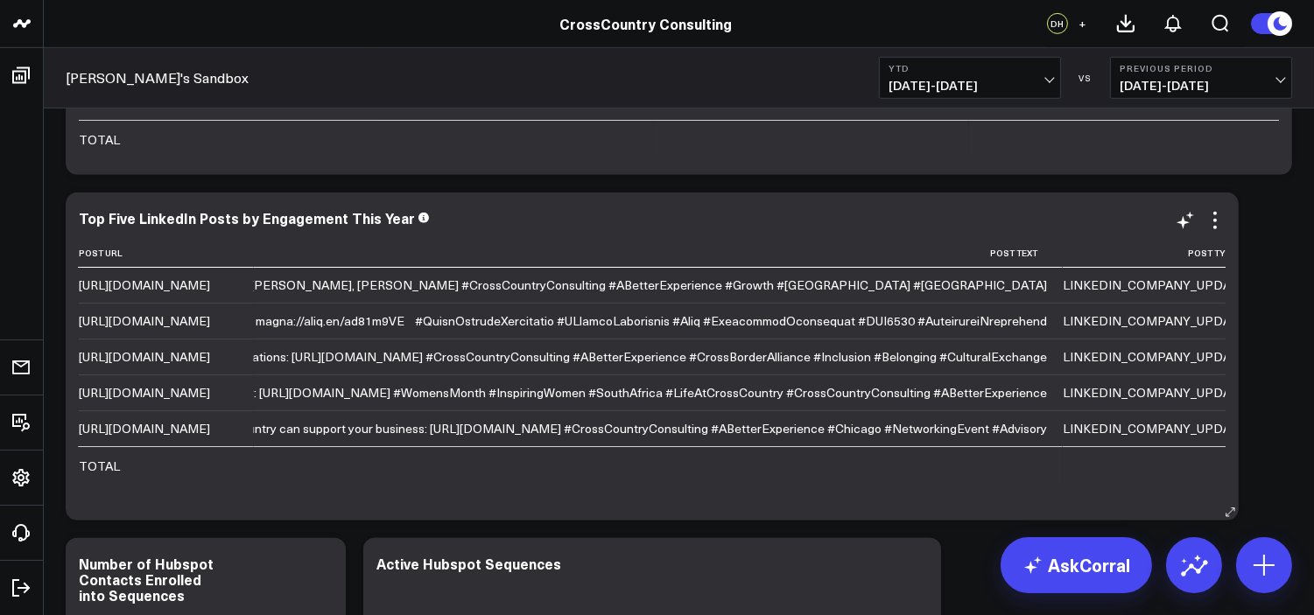
scroll to position [0, 5469]
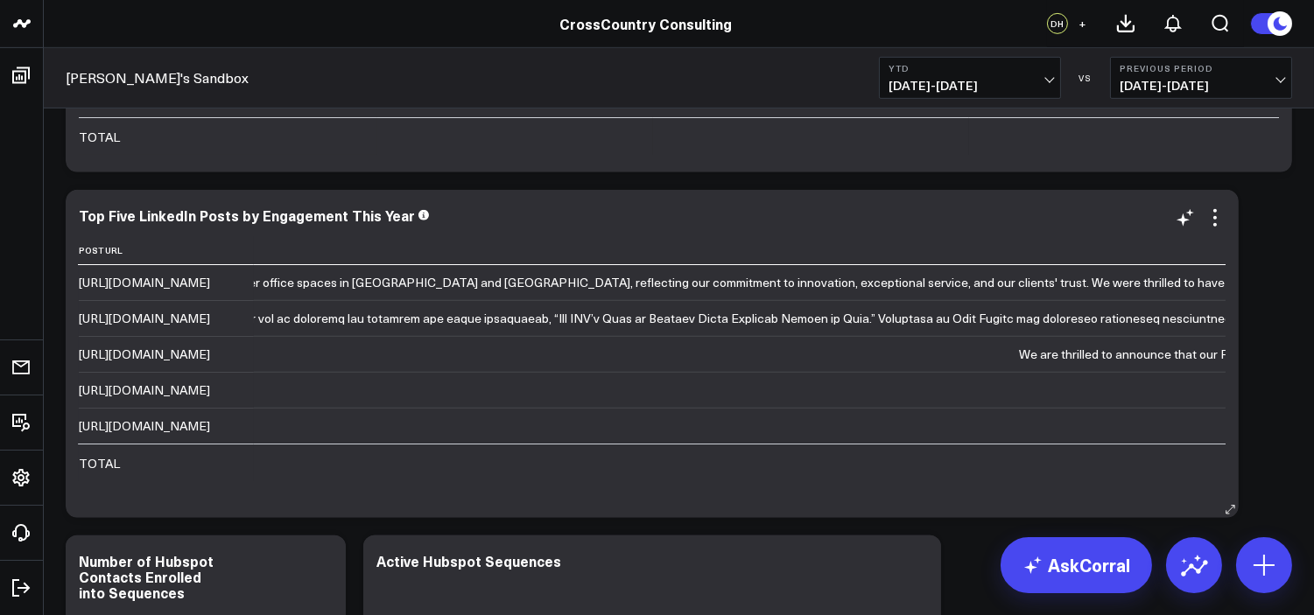
scroll to position [1800, 0]
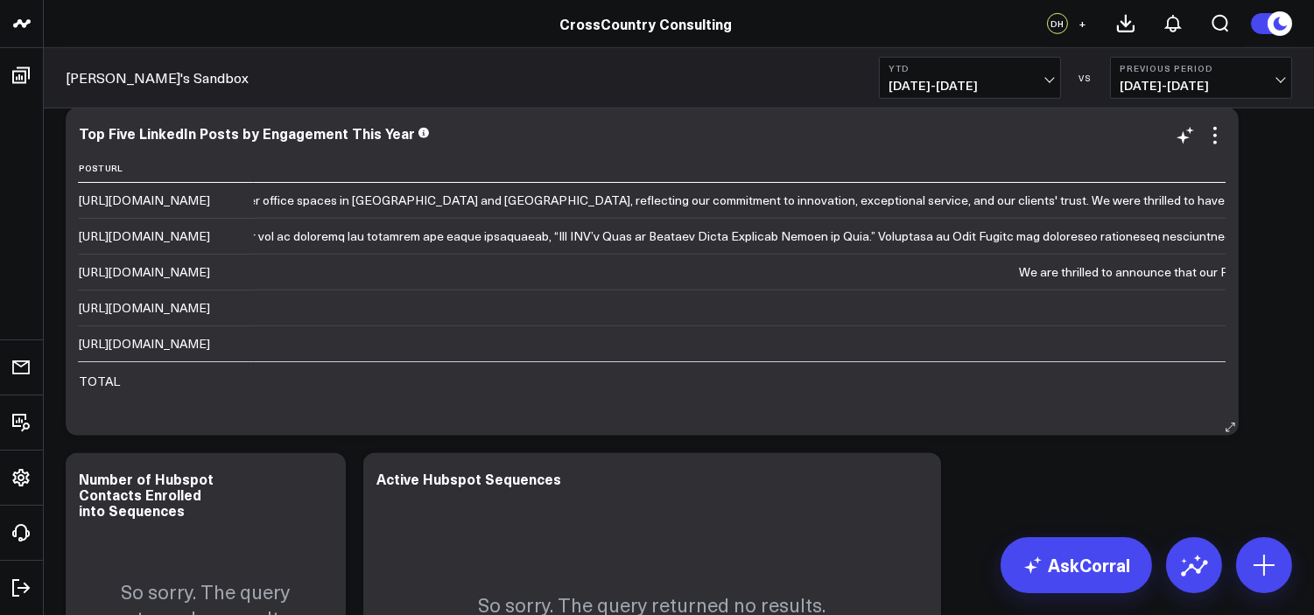
click at [210, 312] on div "[URL][DOMAIN_NAME]" at bounding box center [144, 308] width 131 height 18
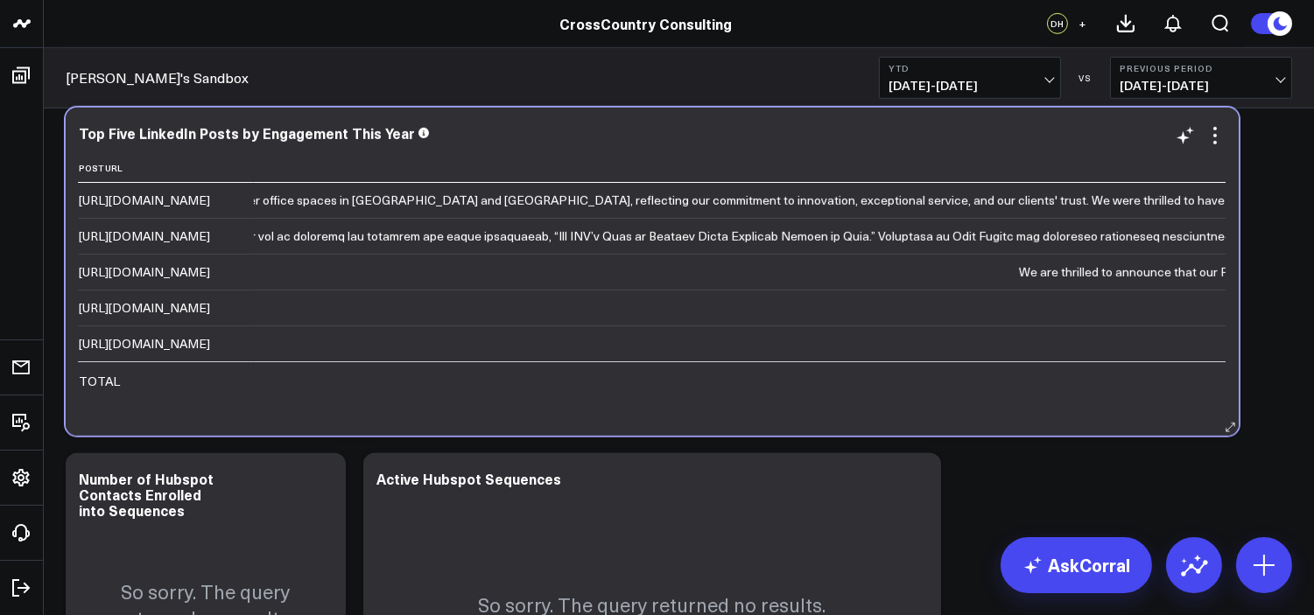
click at [210, 299] on div "[URL][DOMAIN_NAME]" at bounding box center [144, 308] width 131 height 18
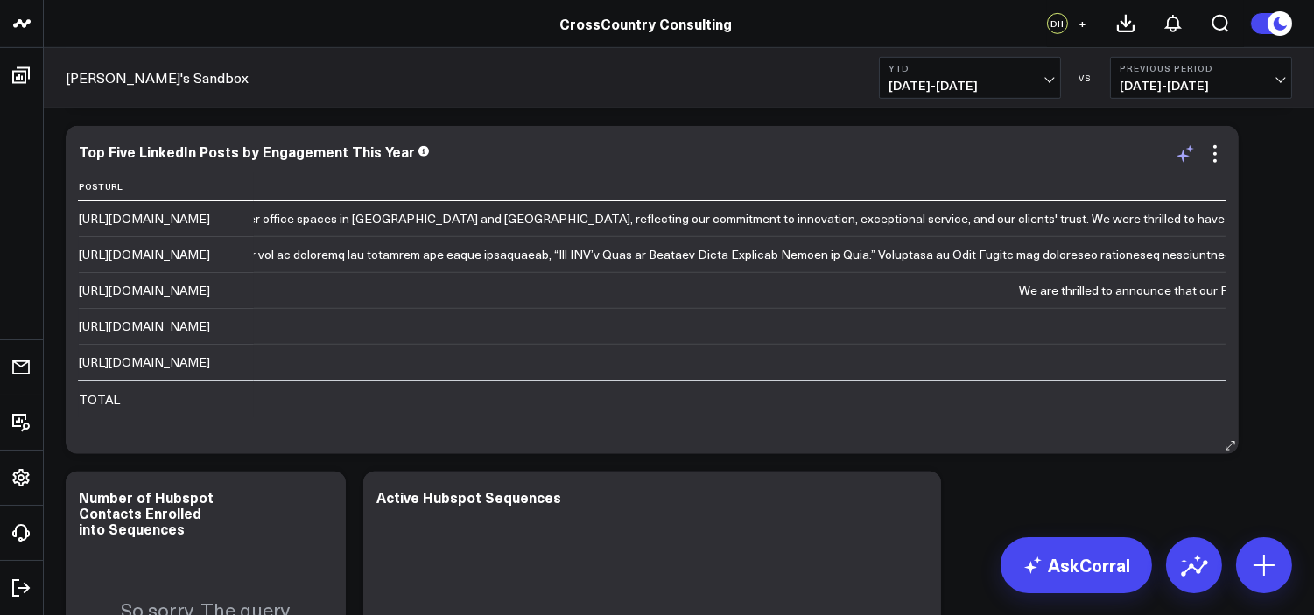
scroll to position [1734, 0]
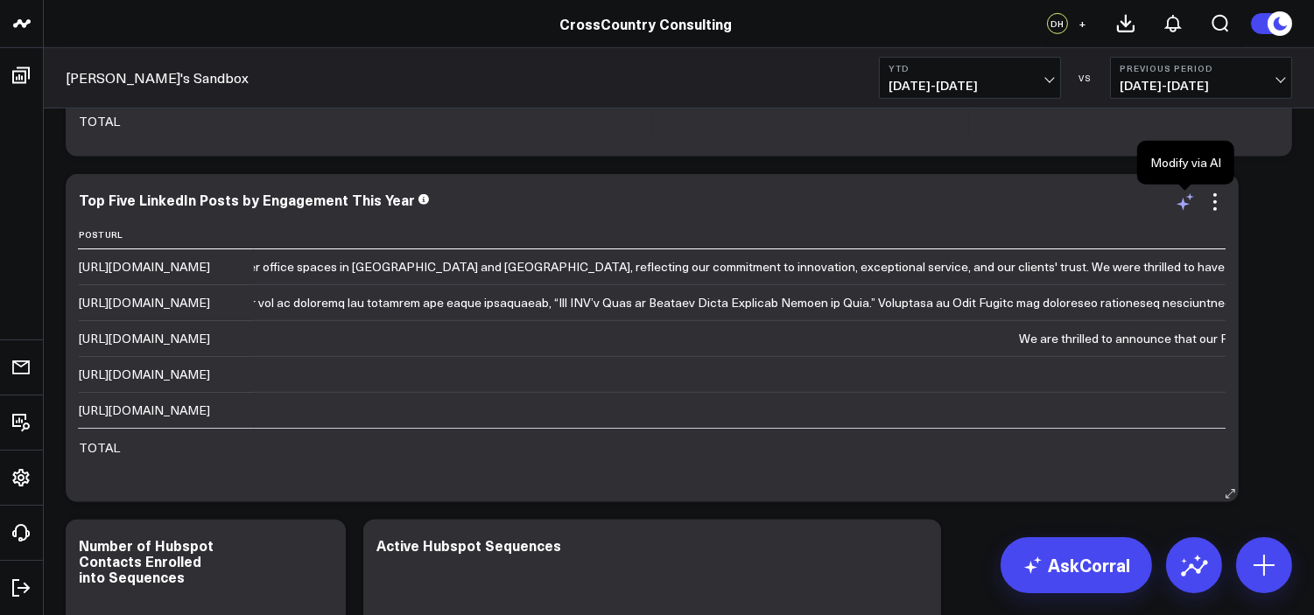
click at [1180, 197] on icon at bounding box center [1185, 202] width 21 height 21
click at [1183, 208] on icon at bounding box center [1185, 202] width 21 height 21
click at [1189, 207] on icon at bounding box center [1185, 202] width 21 height 21
click at [1182, 203] on icon at bounding box center [1182, 204] width 13 height 13
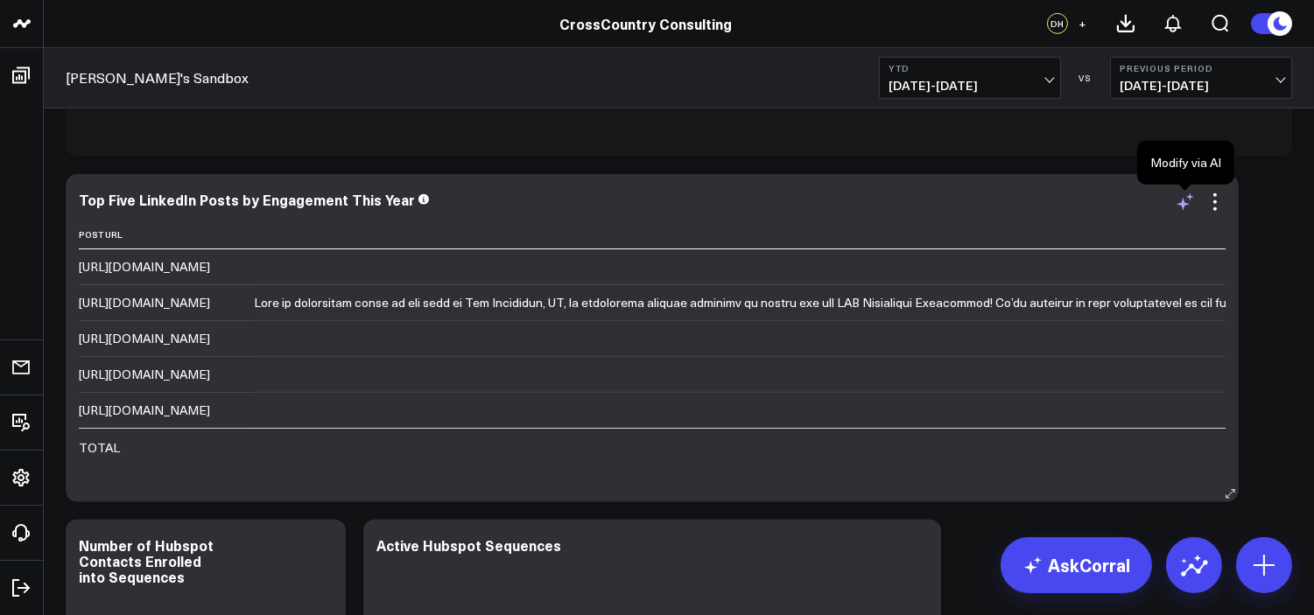
click at [1179, 204] on icon at bounding box center [1182, 204] width 13 height 13
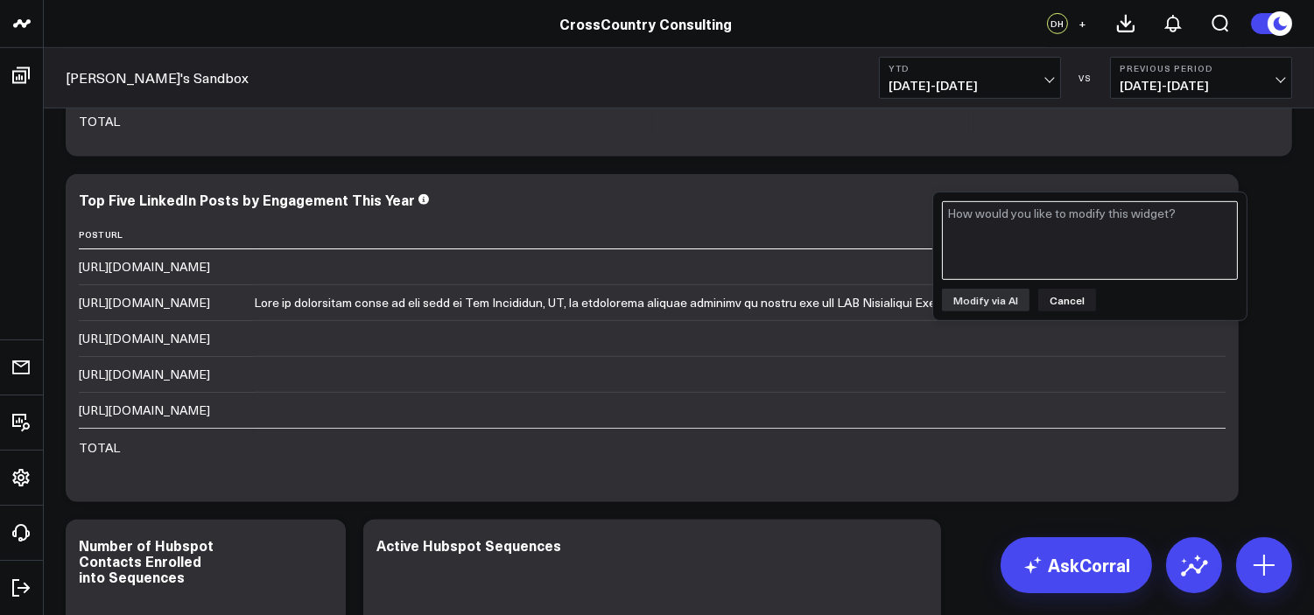
click at [1077, 257] on textarea at bounding box center [1090, 240] width 296 height 79
type textarea "Could you add a clickable url column?"
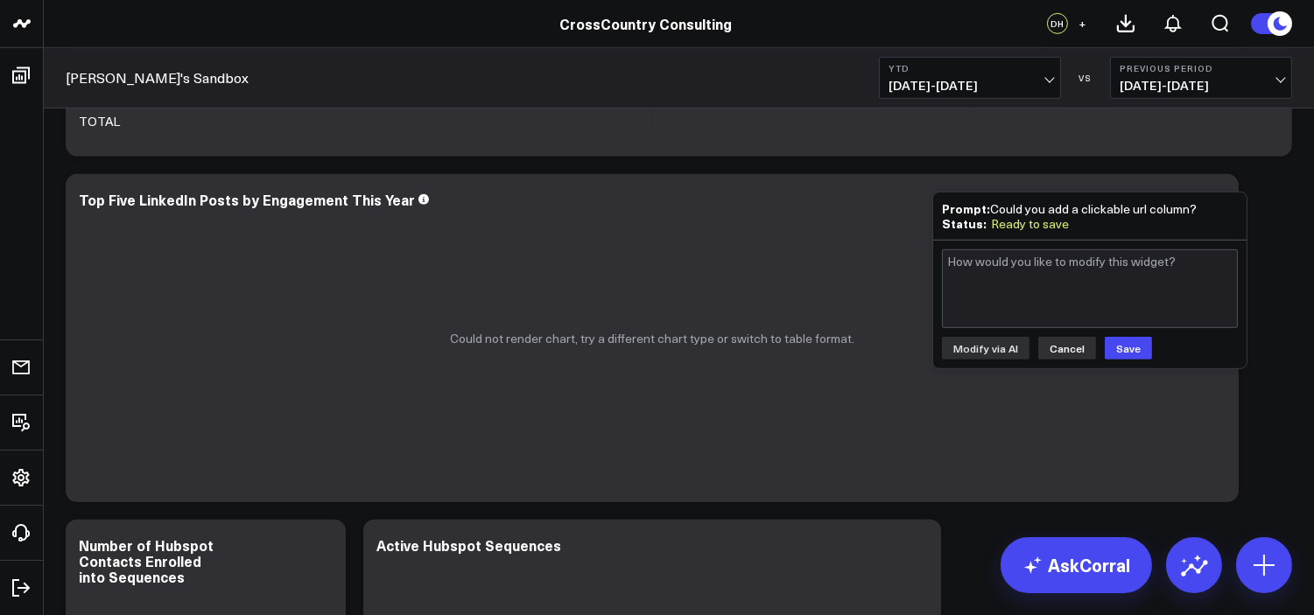
click at [1050, 337] on button "Cancel" at bounding box center [1067, 348] width 58 height 23
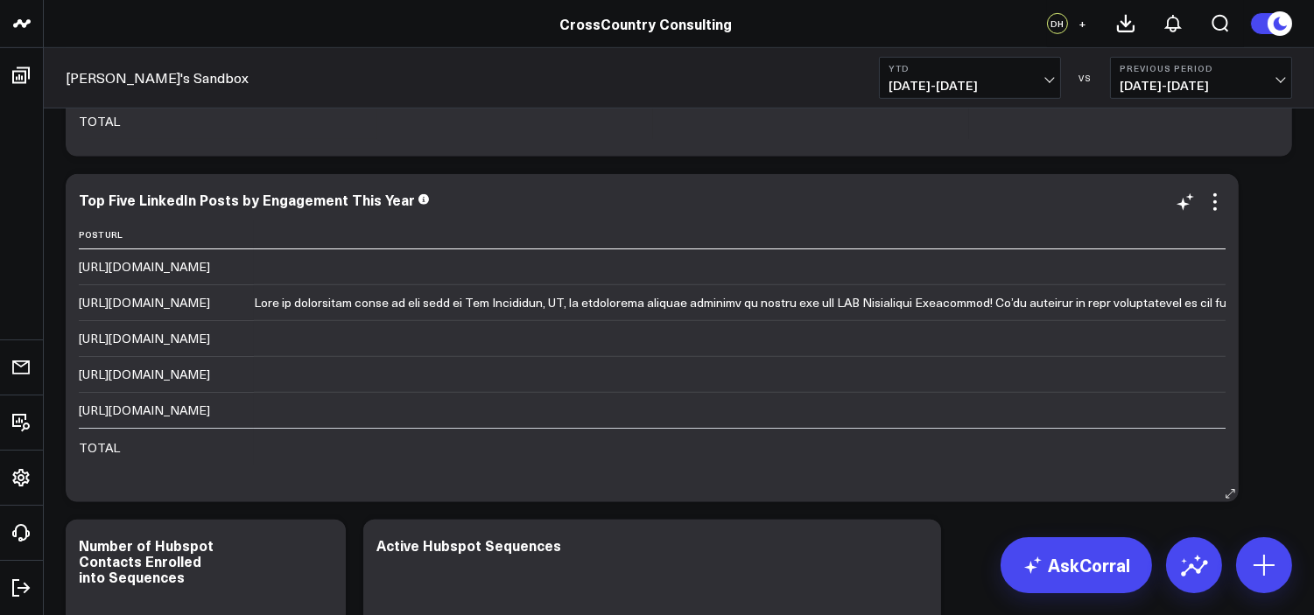
click at [254, 282] on td "[URL][DOMAIN_NAME]" at bounding box center [166, 266] width 175 height 35
click at [1185, 199] on icon at bounding box center [1185, 202] width 21 height 21
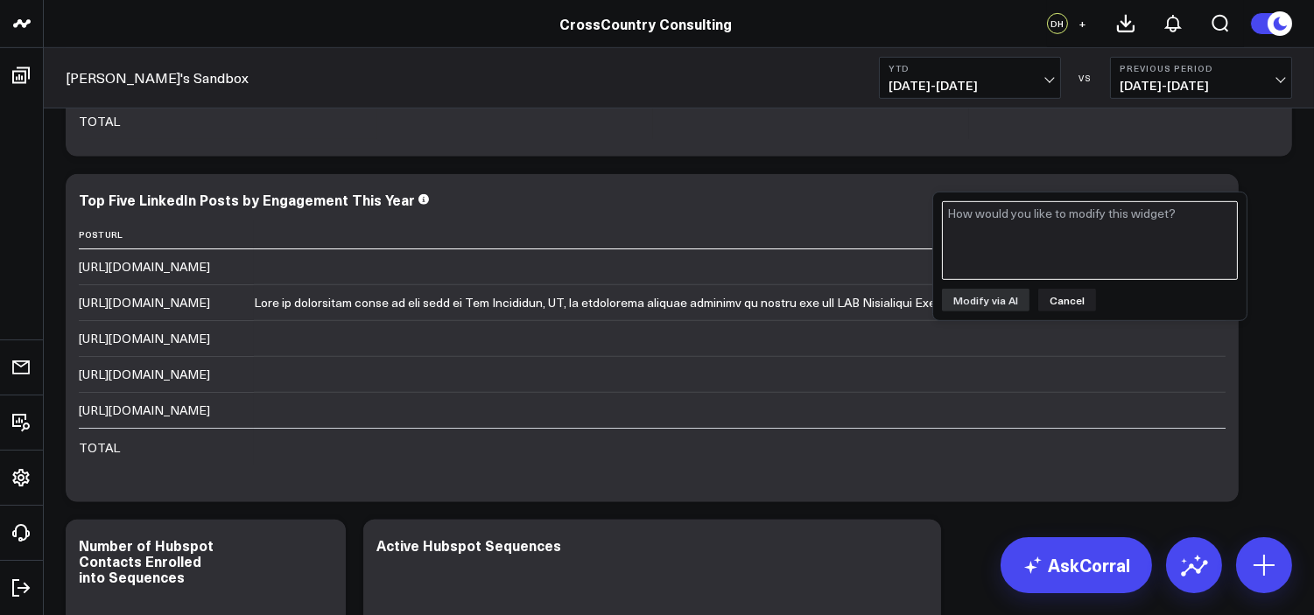
click at [1089, 241] on textarea at bounding box center [1090, 240] width 296 height 79
type textarea "Could you add a url column"
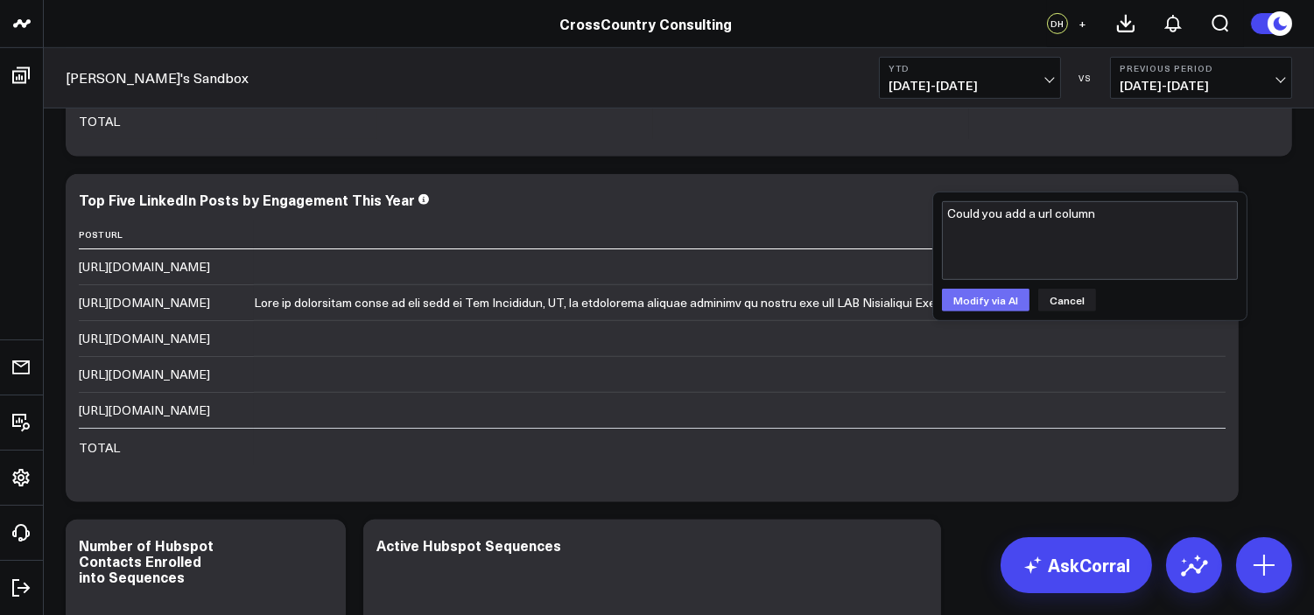
click at [995, 302] on button "Modify via AI" at bounding box center [986, 300] width 88 height 23
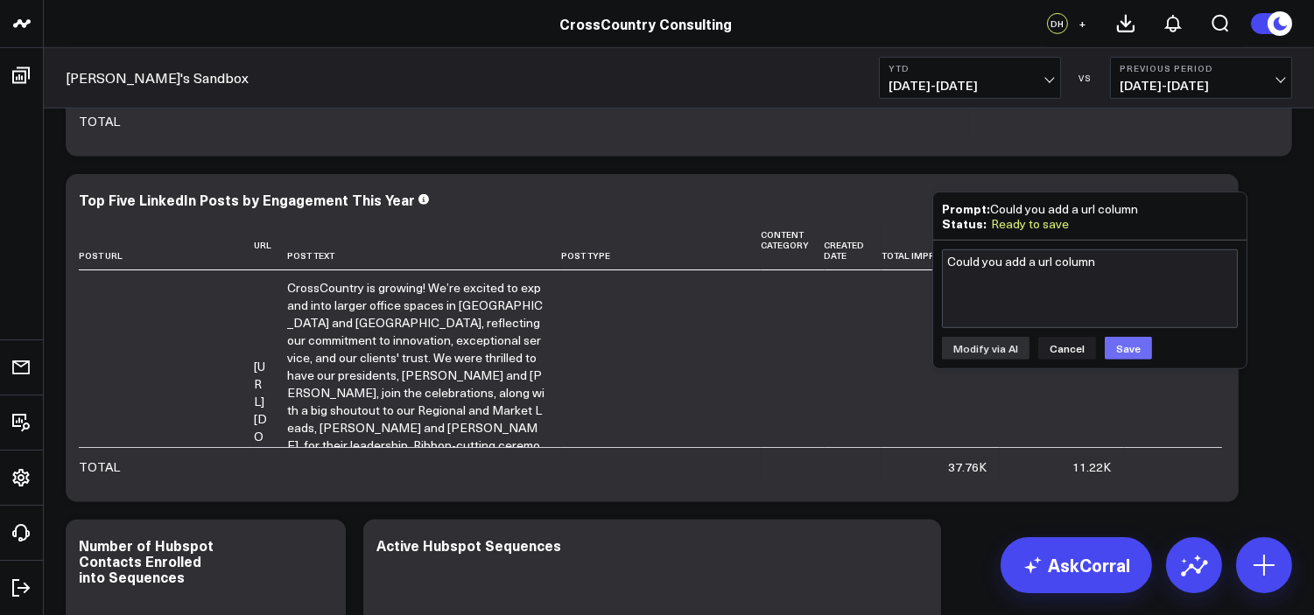
click at [1133, 340] on button "Save" at bounding box center [1128, 348] width 47 height 23
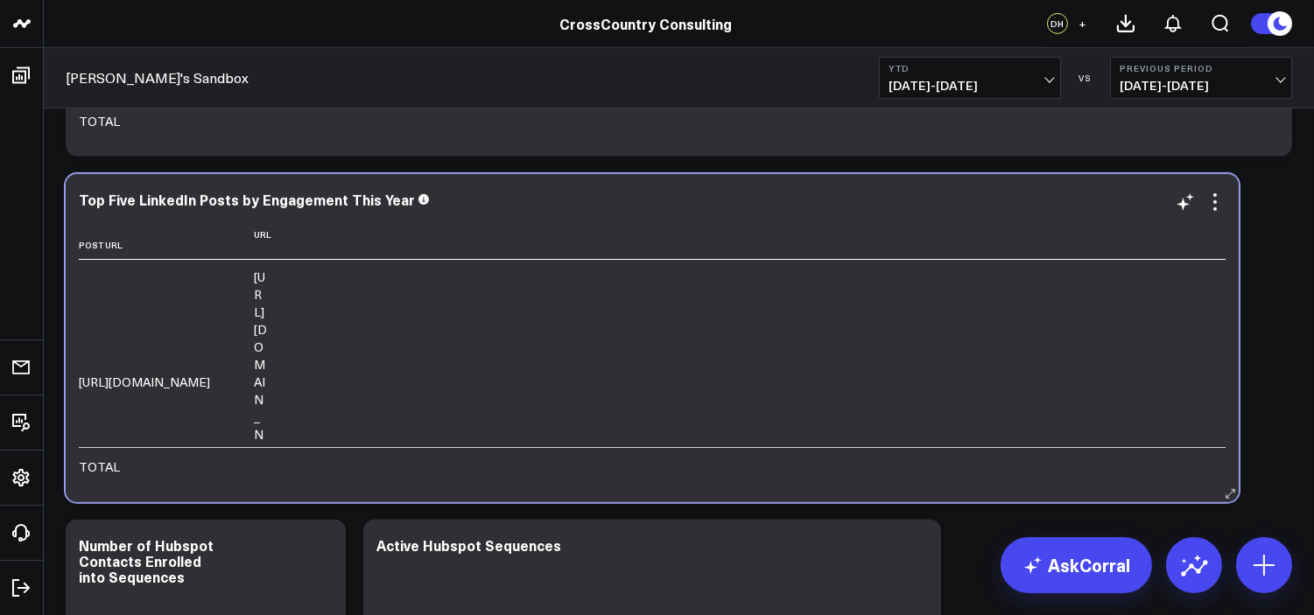
click at [267, 303] on link "[URL][DOMAIN_NAME]" at bounding box center [260, 382] width 13 height 227
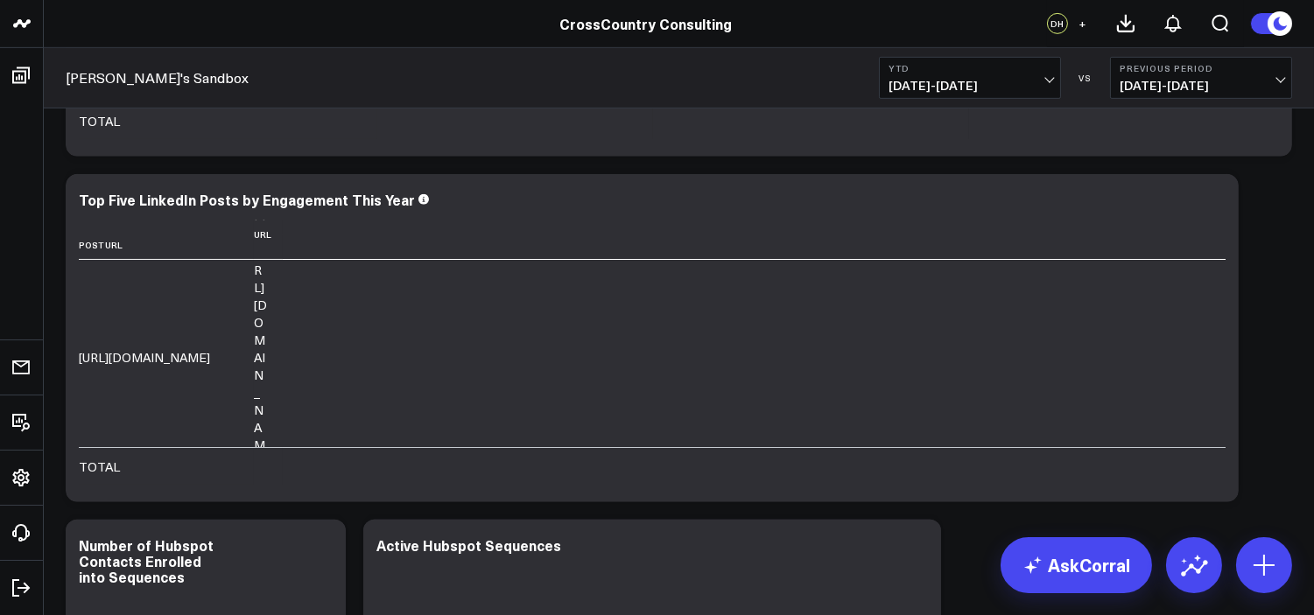
scroll to position [519, 0]
click at [267, 222] on link "[URL][DOMAIN_NAME]" at bounding box center [260, 109] width 13 height 227
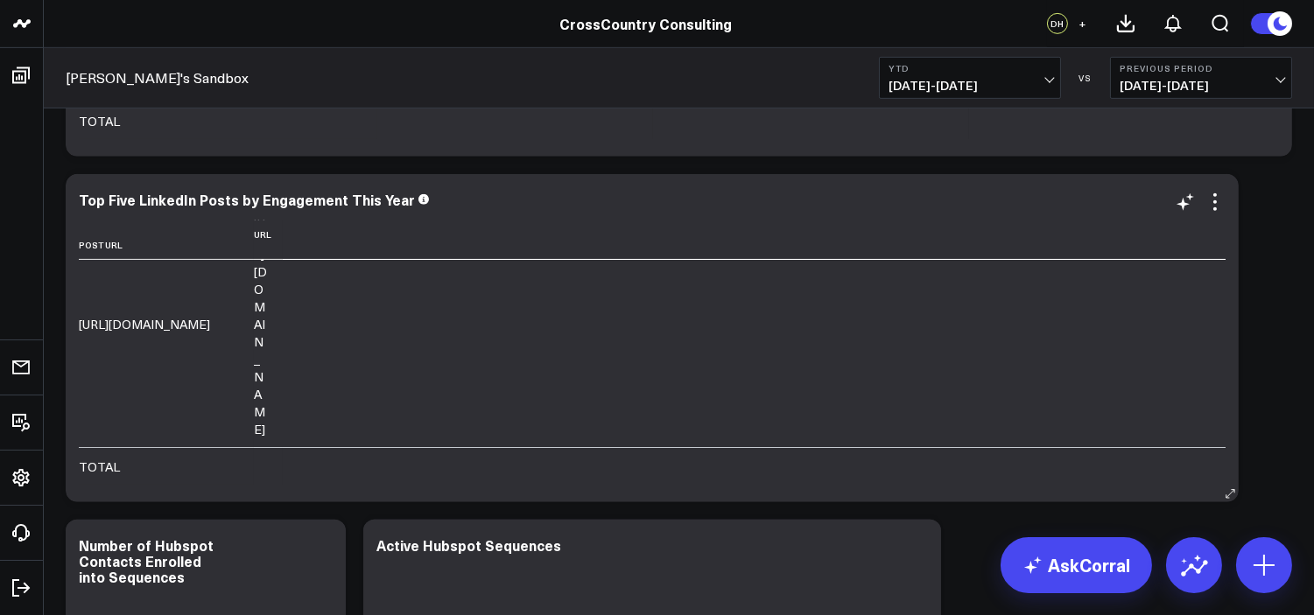
scroll to position [1553, 0]
click at [267, 192] on link "[URL][DOMAIN_NAME]" at bounding box center [260, 78] width 13 height 227
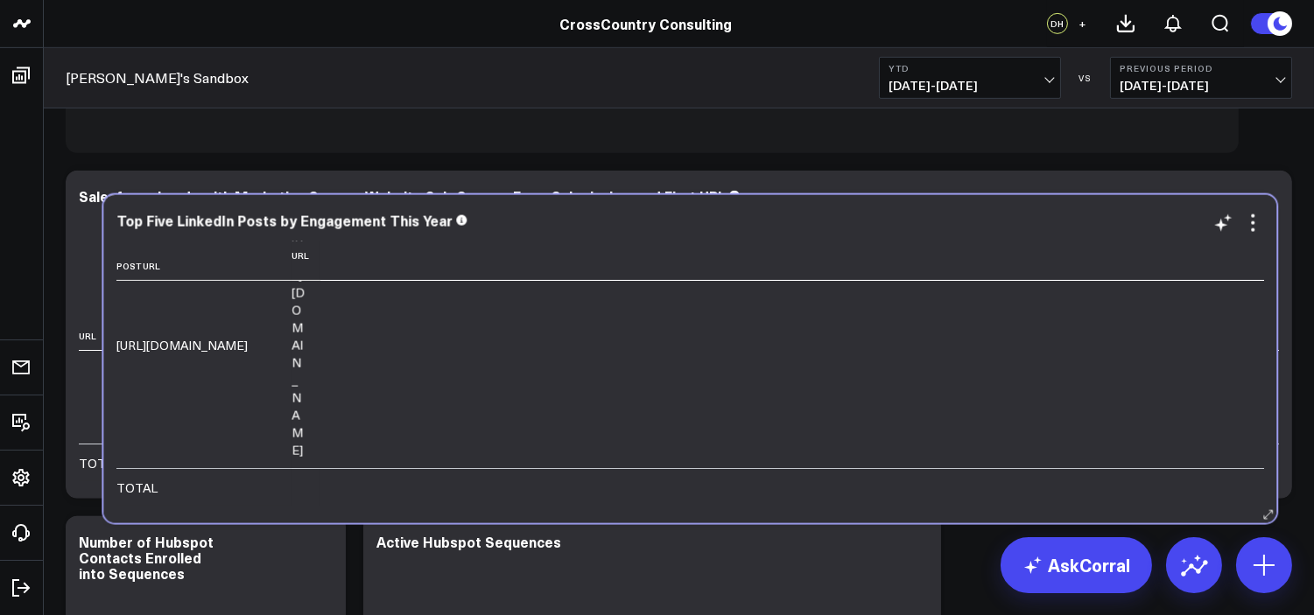
scroll to position [1749, 0]
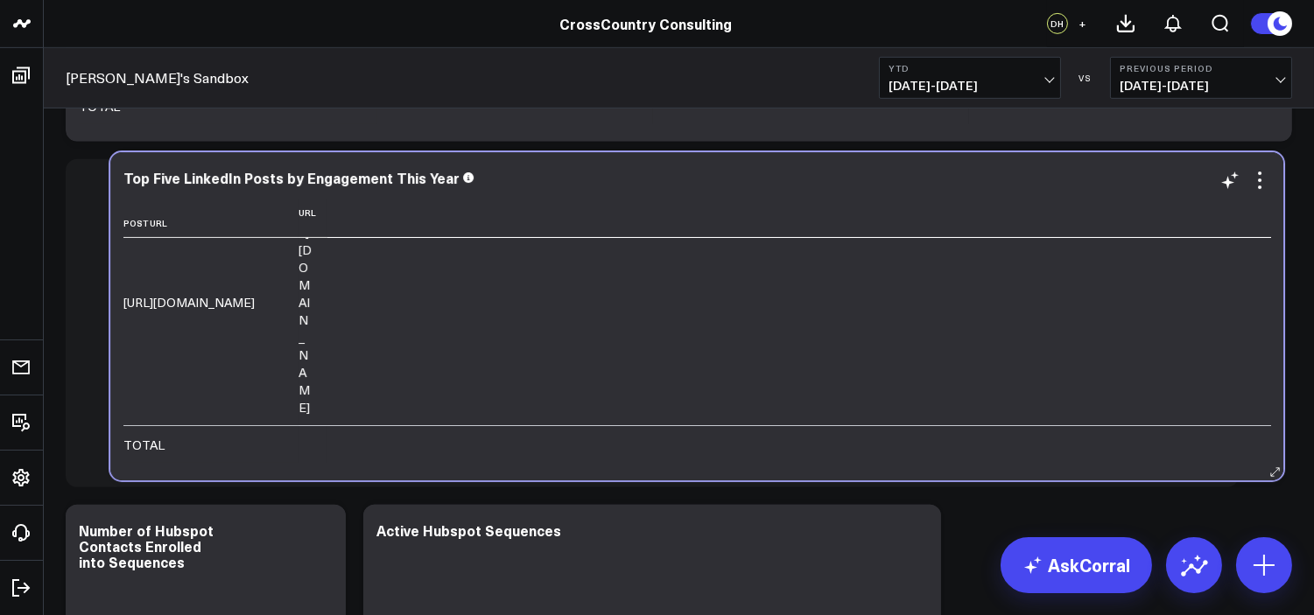
drag, startPoint x: 614, startPoint y: 291, endPoint x: 537, endPoint y: 388, distance: 123.3
click at [312, 170] on link "[URL][DOMAIN_NAME]" at bounding box center [304, 56] width 13 height 227
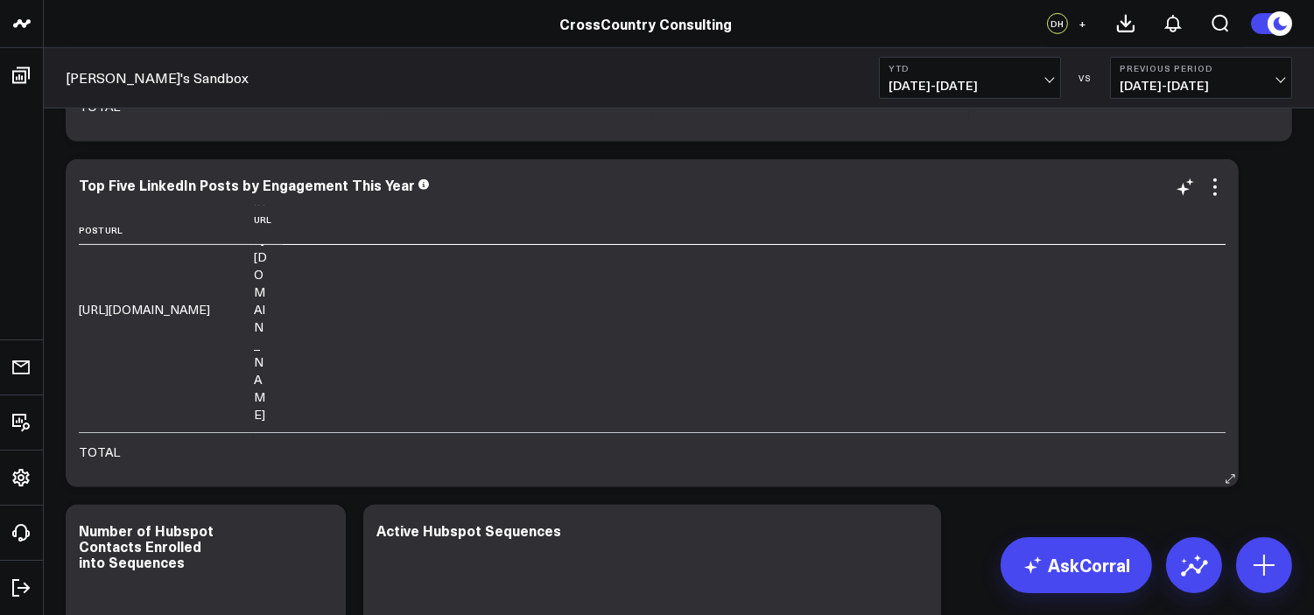
scroll to position [2182, 0]
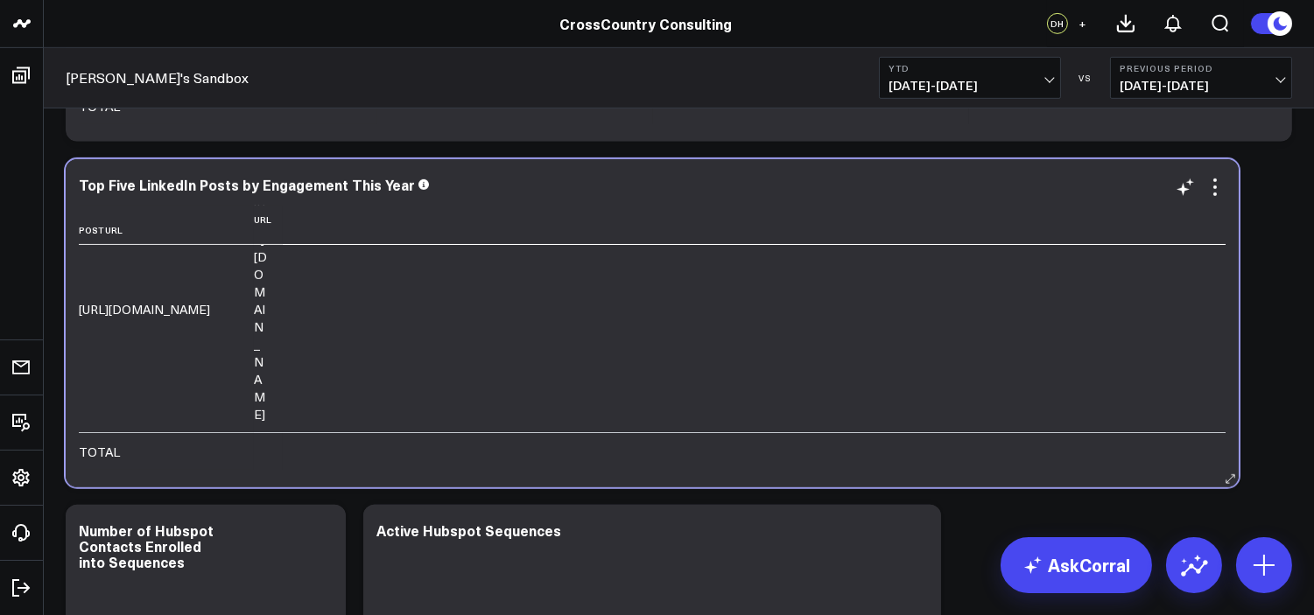
click at [267, 304] on link "[URL][DOMAIN_NAME]" at bounding box center [260, 309] width 13 height 227
